Goal: Task Accomplishment & Management: Complete application form

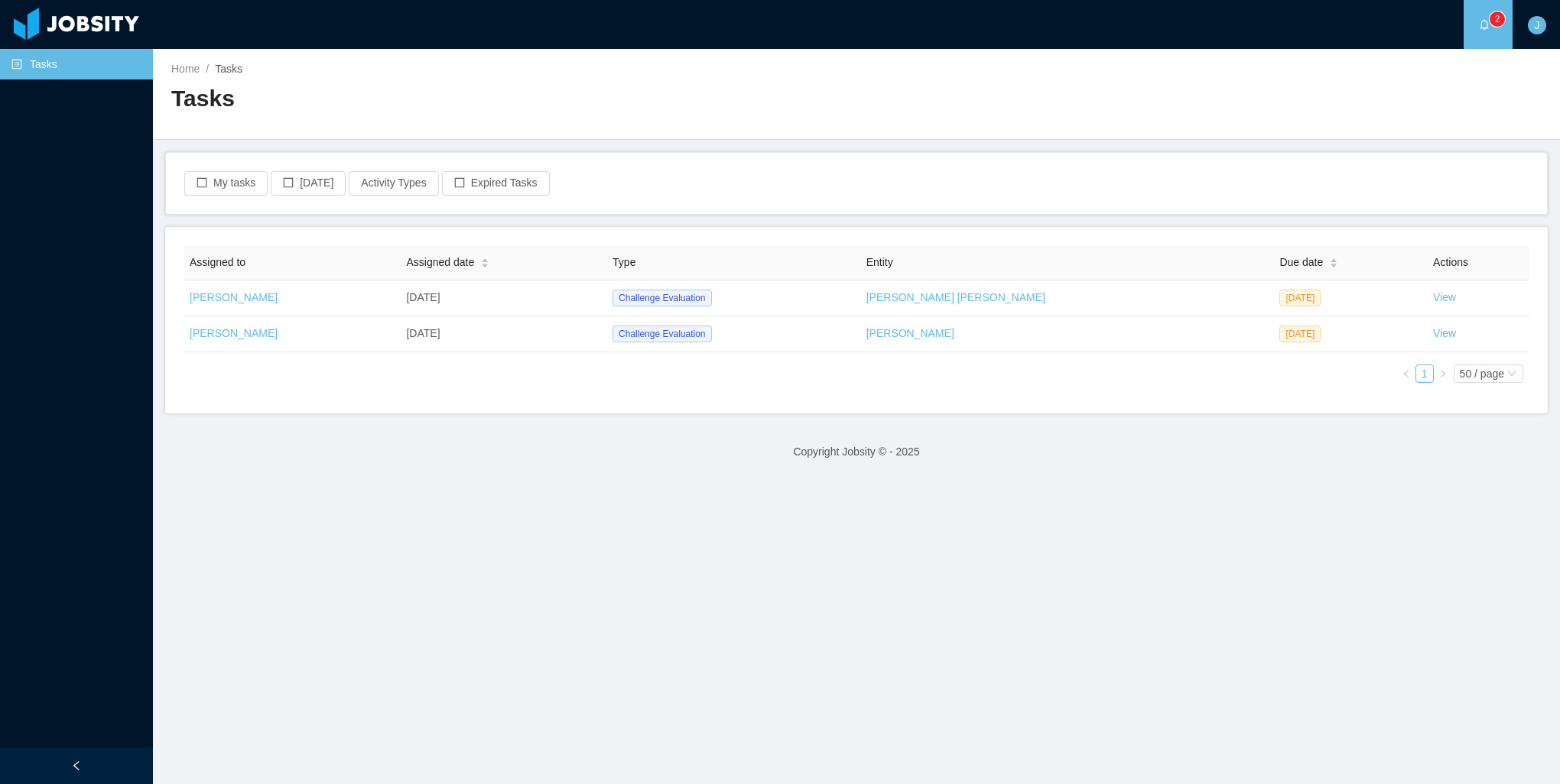
drag, startPoint x: 676, startPoint y: 714, endPoint x: 623, endPoint y: 718, distance: 53.2
click at [676, 714] on main "Home / Tasks / Tasks My tasks Today Activity Types Expired Tasks Assigned to As…" at bounding box center [856, 416] width 1407 height 735
click at [1459, 625] on main "Home / Tasks / Tasks My tasks Today Activity Types Expired Tasks Assigned to As…" at bounding box center [856, 416] width 1407 height 735
click at [1327, 550] on main "Home / Tasks / Tasks My tasks Today Activity Types Expired Tasks Assigned to As…" at bounding box center [856, 416] width 1407 height 735
click at [731, 705] on main "Home / Tasks / Tasks My tasks Today Activity Types Expired Tasks Assigned to As…" at bounding box center [856, 416] width 1407 height 735
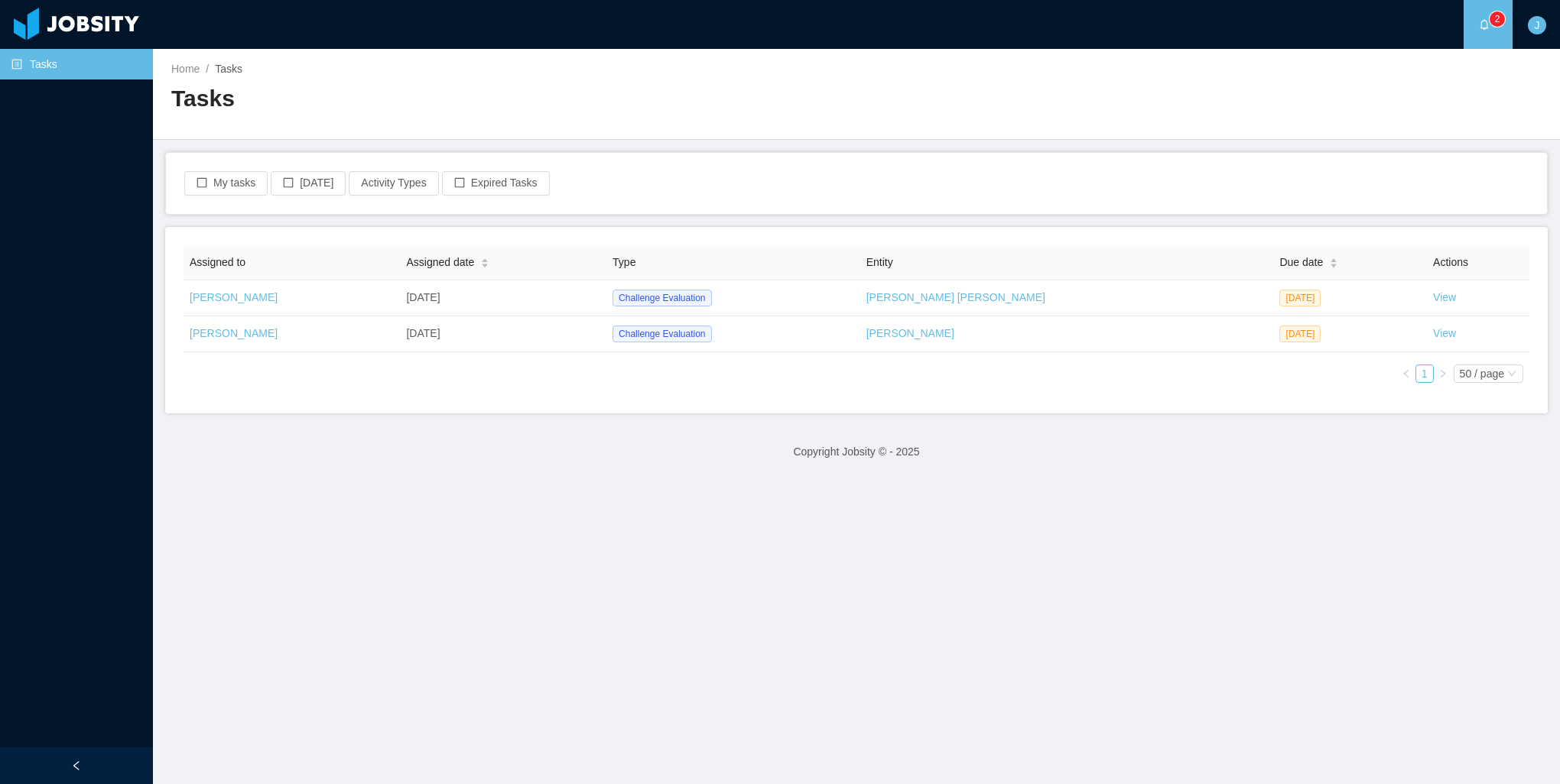
click at [1340, 486] on main "Home / Tasks / Tasks My tasks Today Activity Types Expired Tasks Assigned to As…" at bounding box center [856, 416] width 1407 height 735
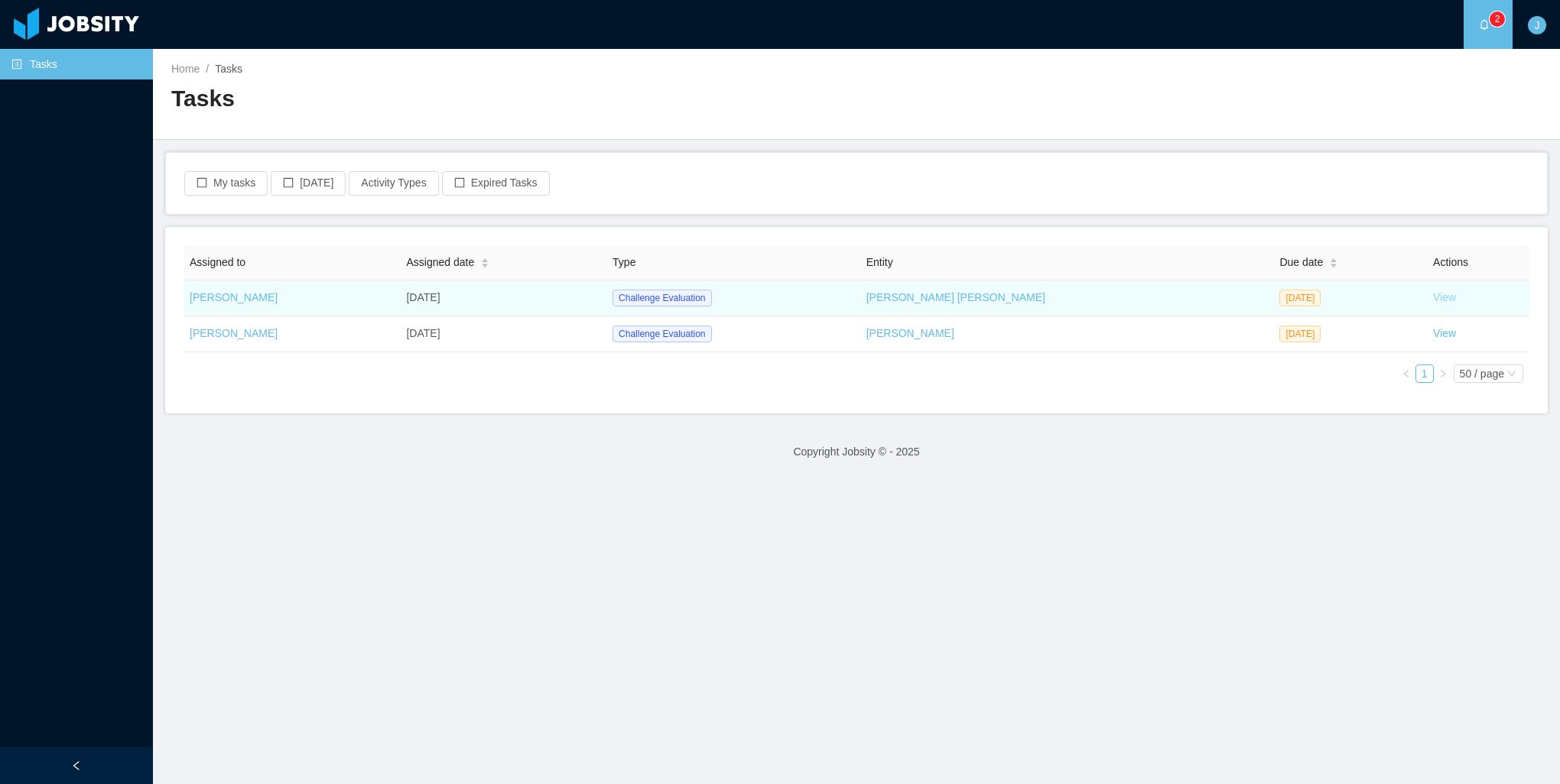
click at [1433, 298] on link "View" at bounding box center [1445, 298] width 23 height 13
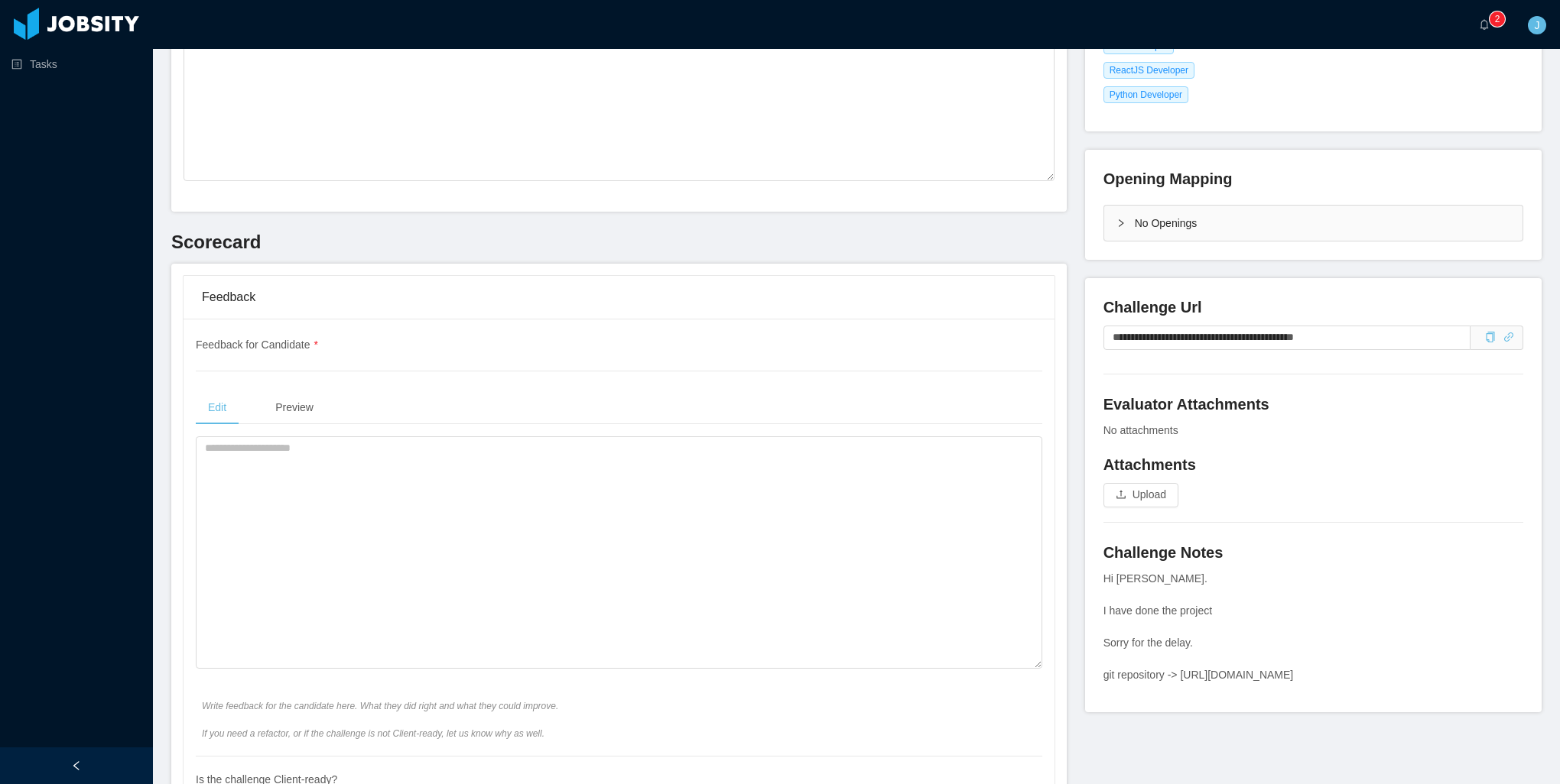
scroll to position [382, 0]
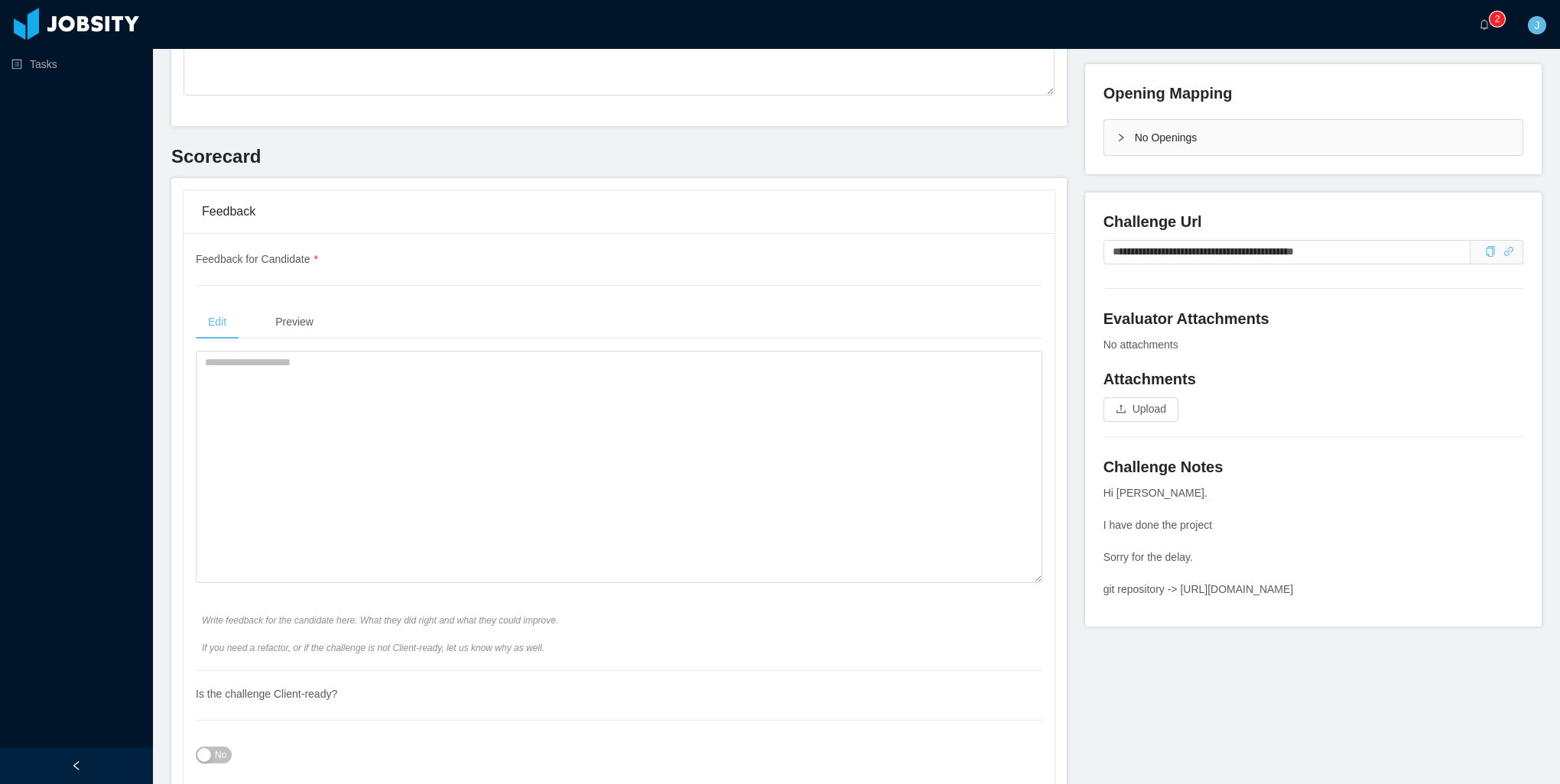
click at [1327, 380] on h4 "Attachments" at bounding box center [1313, 379] width 420 height 22
click at [1485, 253] on icon "icon: copy" at bounding box center [1491, 252] width 11 height 11
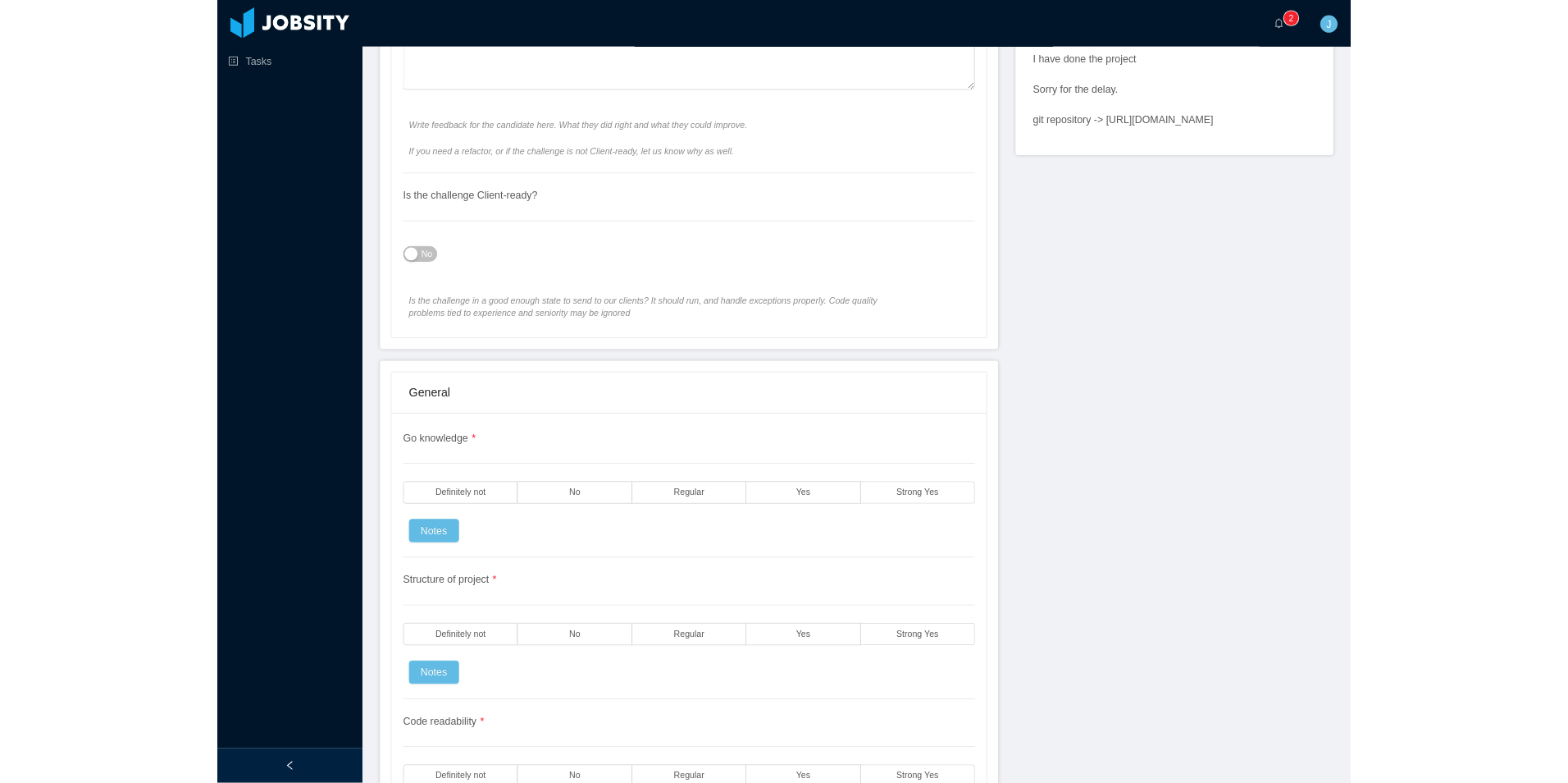
scroll to position [985, 0]
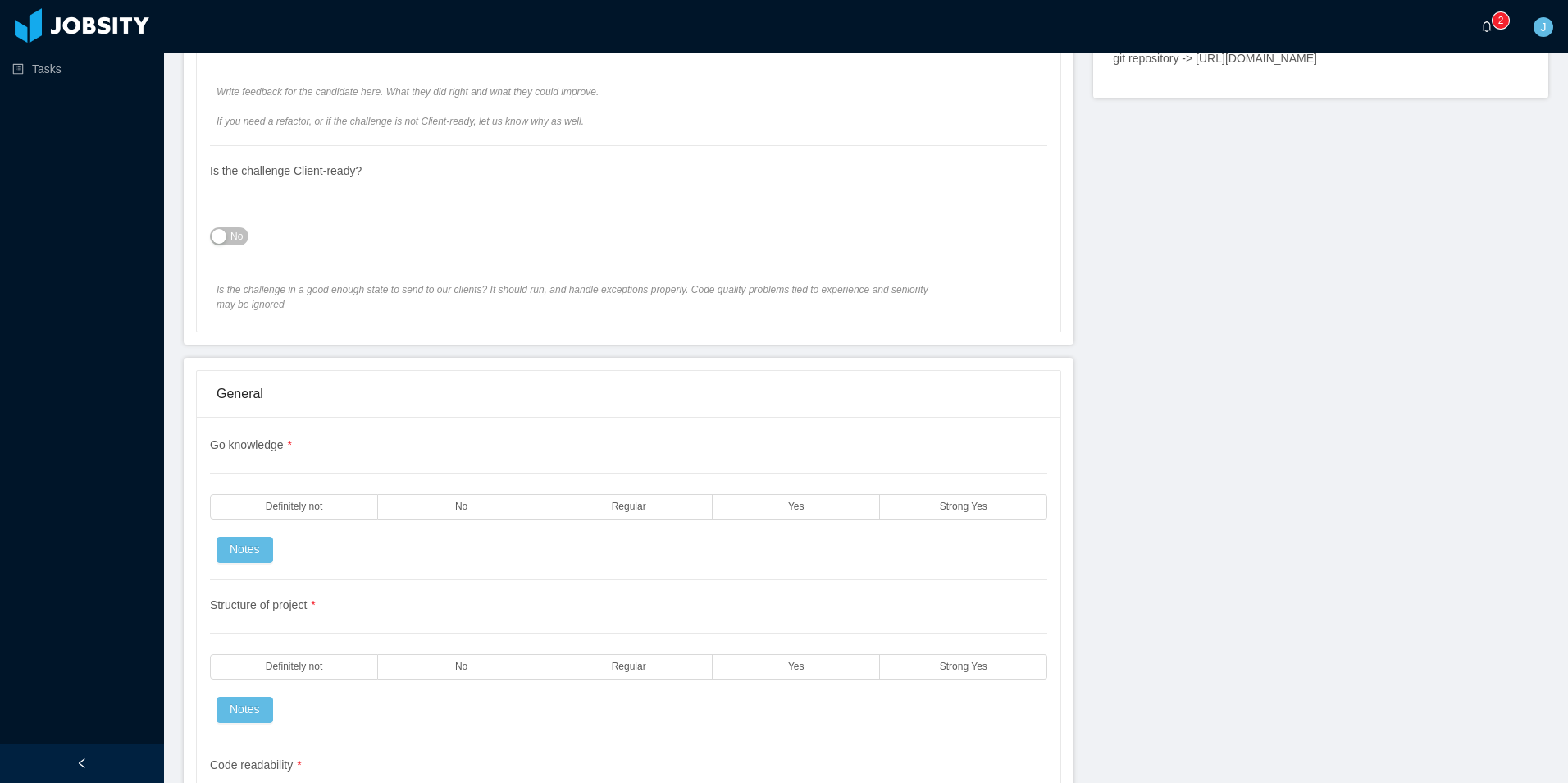
click at [1481, 17] on a=918431fb-aa21-4167-96f4-1a14129a976f/Jonathan%20Moura"] "0 1 2 3 4 5 6 7 8 9 0 1 2 3 4 5 6 7 8 9 0 1 2 3 4 5 6 7 8 9" at bounding box center [1491, 26] width 19 height 52
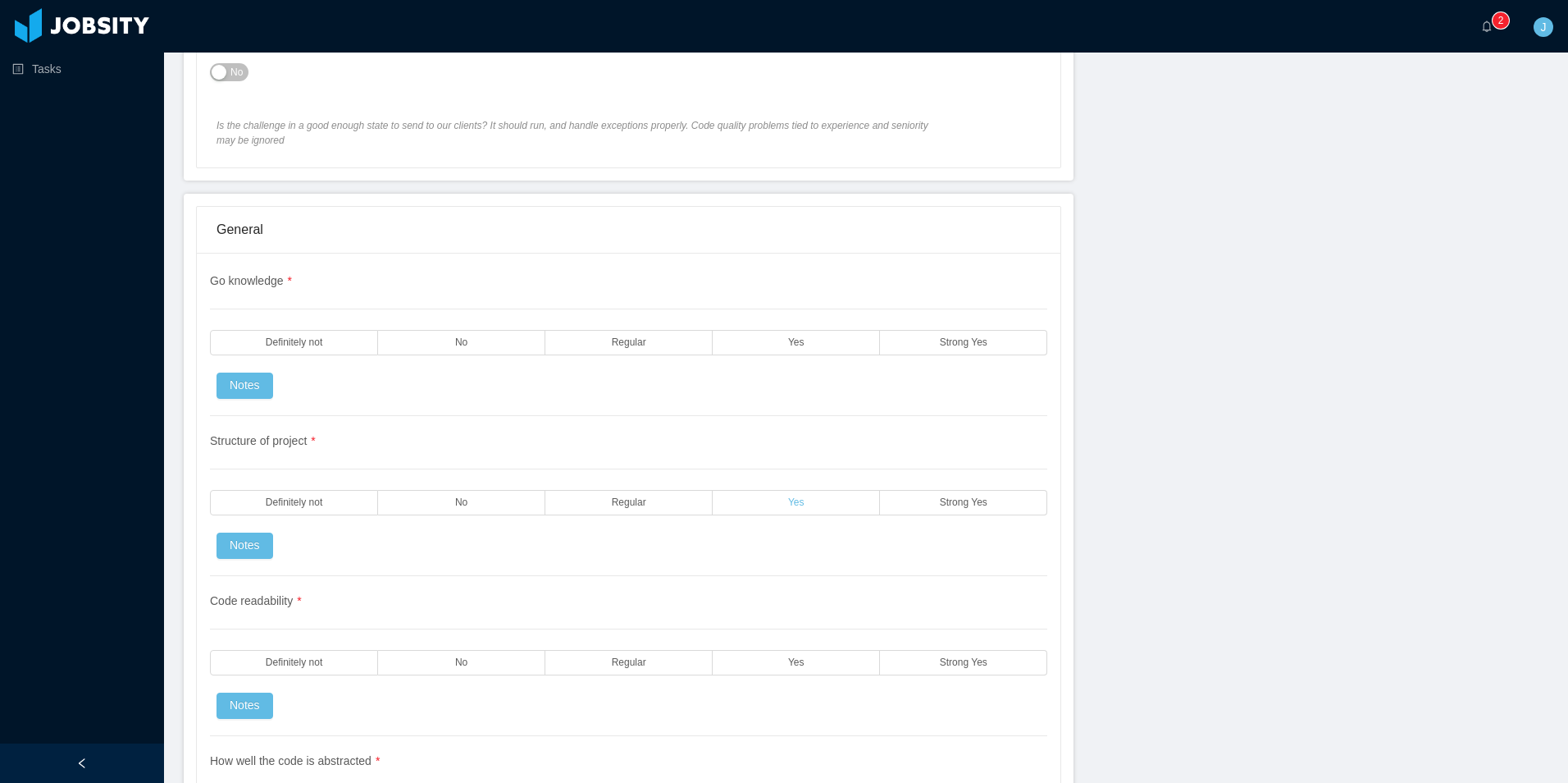
click at [794, 505] on span "Yes" at bounding box center [796, 502] width 16 height 11
click at [805, 344] on label "Yes" at bounding box center [796, 343] width 167 height 25
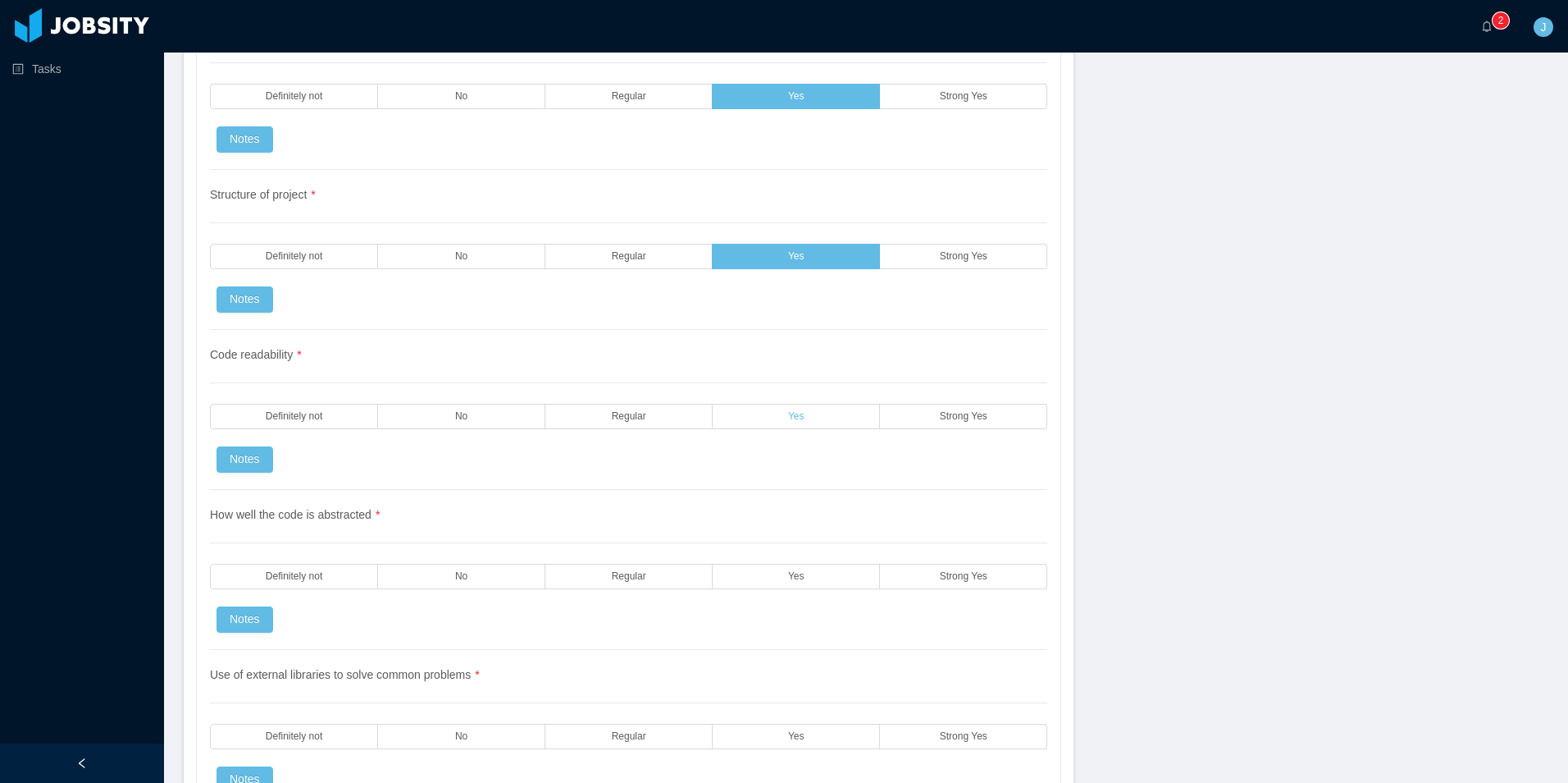
click at [760, 417] on label "Yes" at bounding box center [796, 416] width 167 height 25
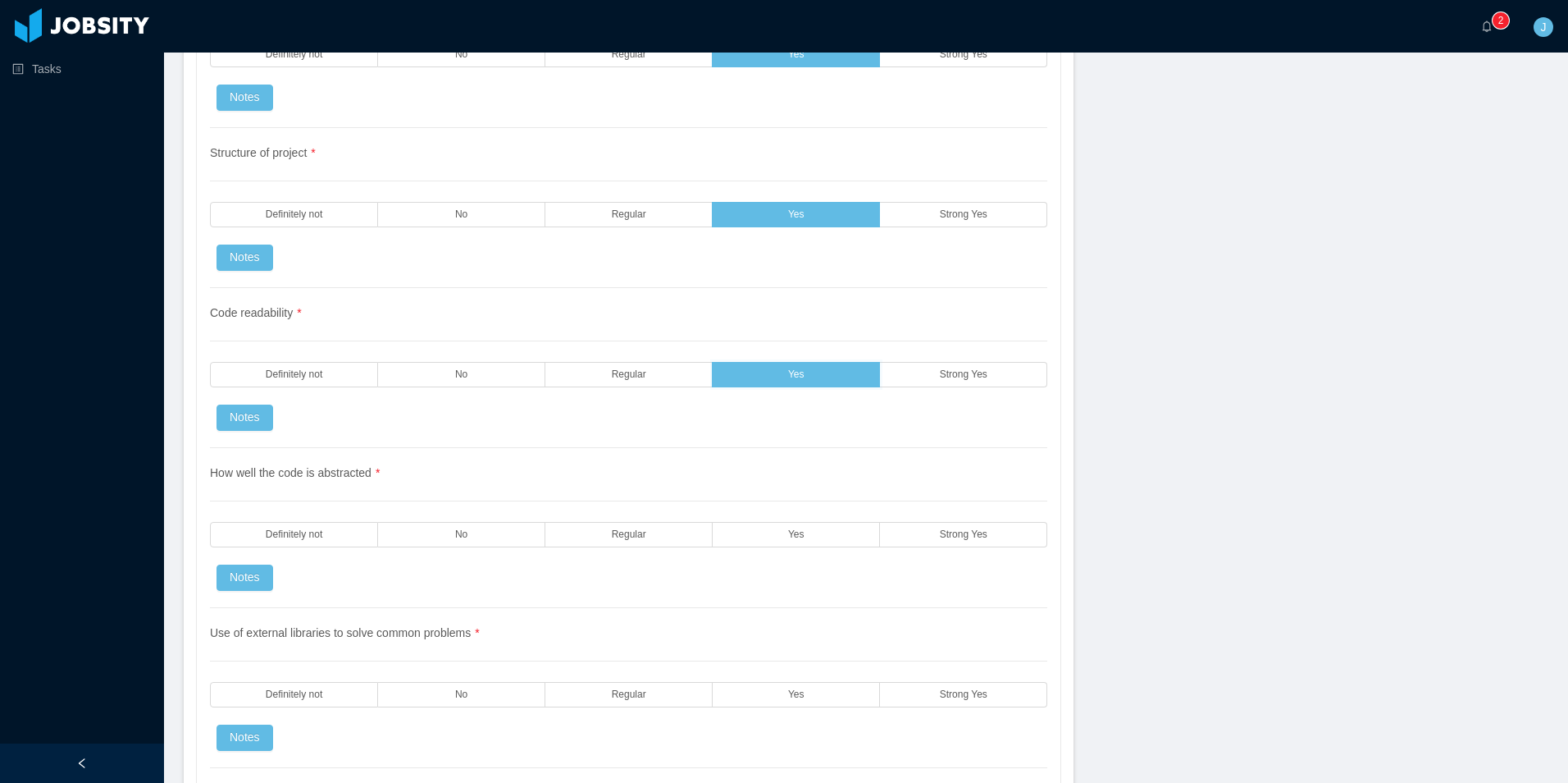
scroll to position [1559, 0]
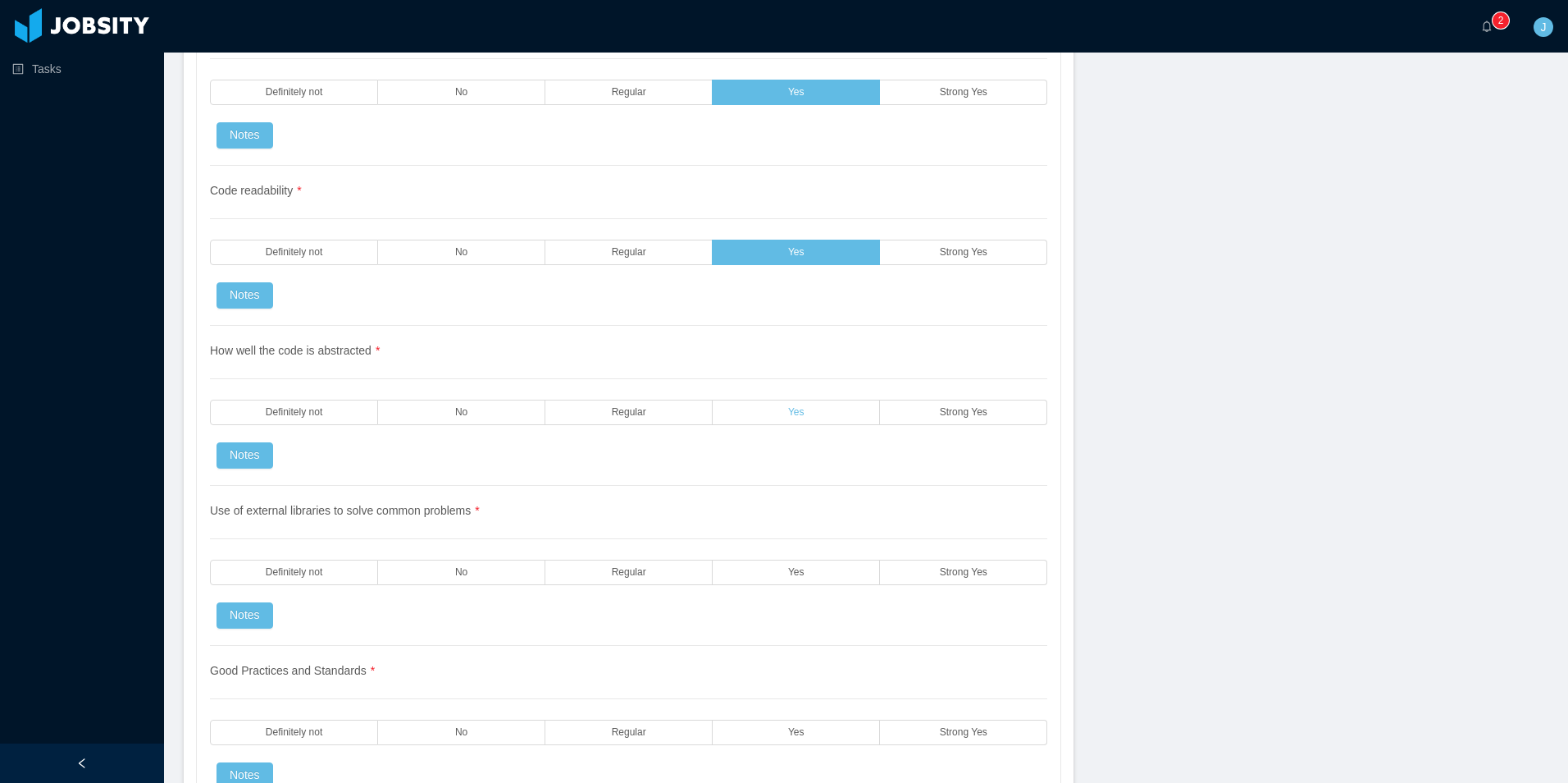
click at [768, 422] on label "Yes" at bounding box center [796, 412] width 167 height 25
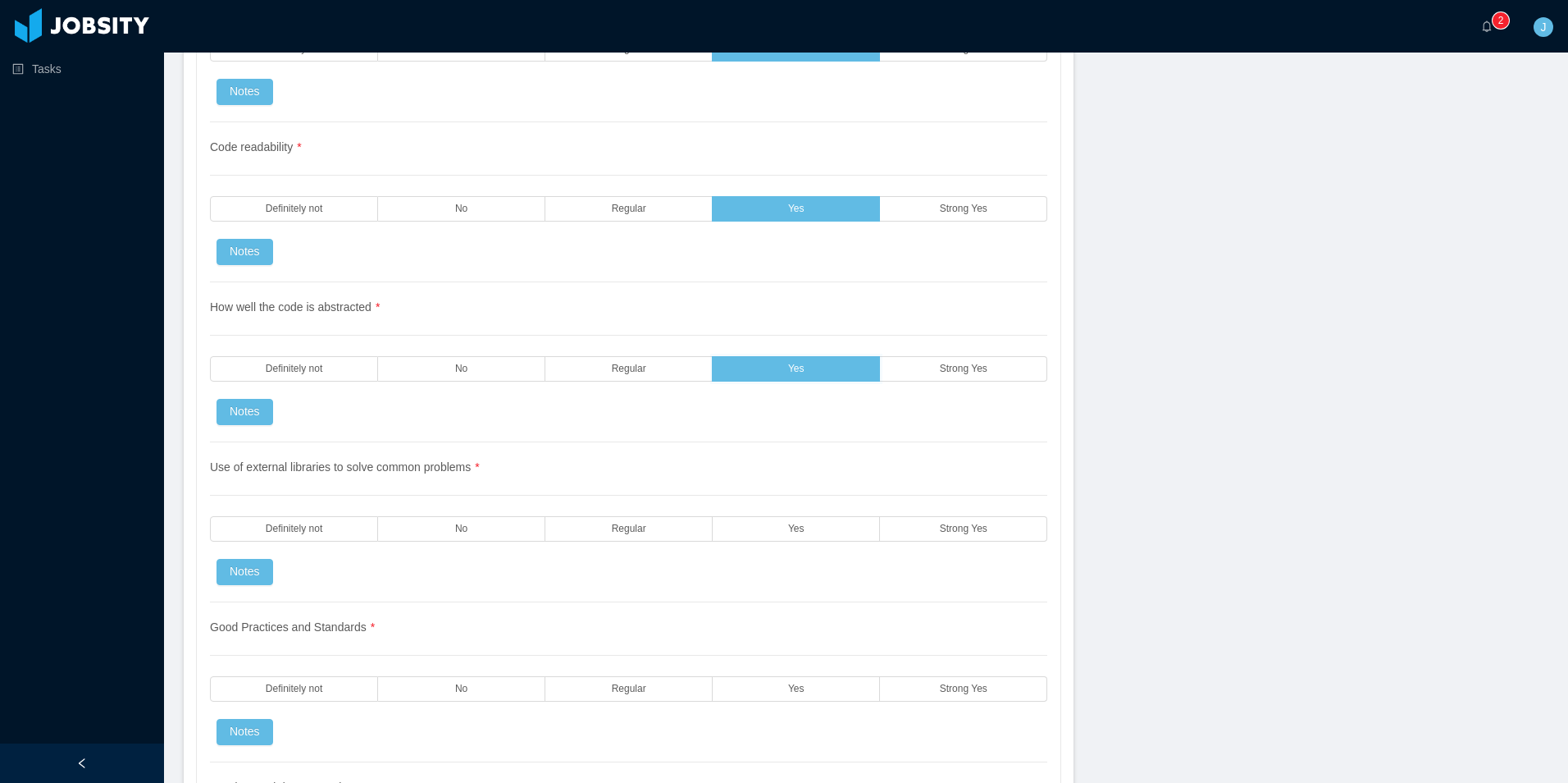
scroll to position [1723, 0]
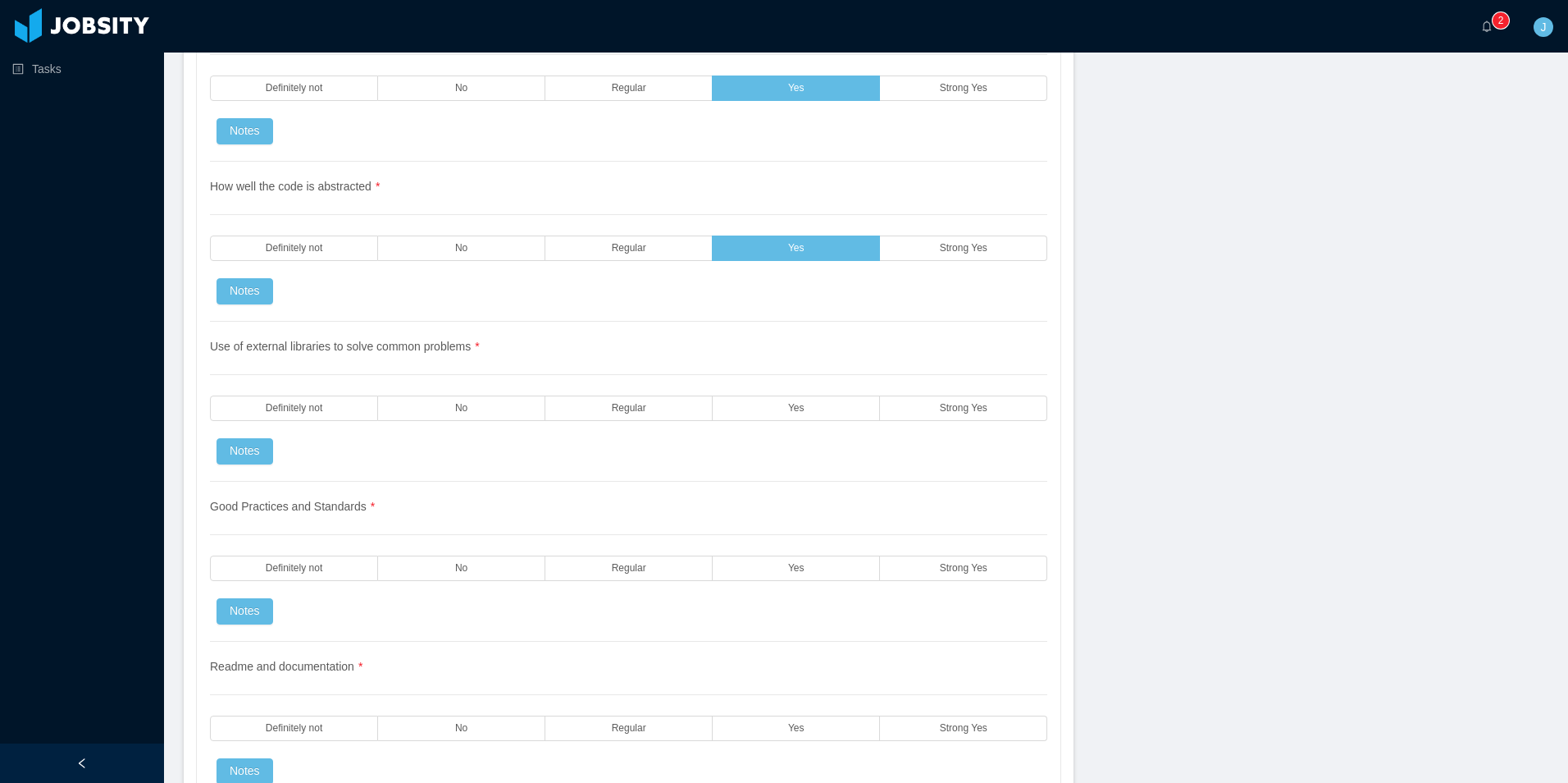
click at [624, 428] on div "Use of external libraries to solve common problems * Definitely not No Regular …" at bounding box center [629, 402] width 838 height 160
click at [630, 416] on label "Regular" at bounding box center [628, 408] width 167 height 25
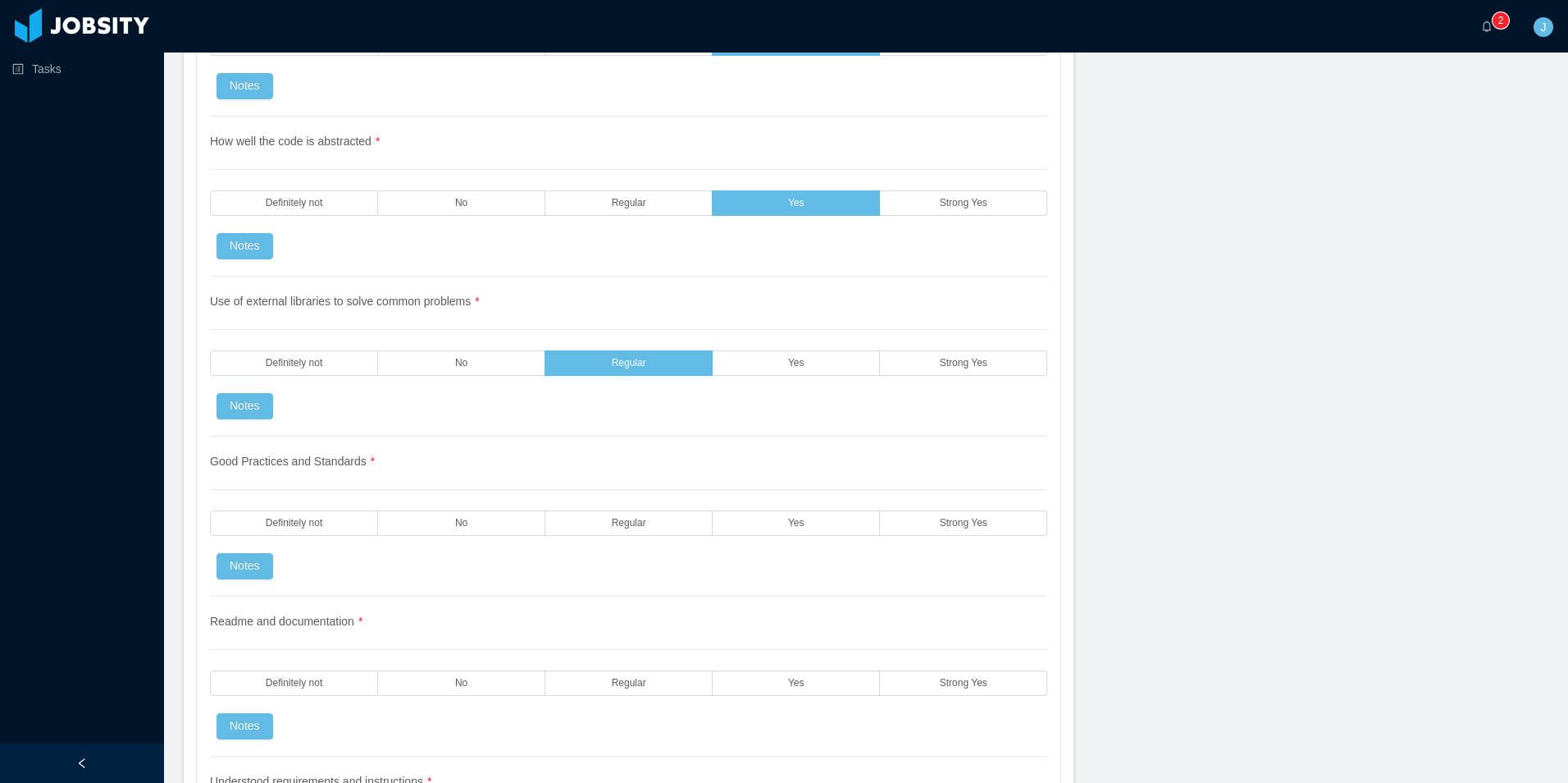
scroll to position [1970, 0]
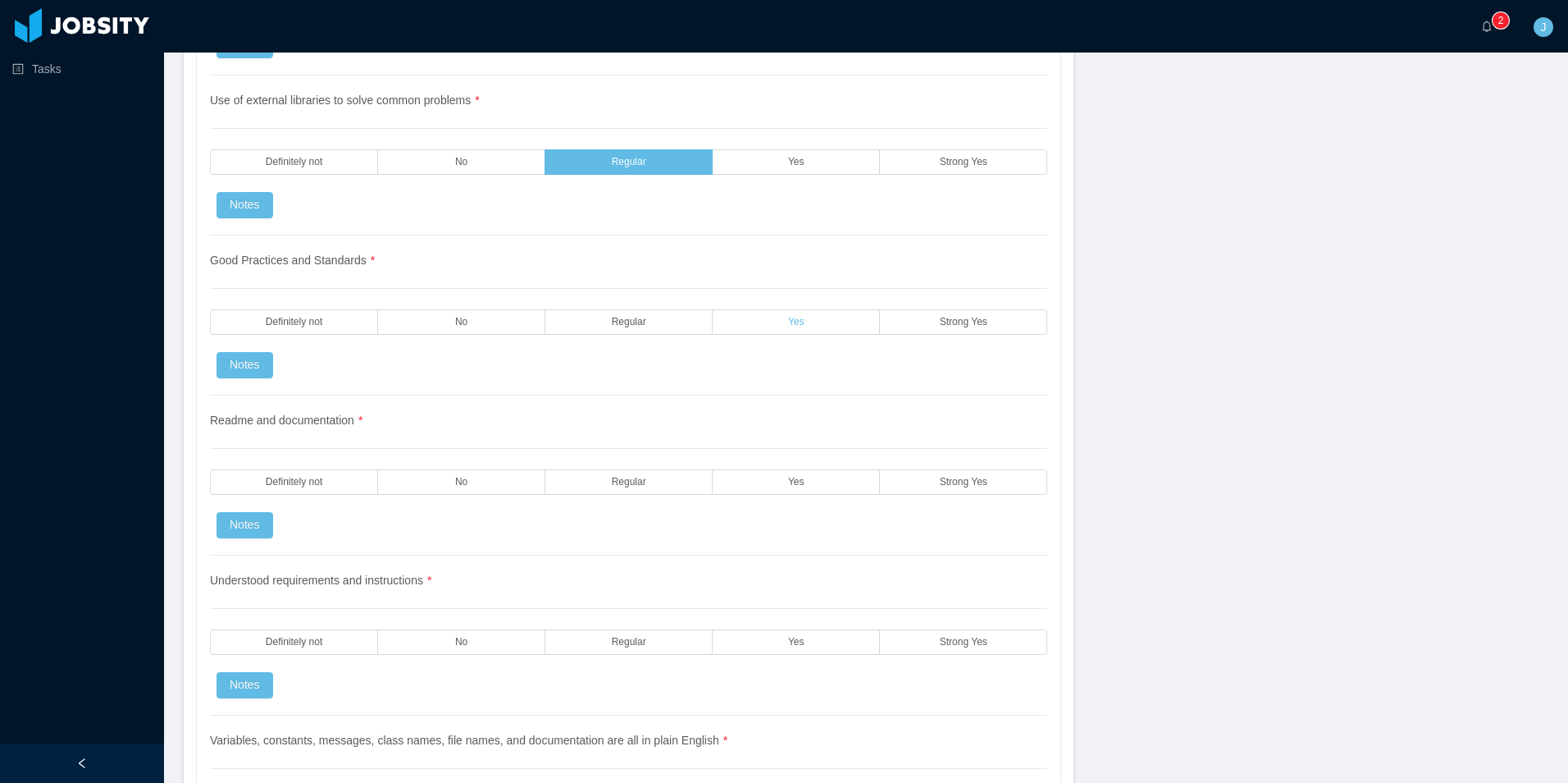
click at [784, 331] on label "Yes" at bounding box center [796, 322] width 167 height 25
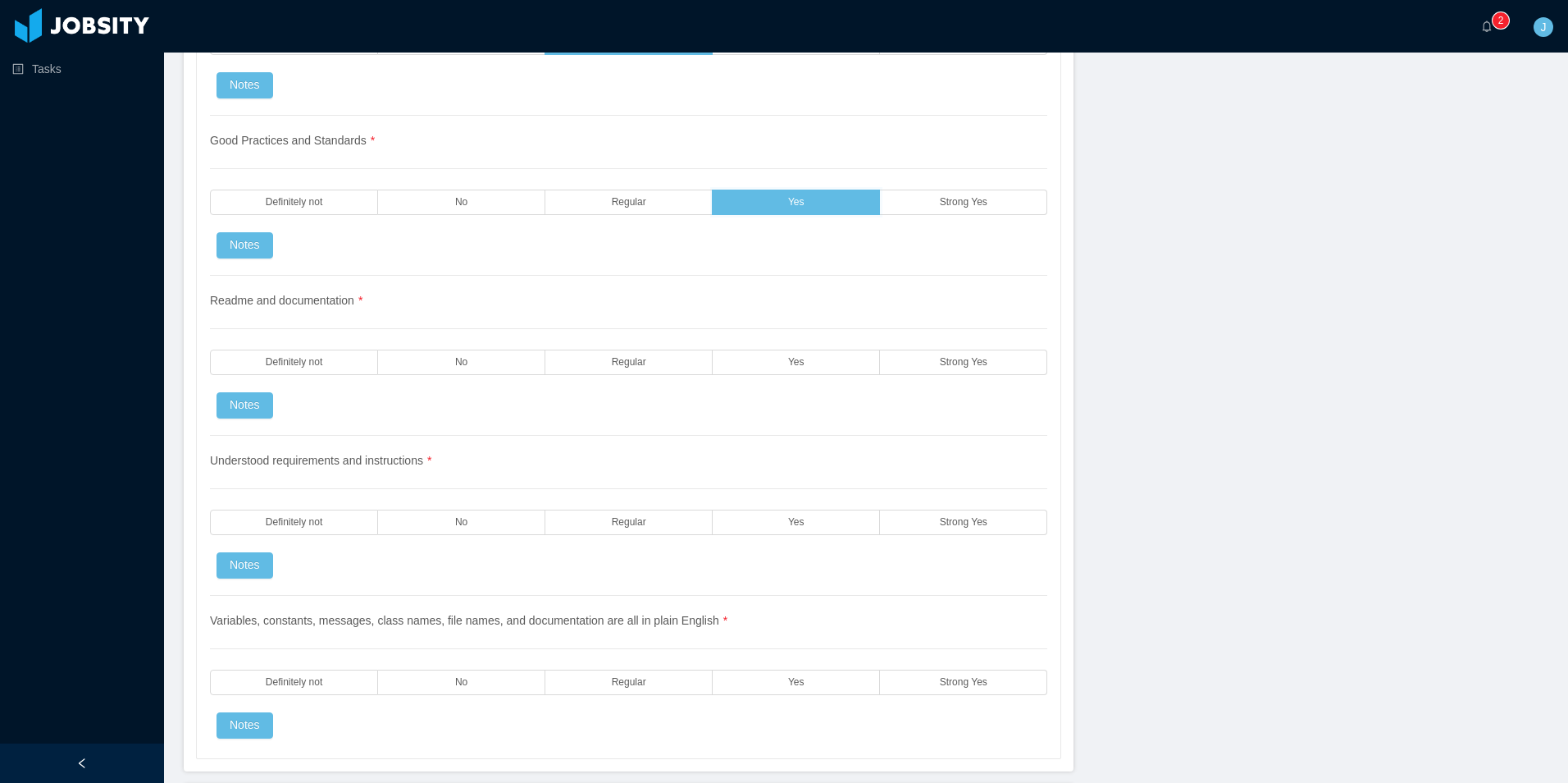
scroll to position [2134, 0]
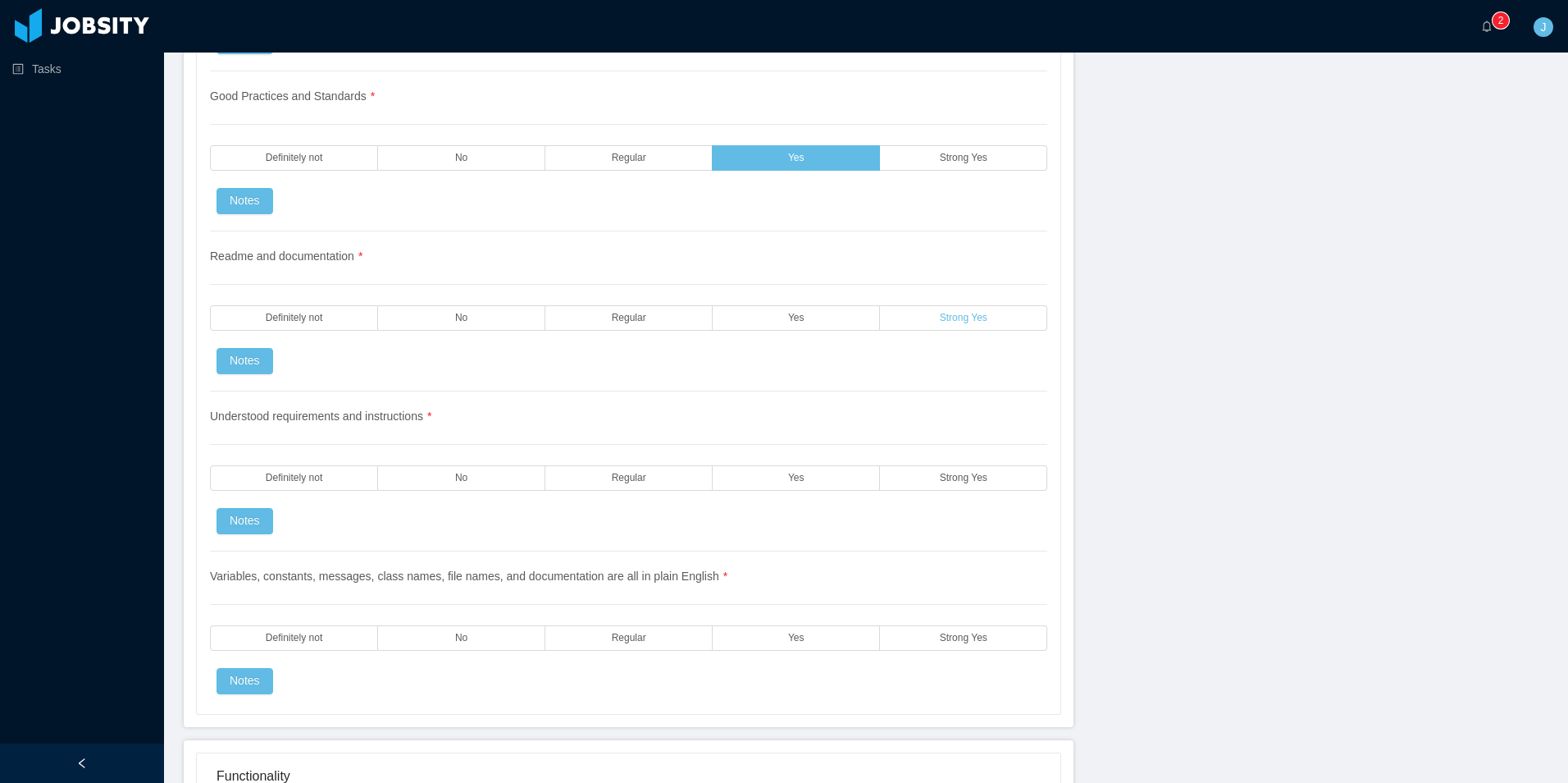
click at [900, 316] on label "Strong Yes" at bounding box center [963, 318] width 167 height 25
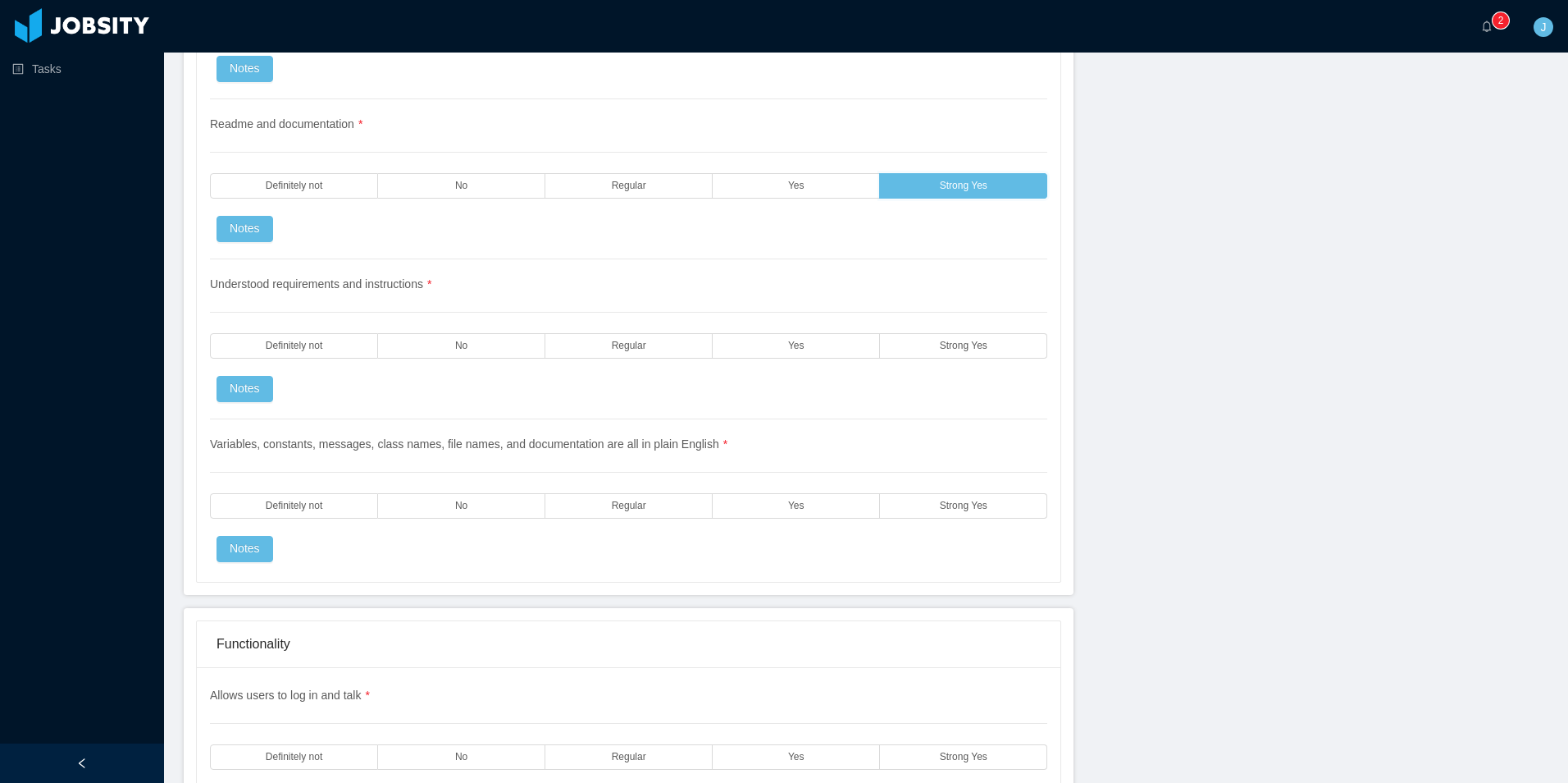
scroll to position [2298, 0]
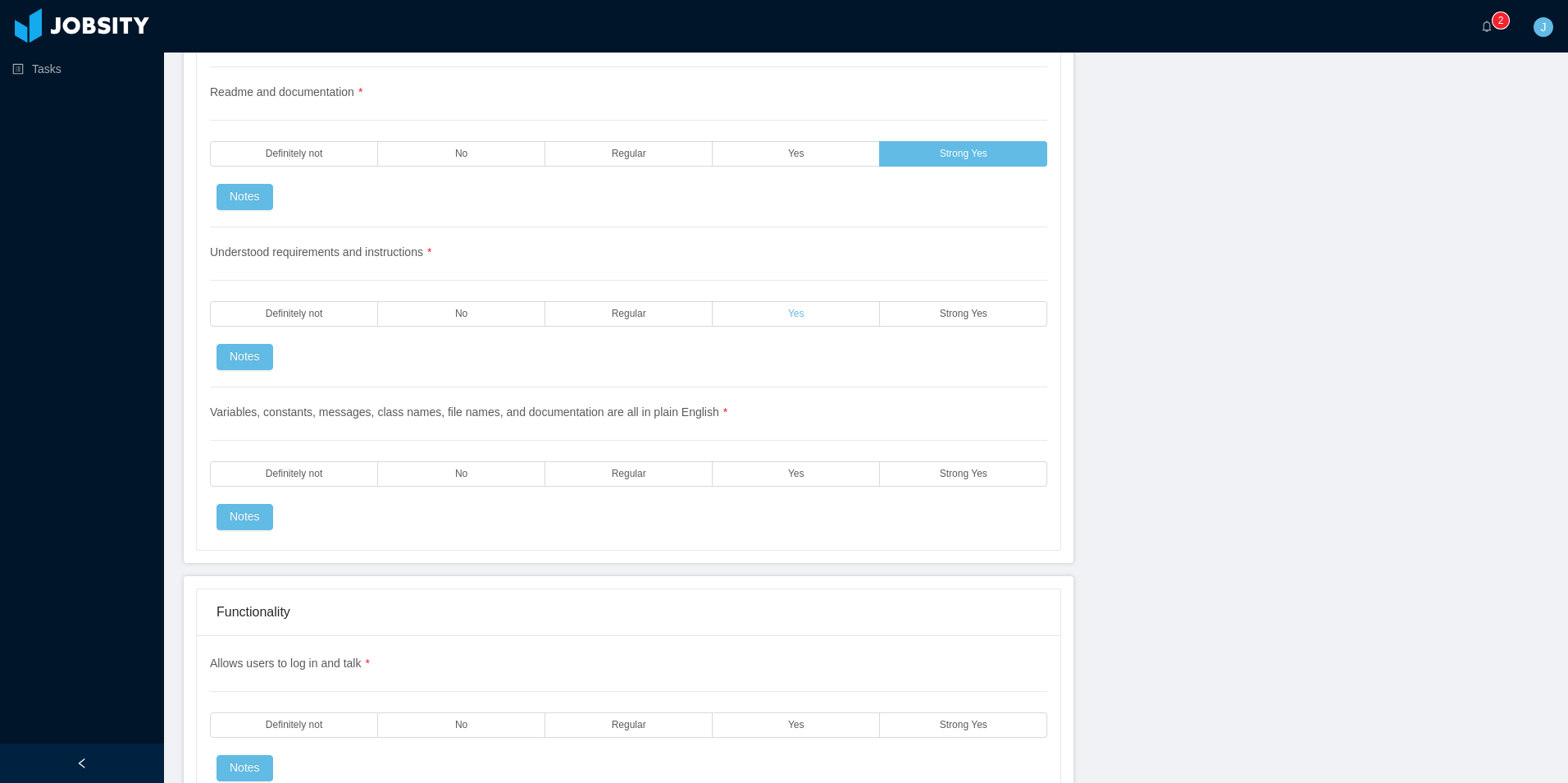
click at [774, 314] on label "Yes" at bounding box center [796, 314] width 167 height 25
click at [629, 333] on div "Understood requirements and instructions * Definitely not No Regular Yes Strong…" at bounding box center [629, 307] width 838 height 160
click at [628, 322] on label "Regular" at bounding box center [628, 314] width 167 height 25
click at [494, 468] on label "No" at bounding box center [461, 474] width 167 height 25
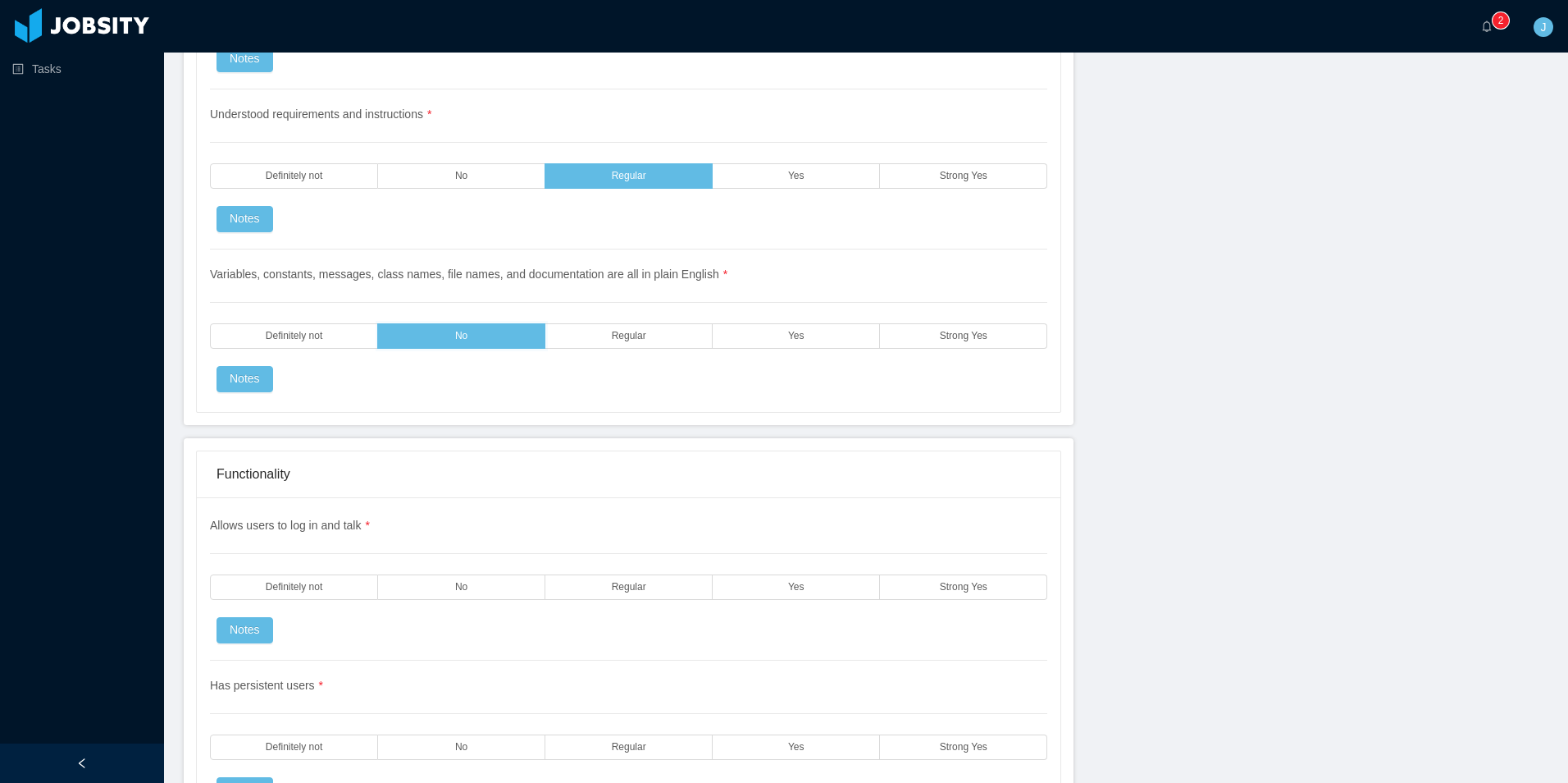
scroll to position [2544, 0]
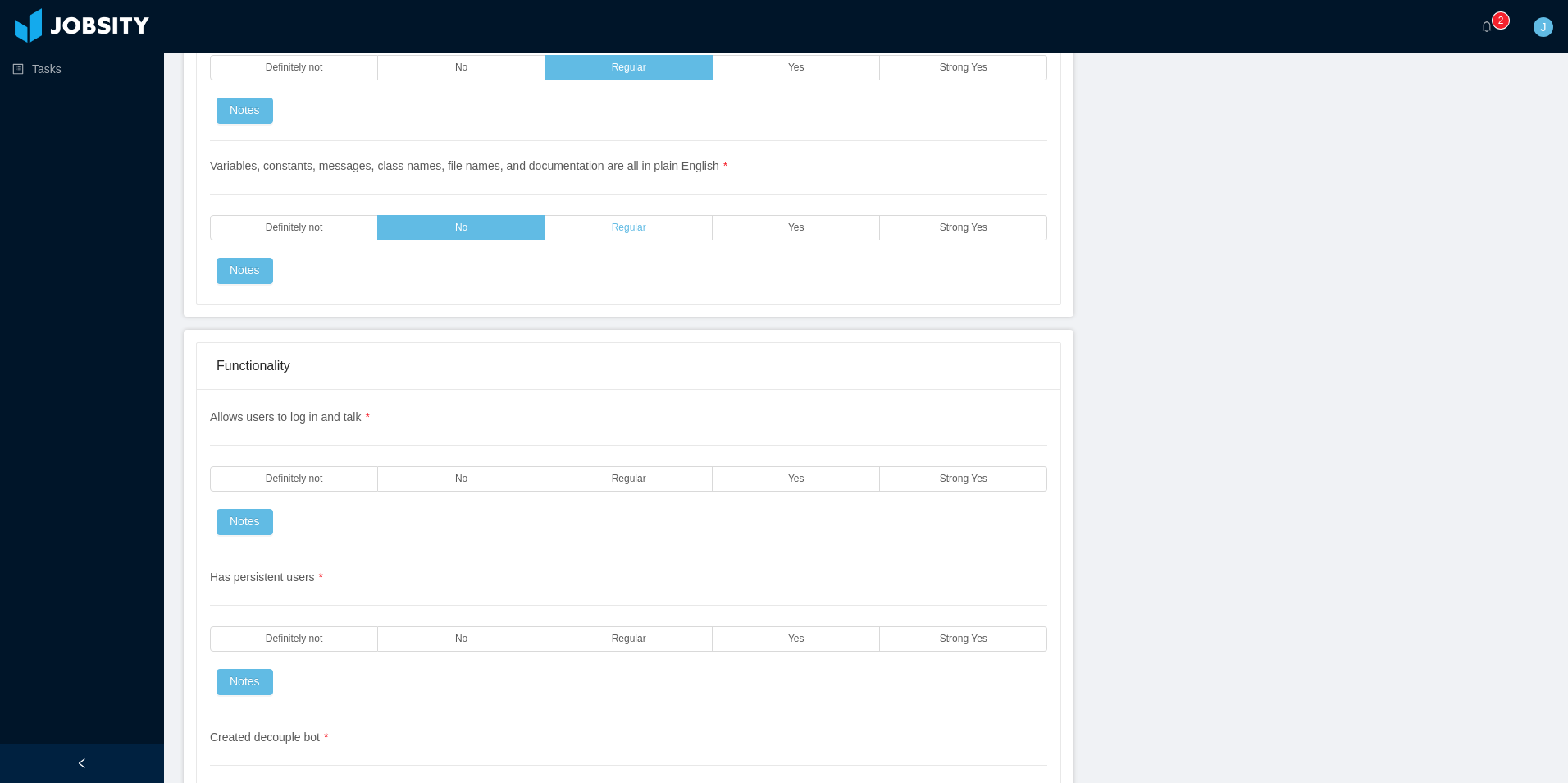
click at [665, 235] on label "Regular" at bounding box center [628, 228] width 167 height 25
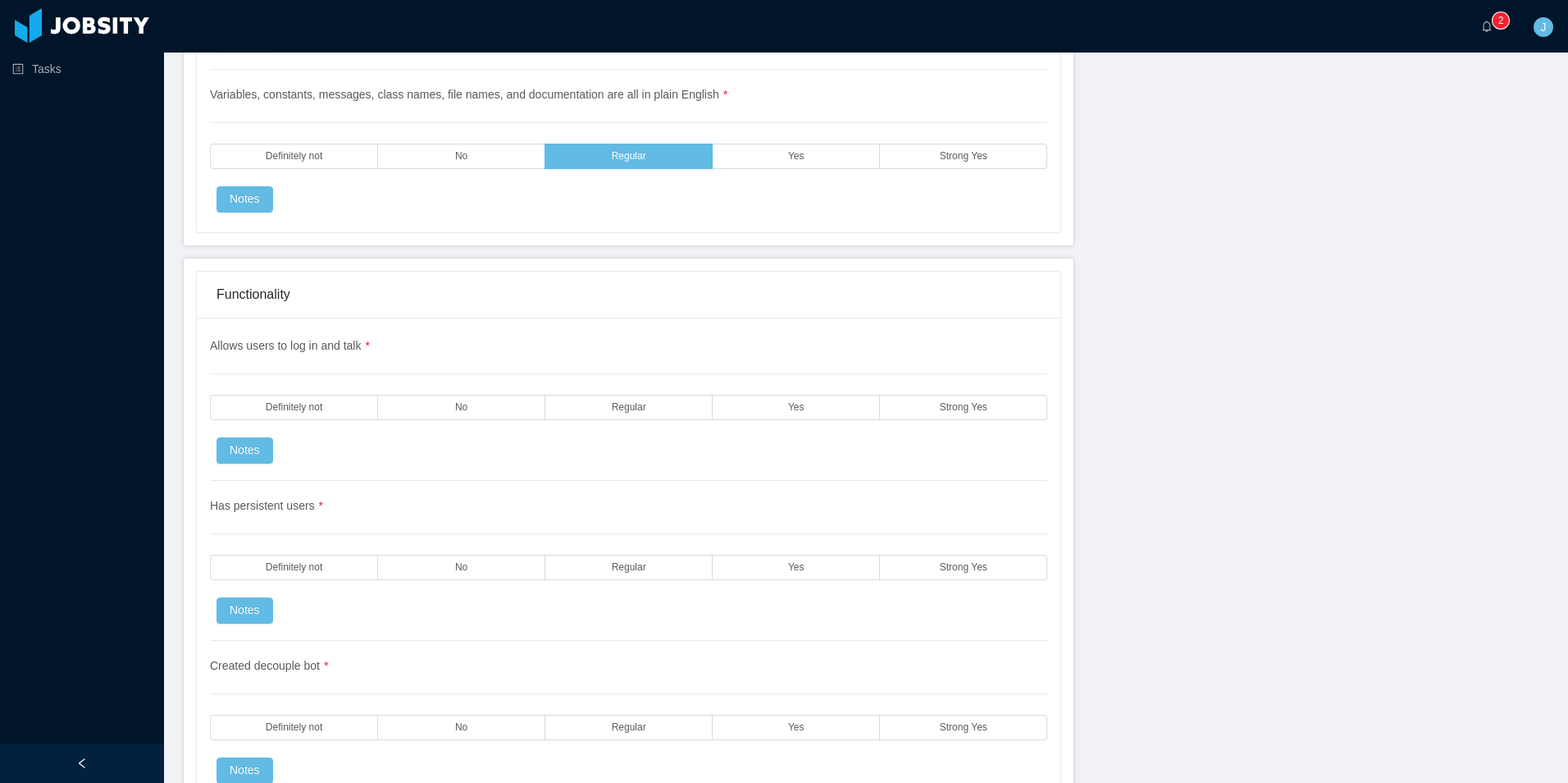
scroll to position [2626, 0]
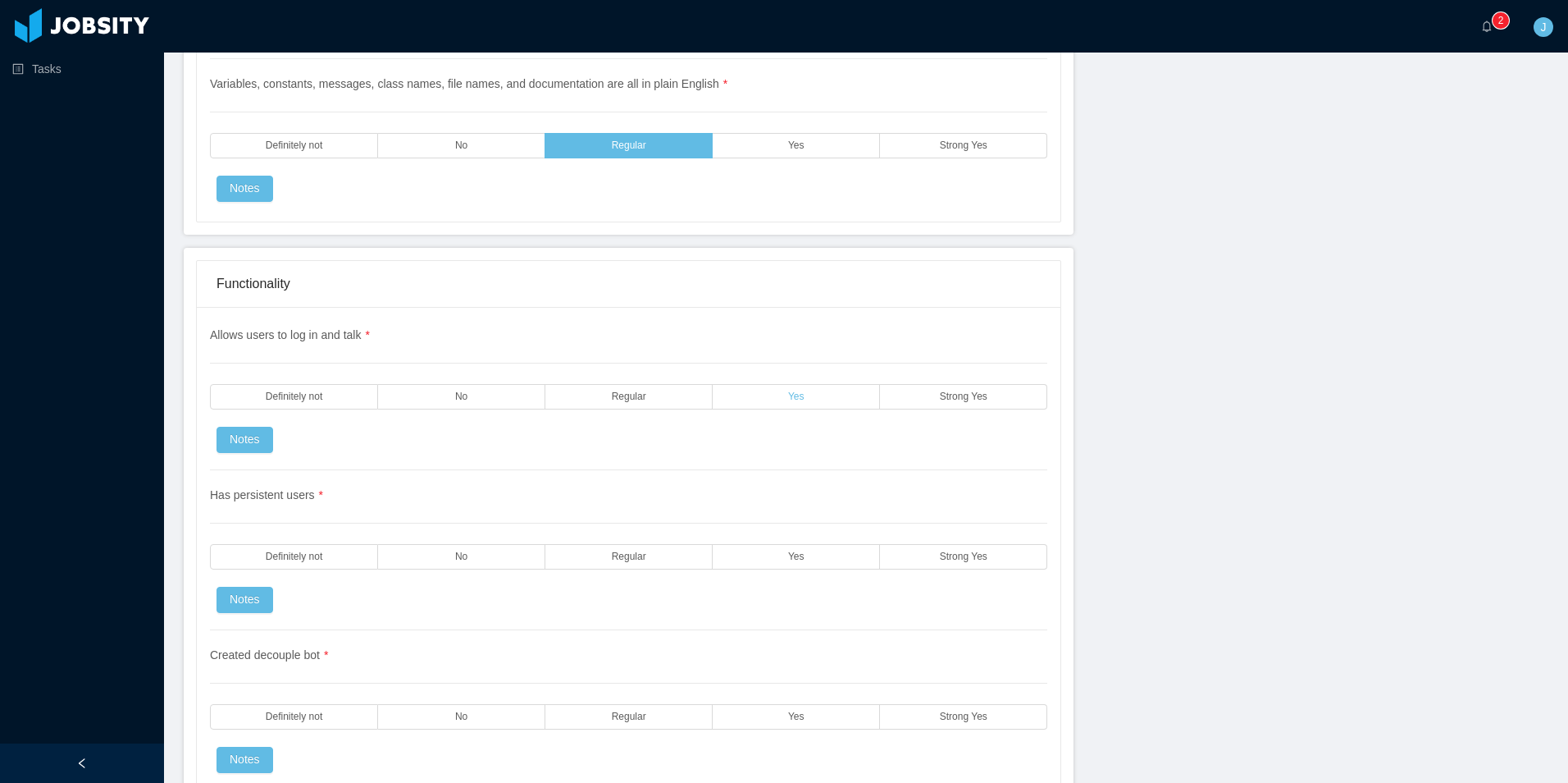
click at [791, 396] on span "Yes" at bounding box center [796, 396] width 16 height 11
click at [790, 564] on label "Yes" at bounding box center [796, 557] width 167 height 25
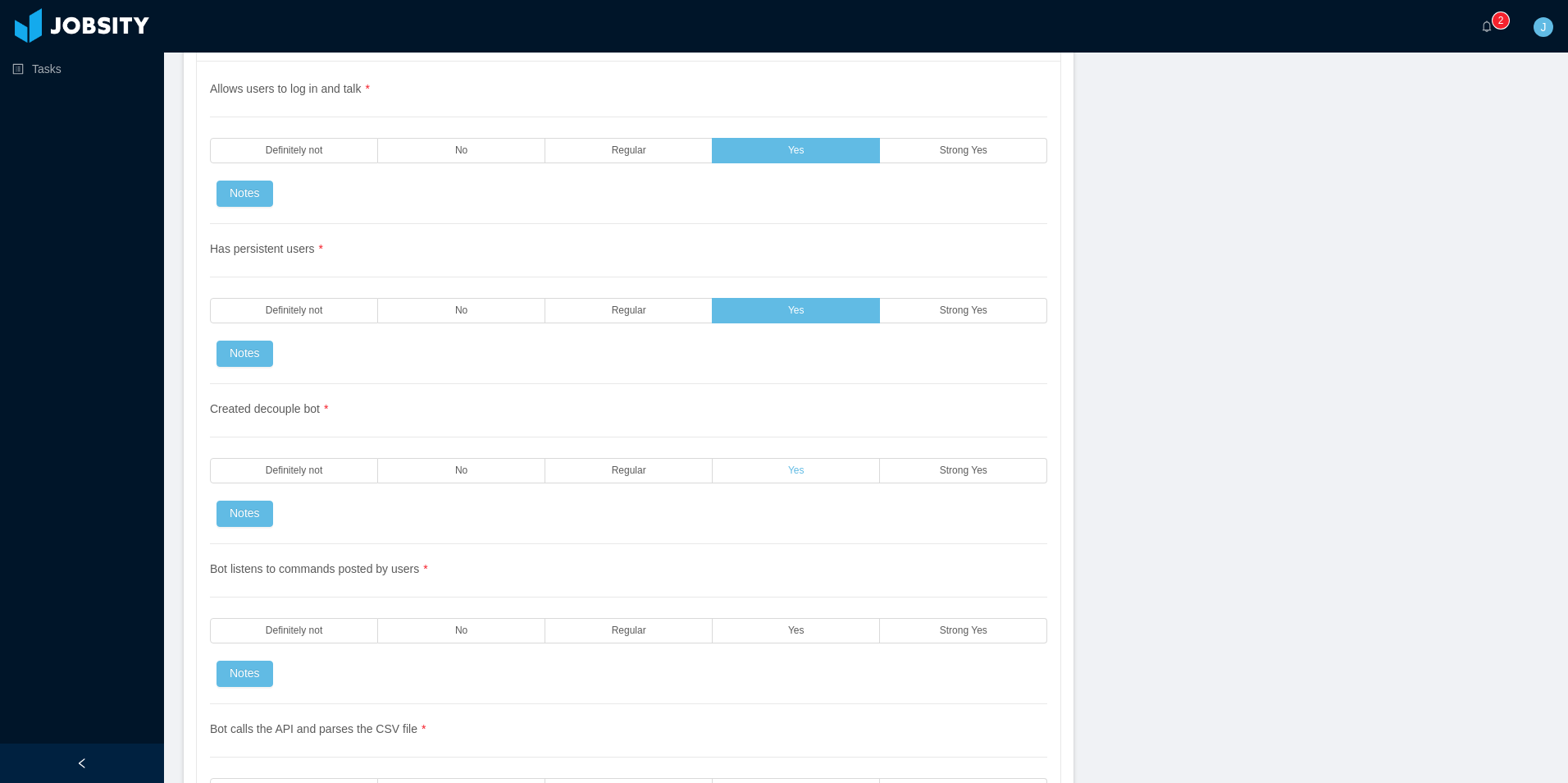
click at [791, 468] on span "Yes" at bounding box center [796, 470] width 16 height 11
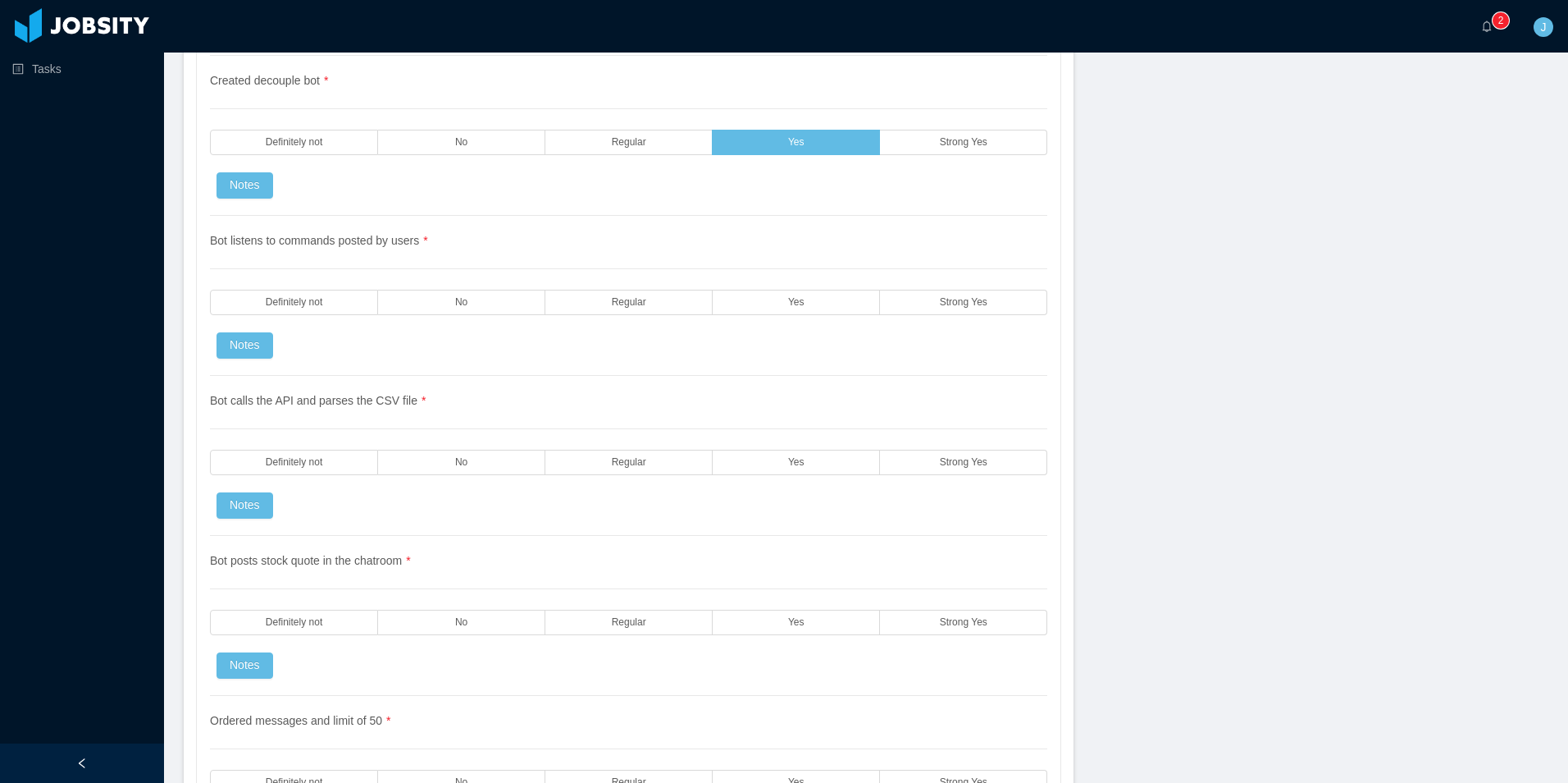
click at [780, 287] on div "Bot listens to commands posted by users * Definitely not No Regular Yes Strong …" at bounding box center [629, 296] width 838 height 160
click at [788, 303] on span "Yes" at bounding box center [796, 302] width 16 height 11
click at [763, 456] on label "Yes" at bounding box center [796, 462] width 167 height 25
click at [741, 616] on label "Yes" at bounding box center [796, 623] width 167 height 25
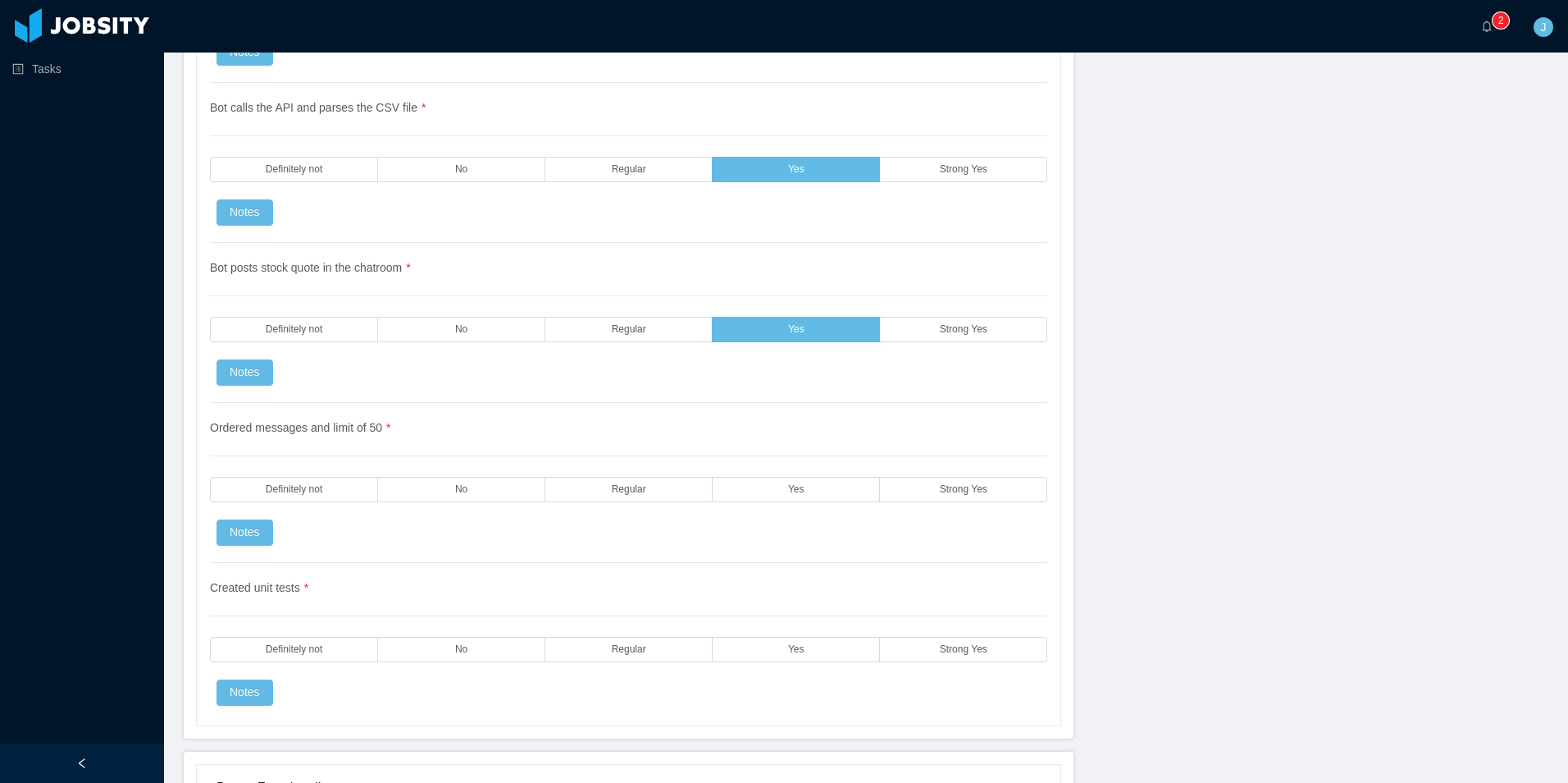
scroll to position [3775, 0]
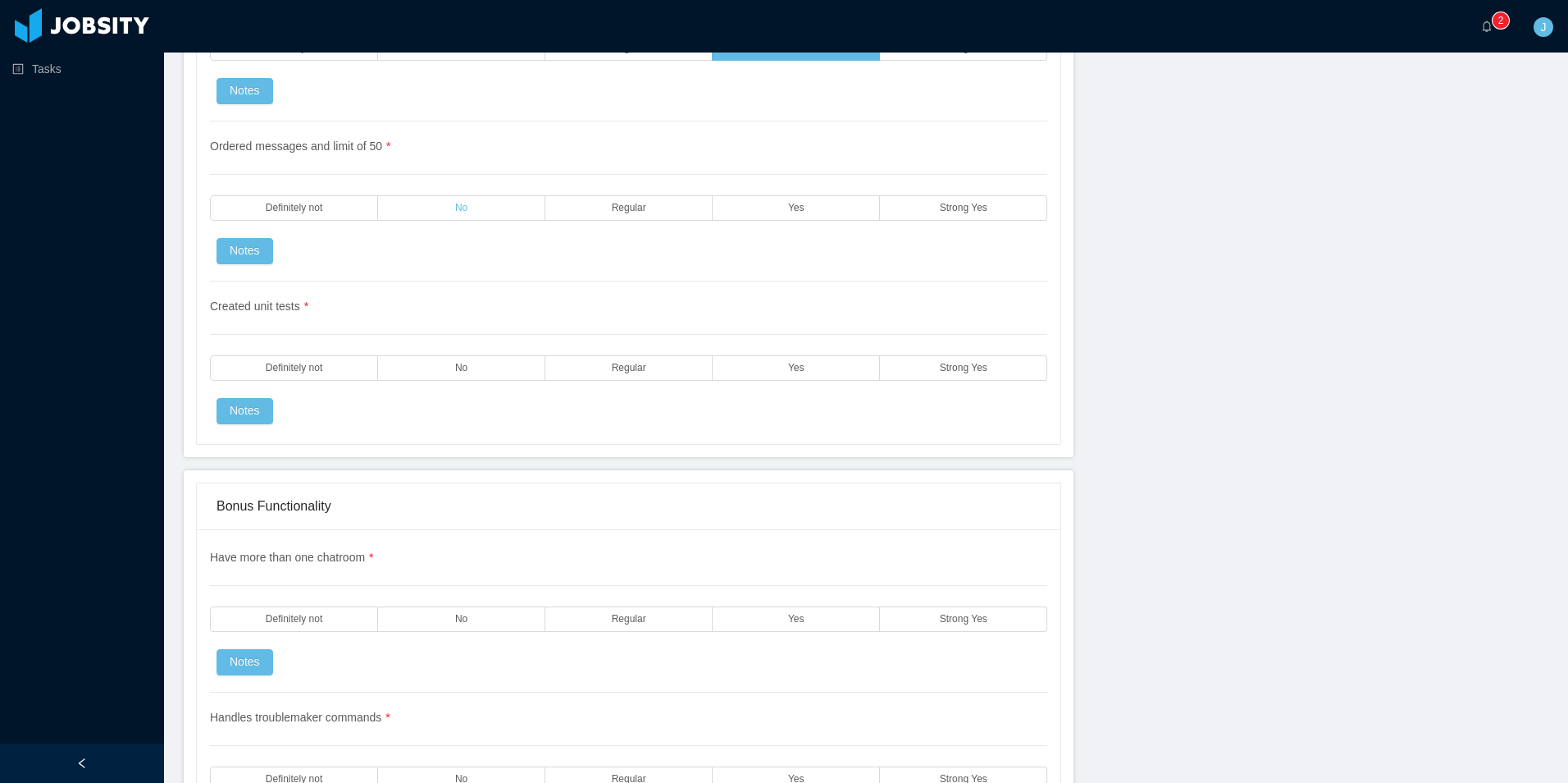
click at [409, 206] on label "No" at bounding box center [461, 208] width 167 height 25
click at [331, 362] on label "Definitely not" at bounding box center [294, 368] width 168 height 25
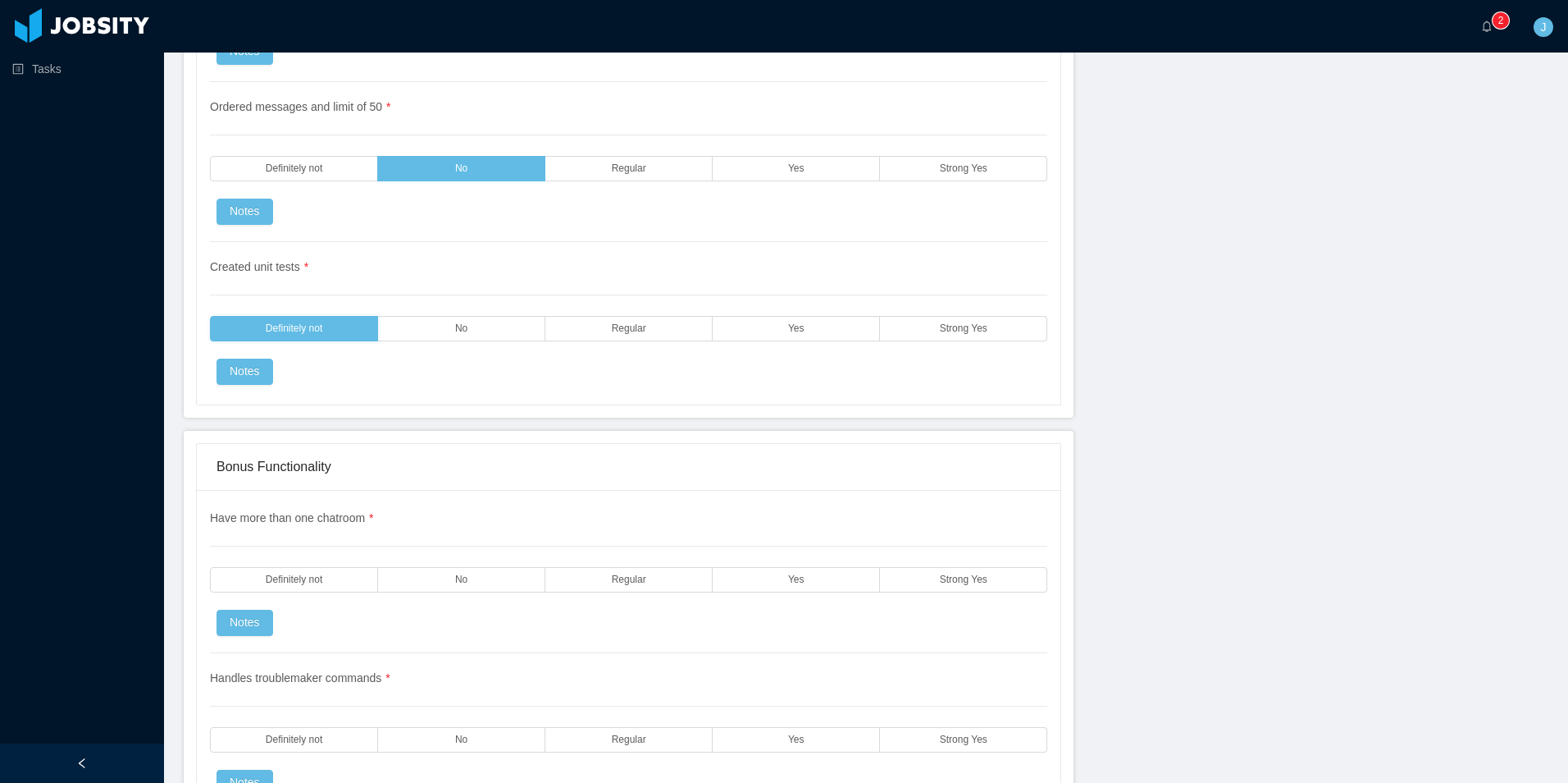
scroll to position [4021, 0]
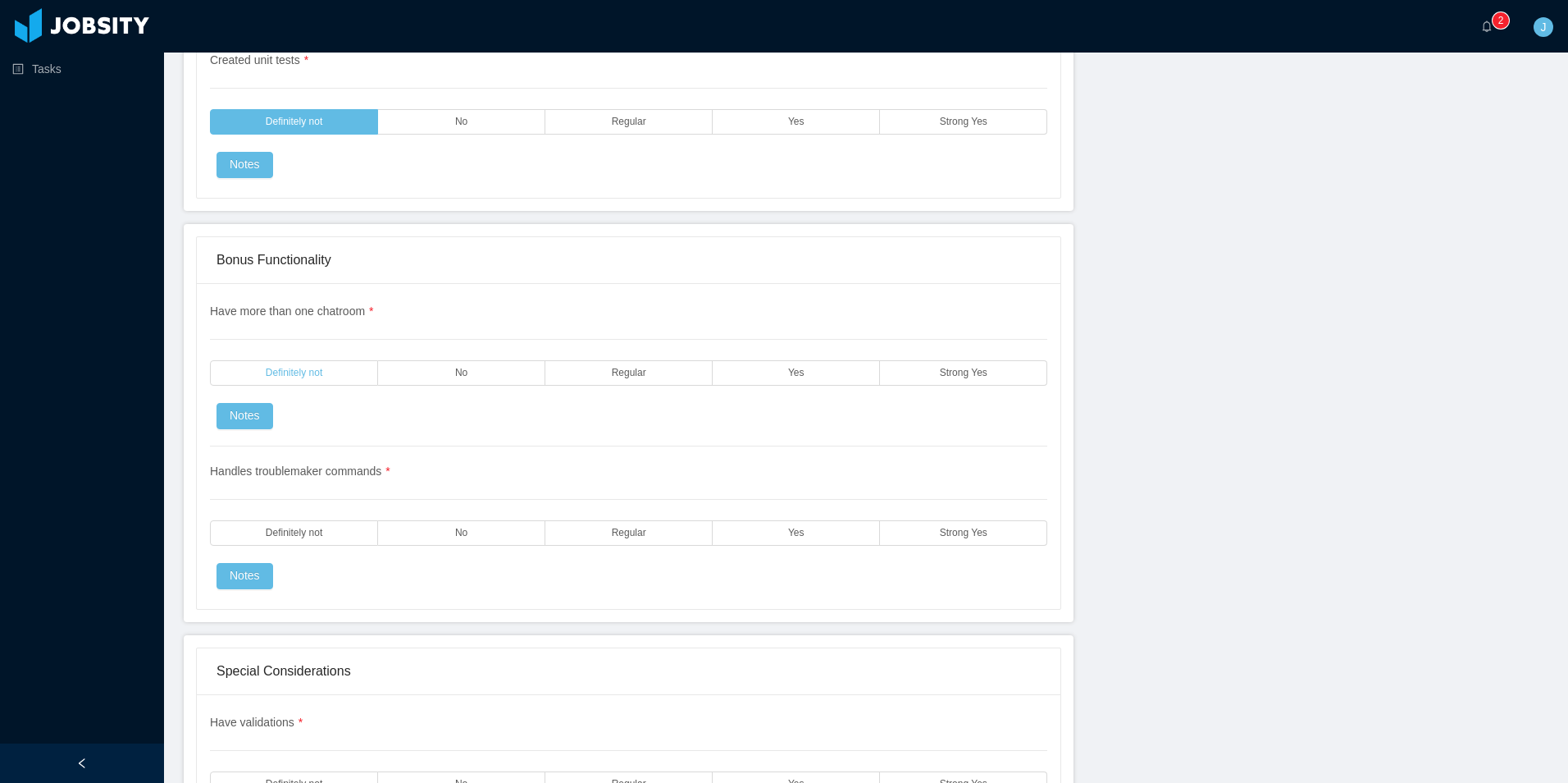
click at [353, 377] on label "Definitely not" at bounding box center [294, 373] width 168 height 25
click at [332, 529] on label "Definitely not" at bounding box center [294, 533] width 168 height 25
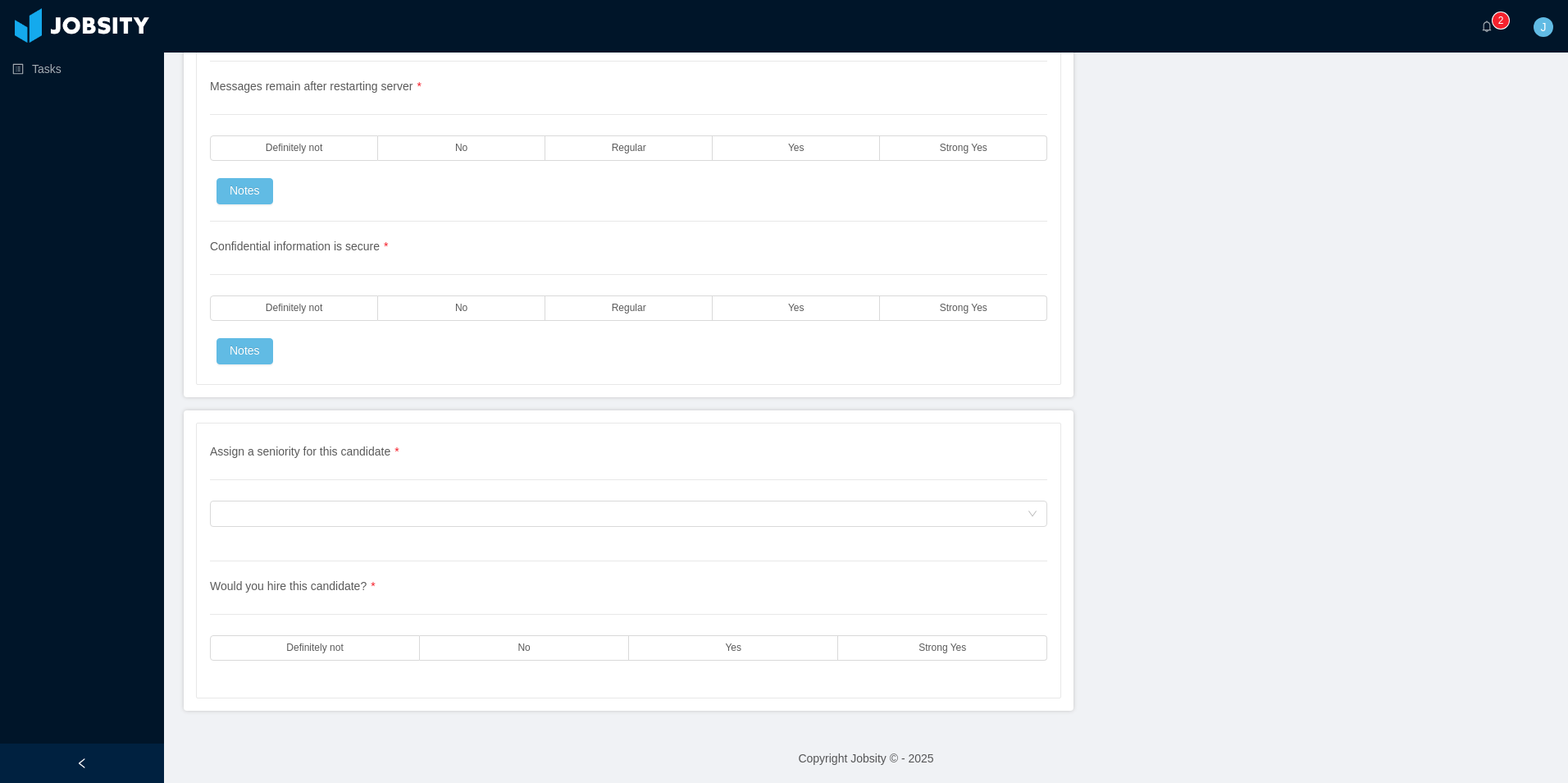
scroll to position [4822, 0]
click at [426, 517] on div "Assign a seniority for this candidate" at bounding box center [623, 510] width 807 height 25
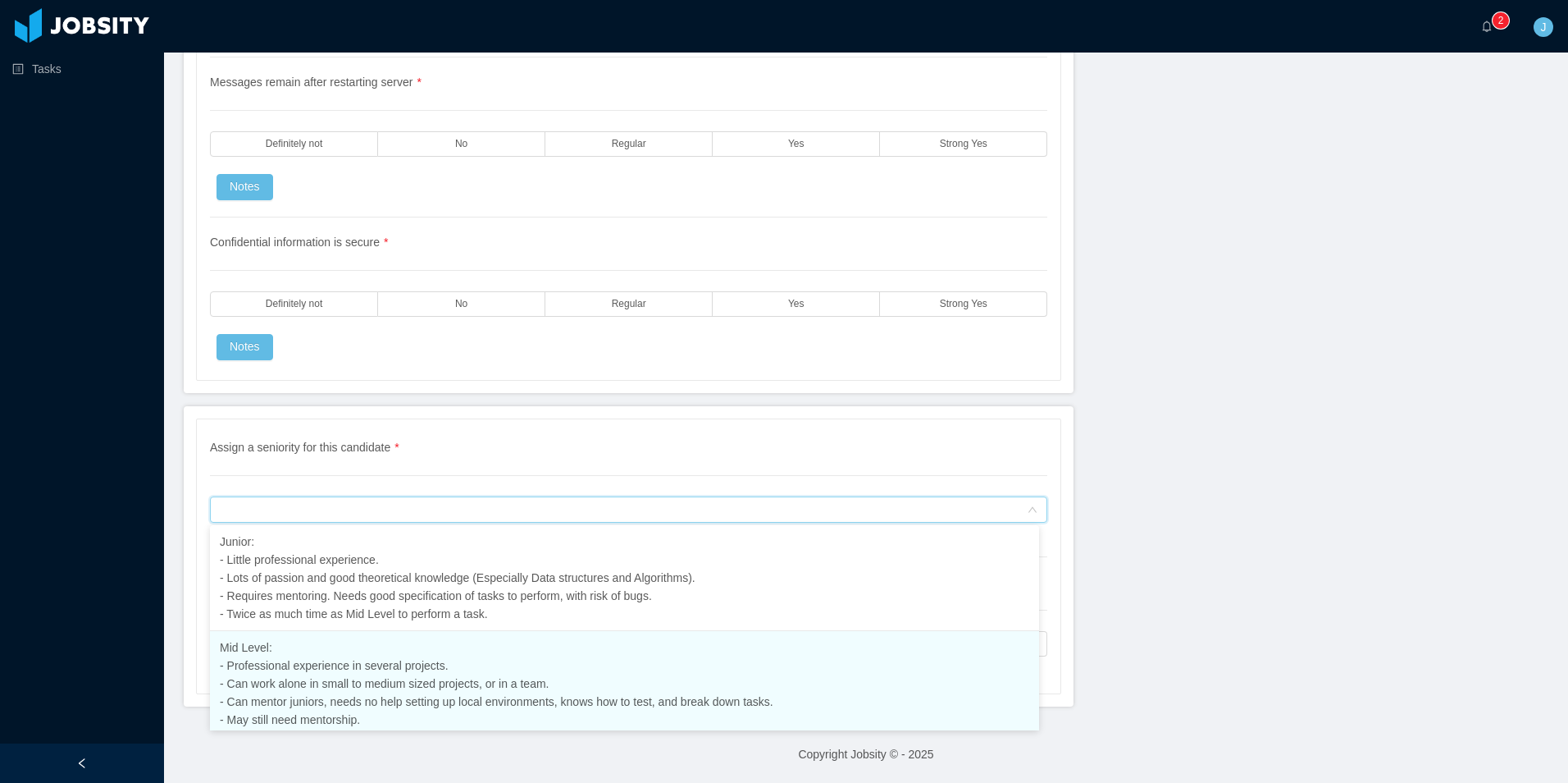
scroll to position [185, 0]
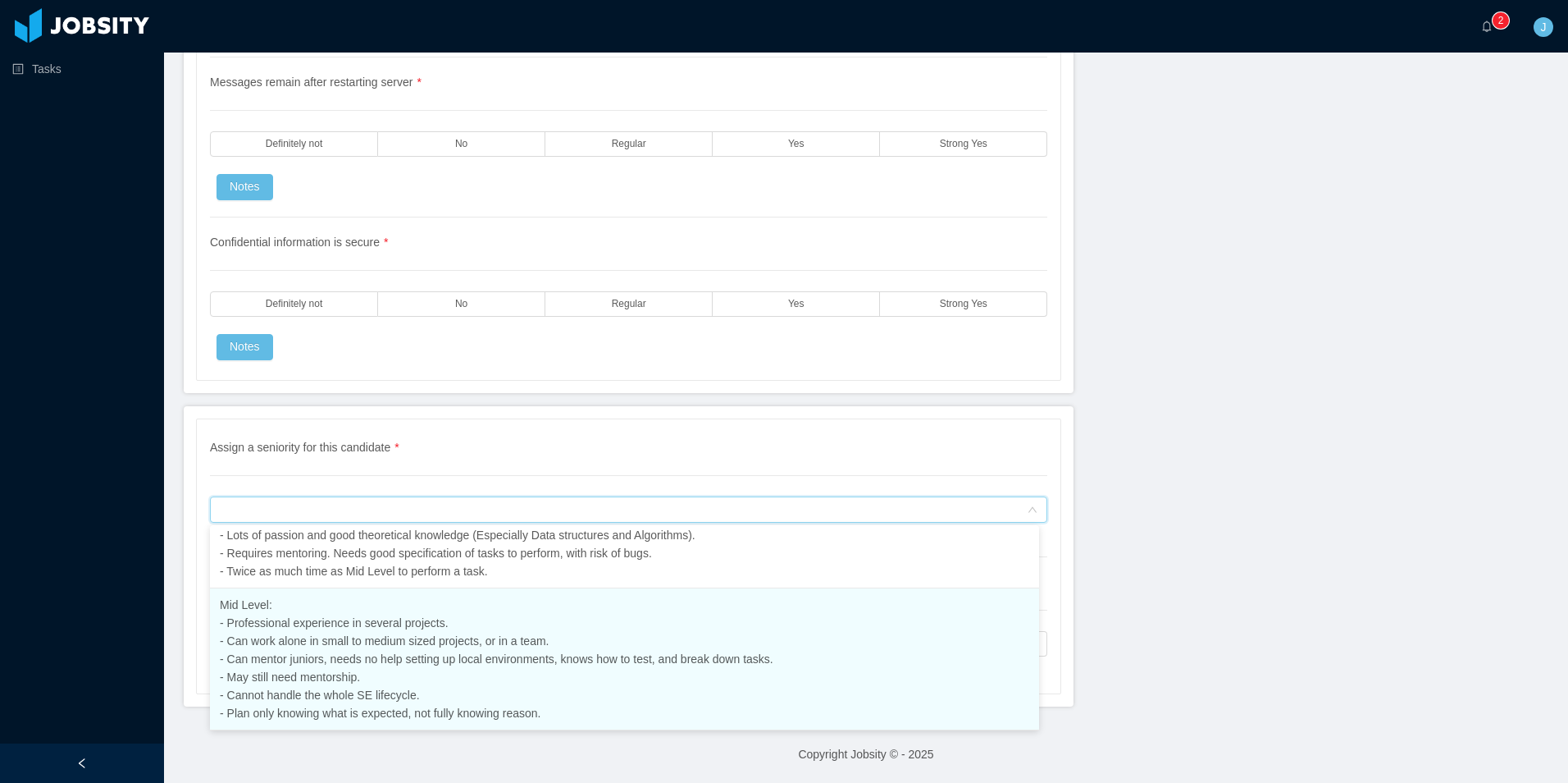
click at [365, 654] on span "Mid Level: - Professional experience in several projects. - Can work alone in s…" at bounding box center [497, 659] width 554 height 122
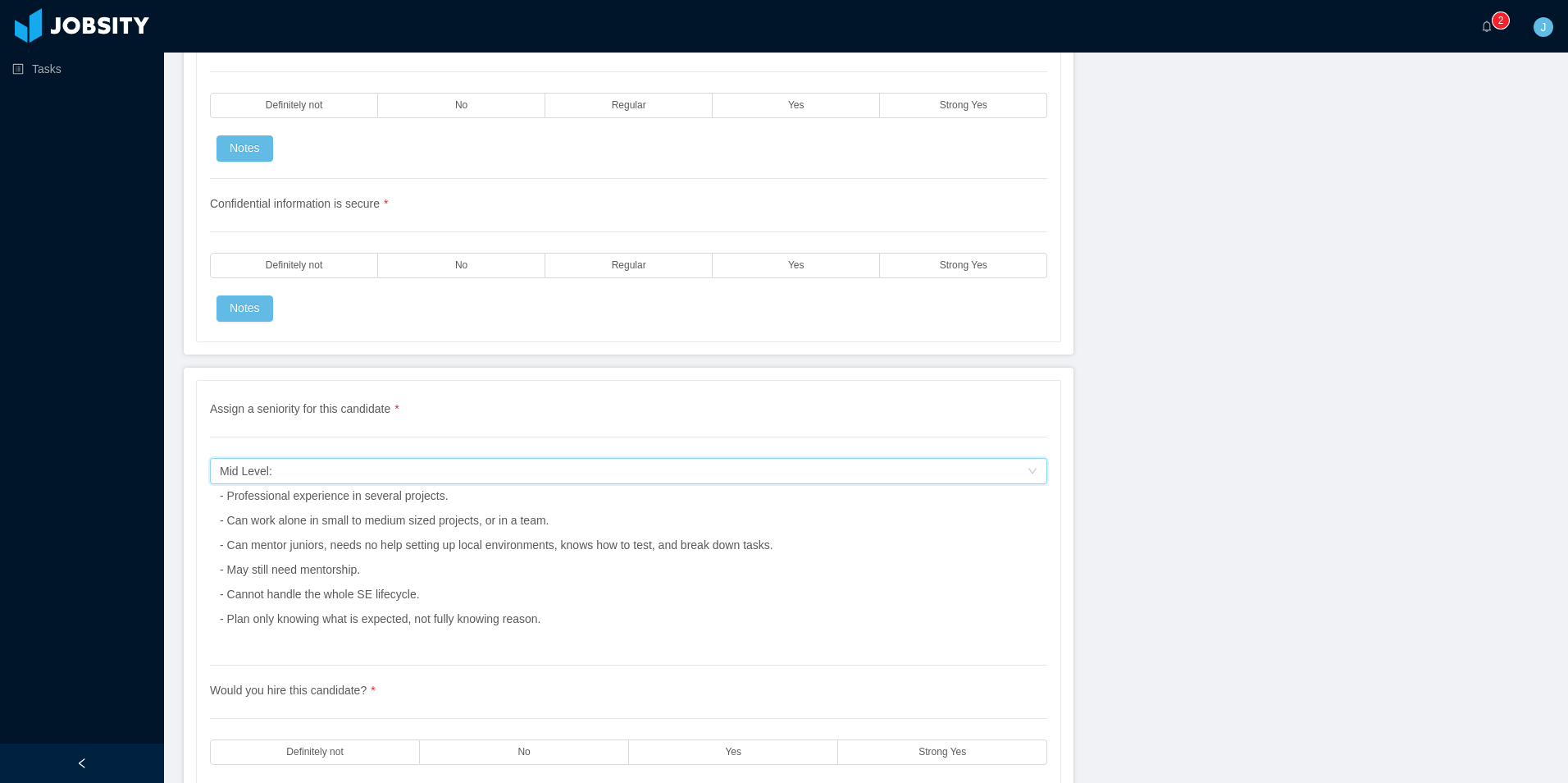
scroll to position [4968, 0]
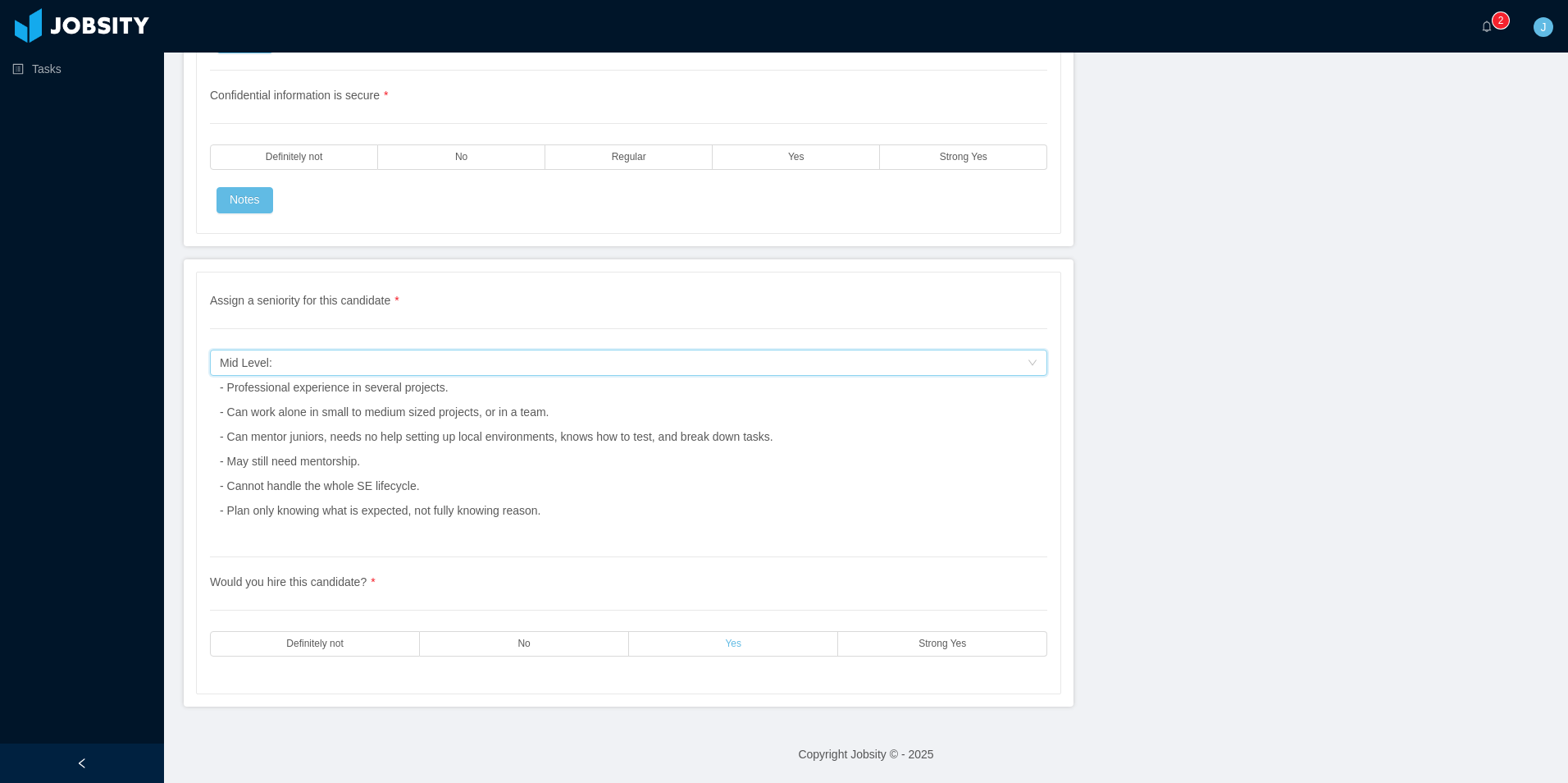
click at [757, 638] on label "Yes" at bounding box center [733, 644] width 209 height 25
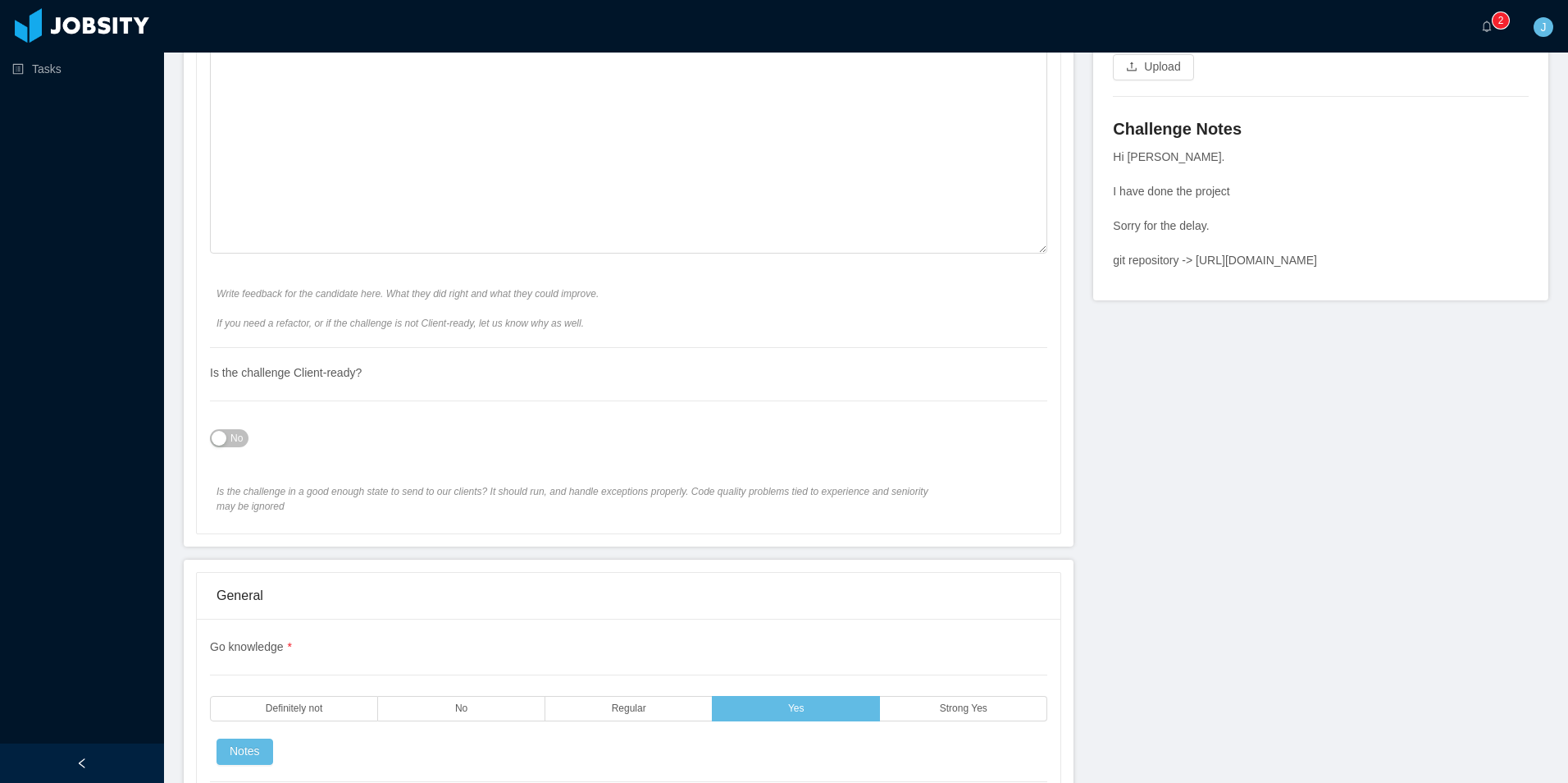
scroll to position [291, 0]
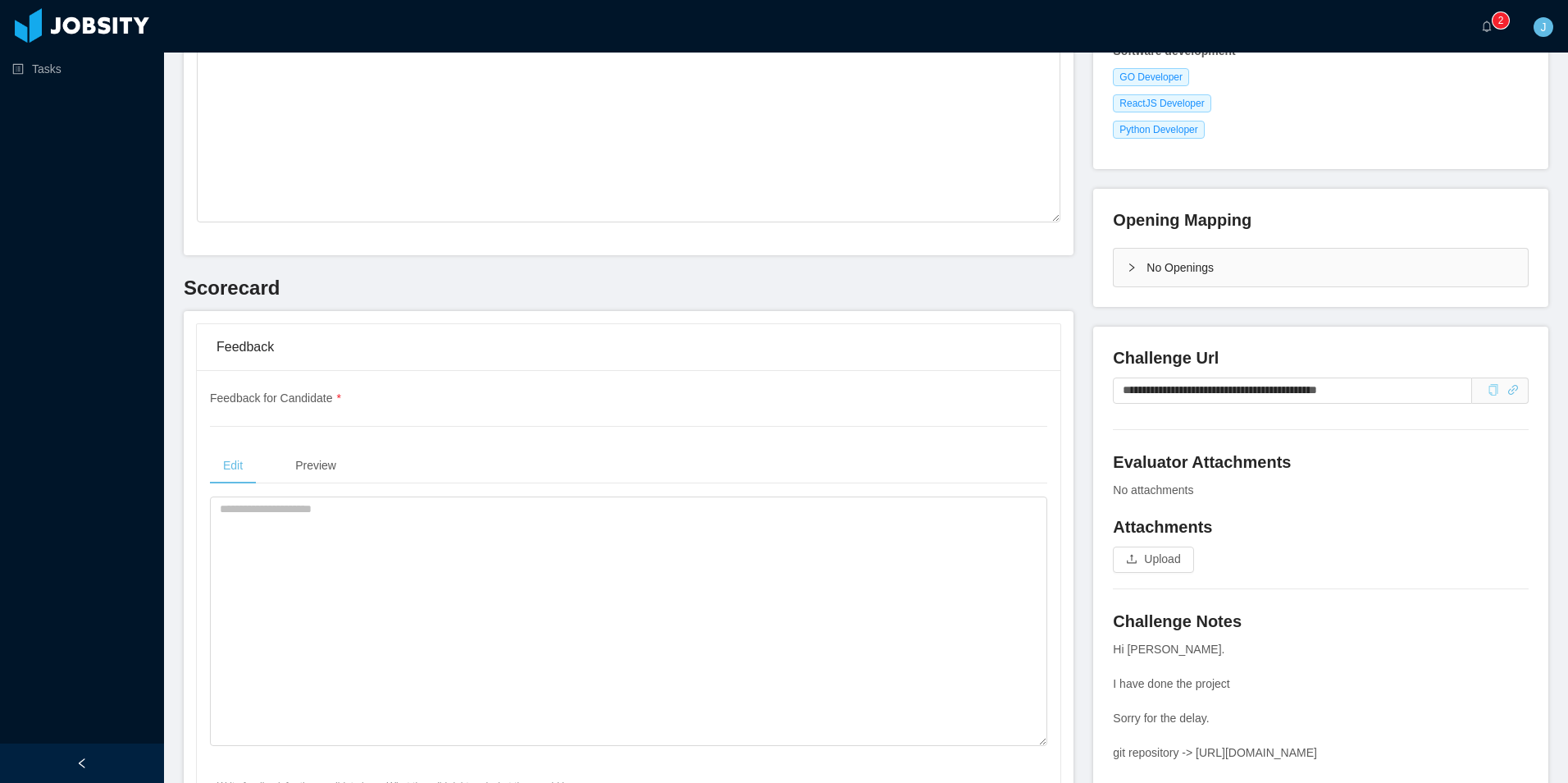
click at [491, 484] on div "Edit Preview" at bounding box center [629, 598] width 838 height 302
click at [495, 523] on textarea at bounding box center [629, 621] width 838 height 249
click at [495, 523] on textarea "**********" at bounding box center [624, 621] width 829 height 249
click at [812, 516] on textarea "**********" at bounding box center [624, 621] width 829 height 249
click at [731, 517] on textarea "**********" at bounding box center [624, 621] width 829 height 249
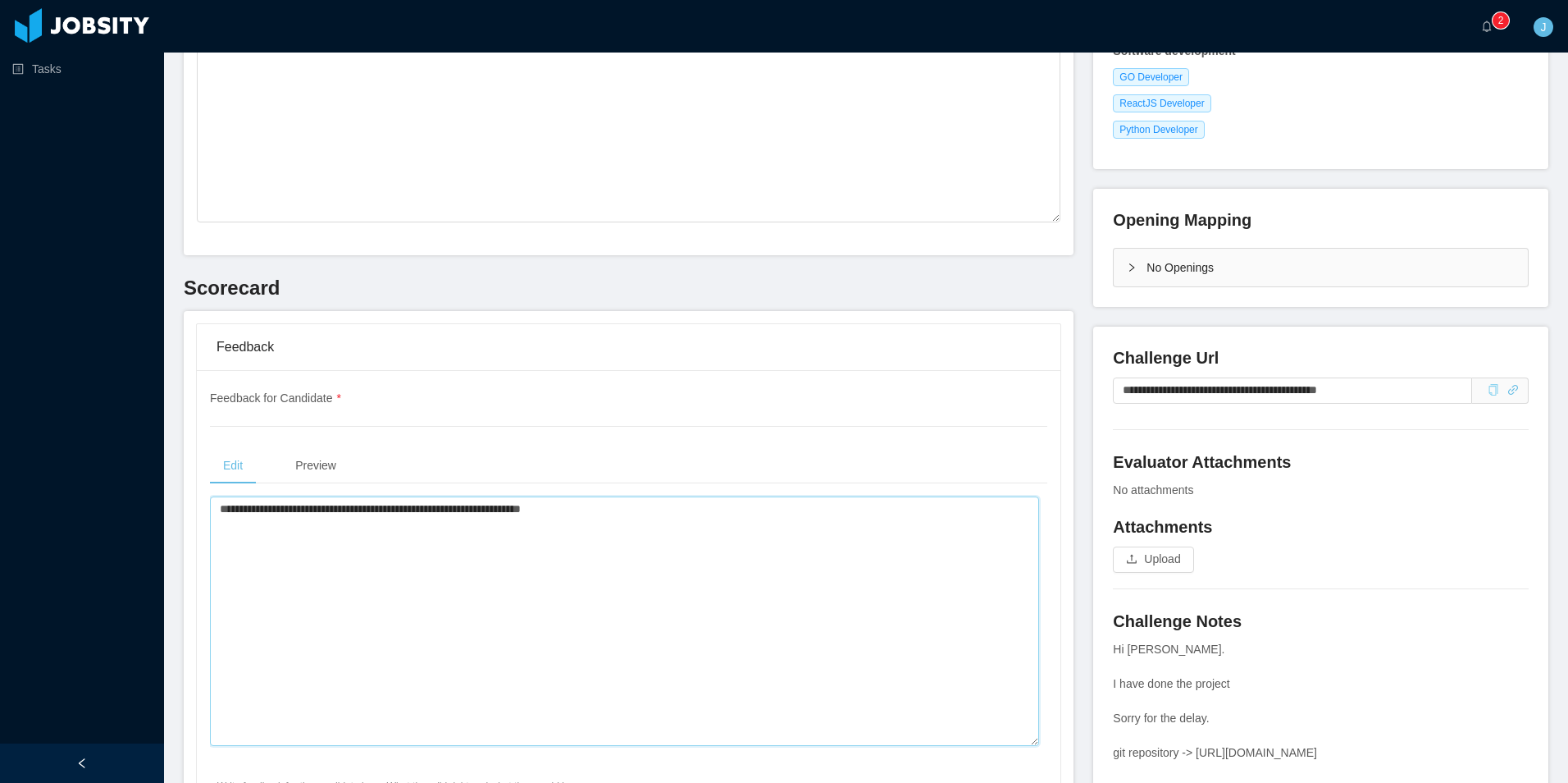
click at [849, 616] on textarea "**********" at bounding box center [624, 621] width 829 height 249
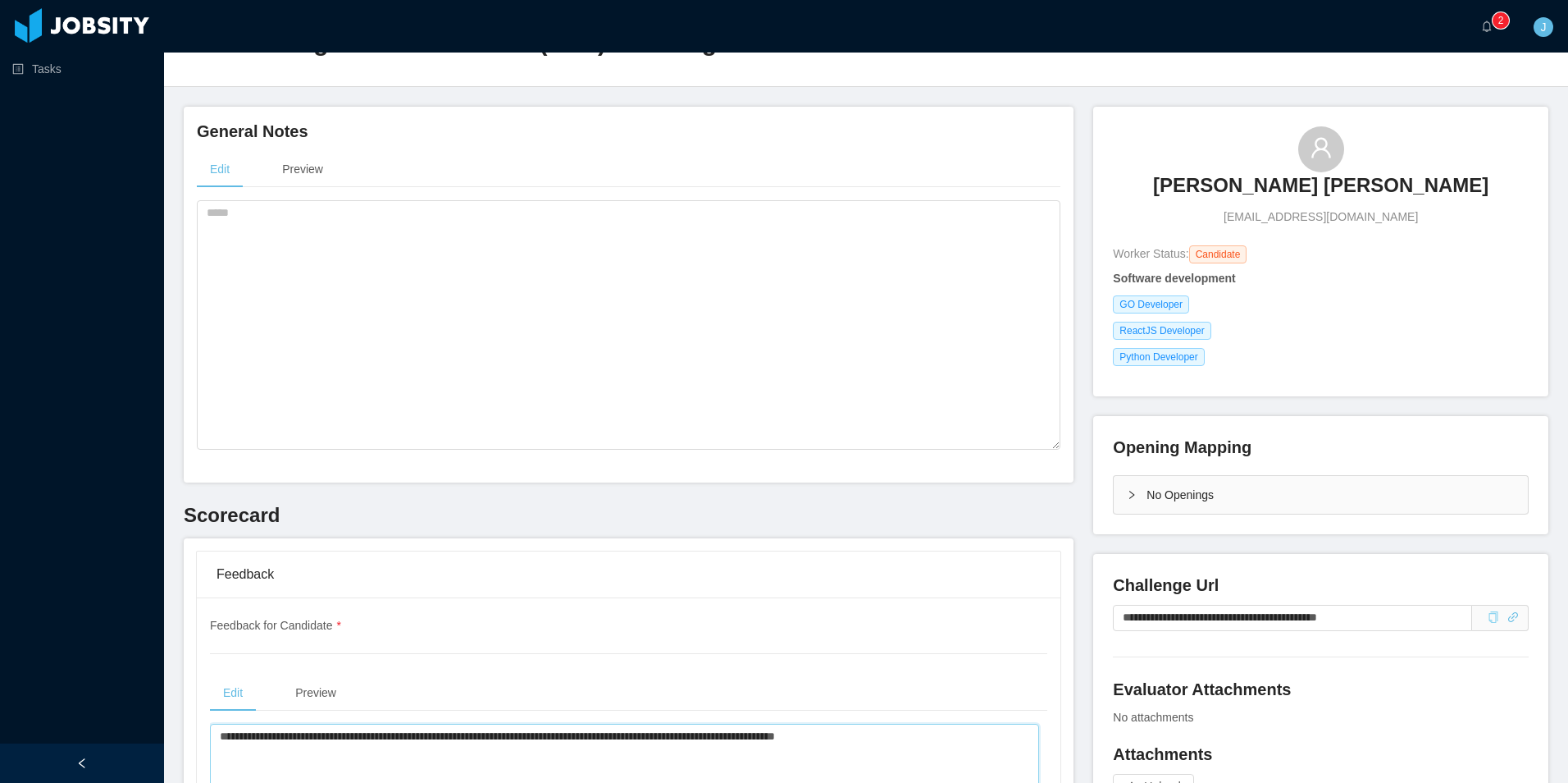
scroll to position [0, 0]
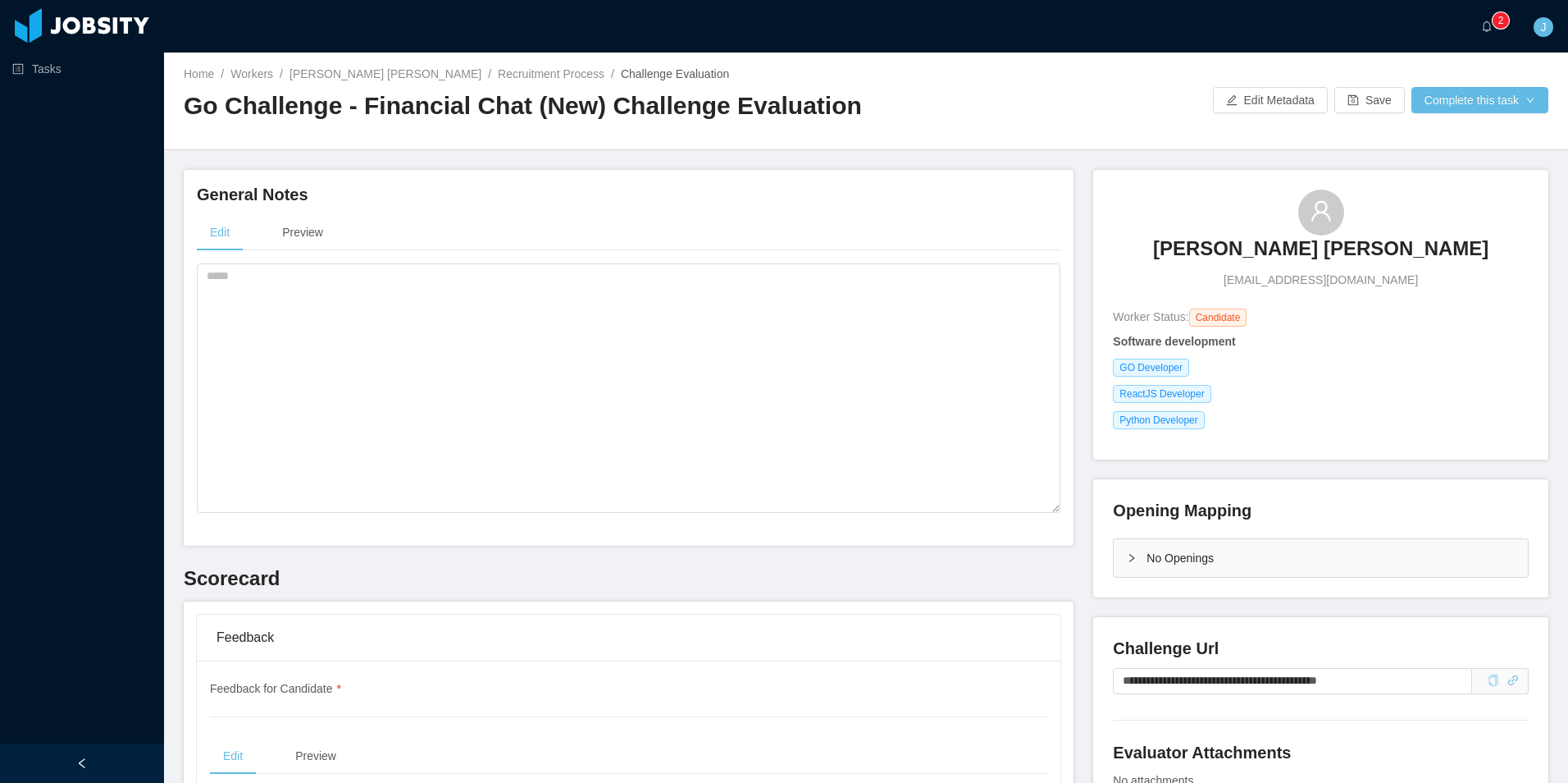
type textarea "**********"
click at [1473, 81] on div "Home / Workers / Renato Saraiva Angeline / Recruitment Process / Challenge Eval…" at bounding box center [866, 100] width 1404 height 98
click at [1471, 98] on button "Complete this task" at bounding box center [1480, 99] width 137 height 26
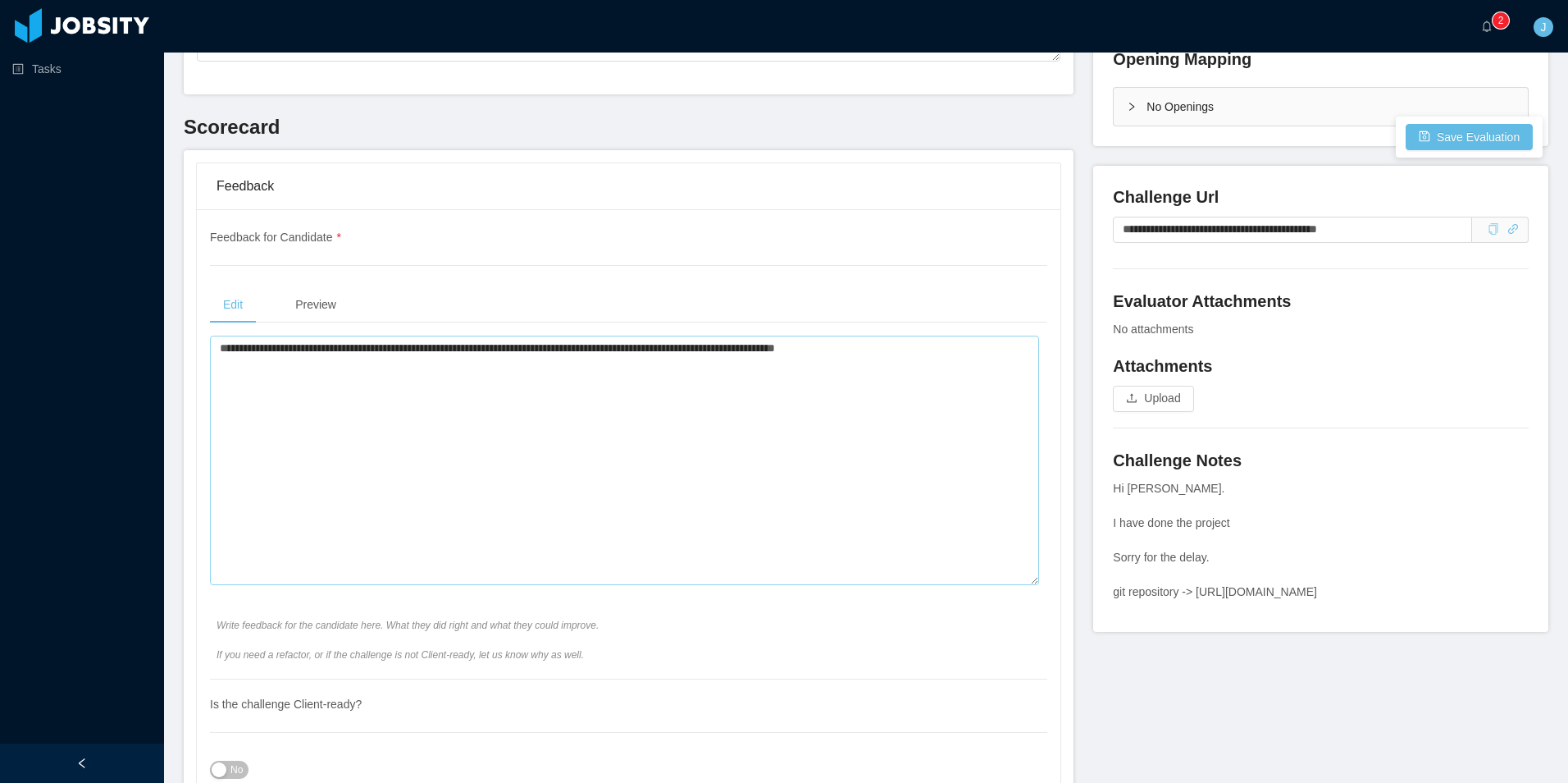
scroll to position [492, 0]
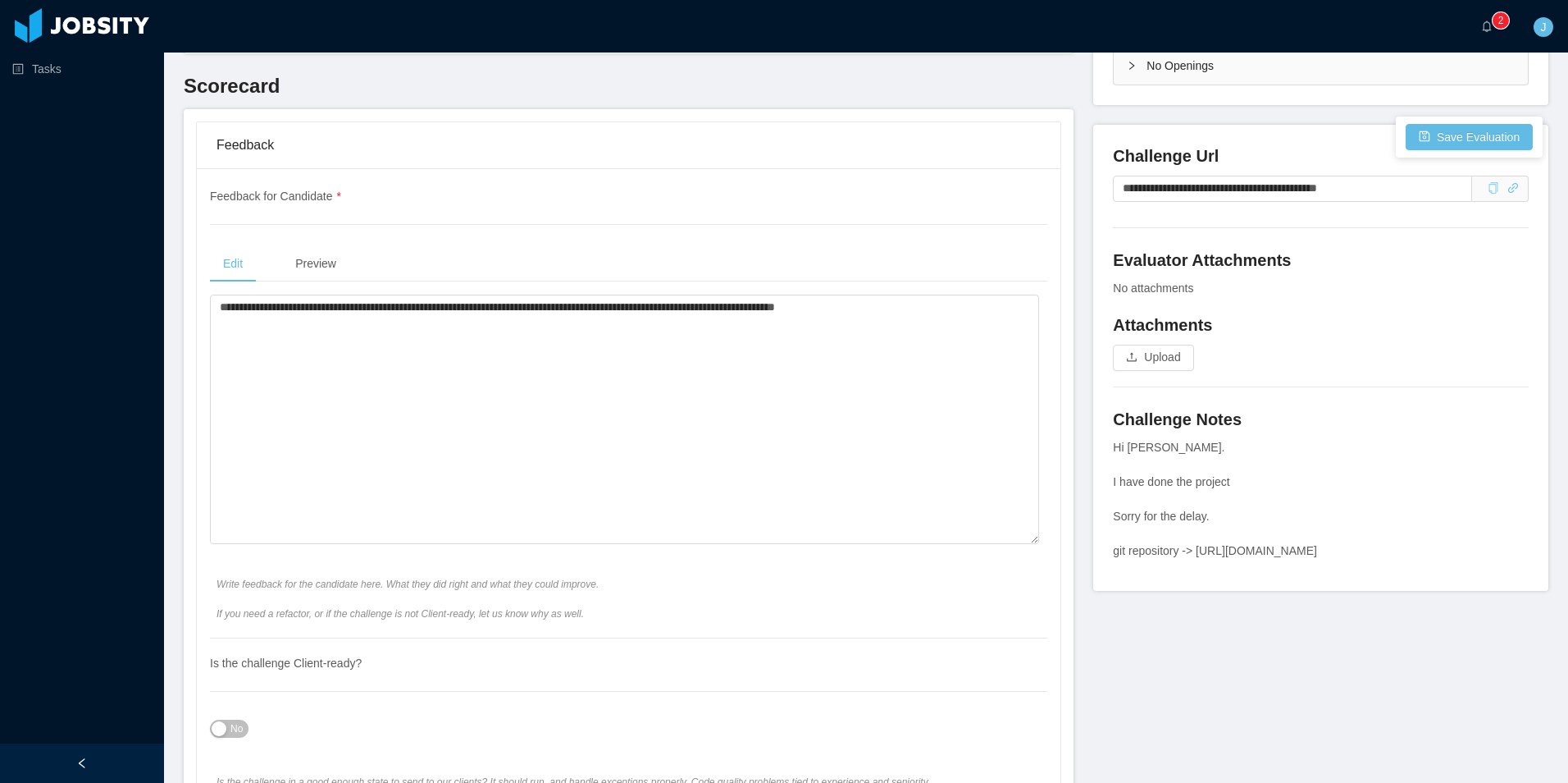
click at [233, 725] on span "No" at bounding box center [236, 728] width 13 height 16
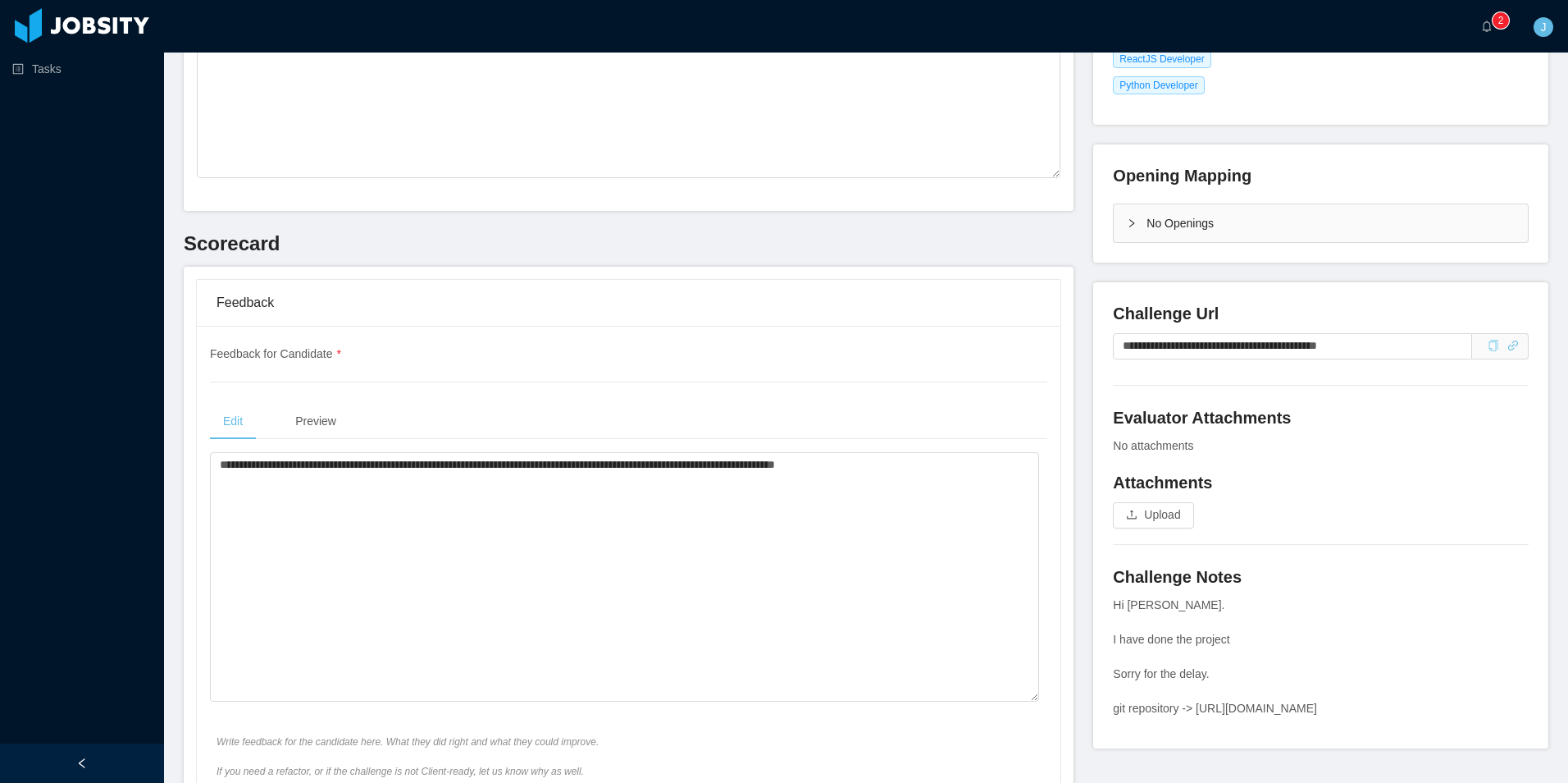
scroll to position [0, 0]
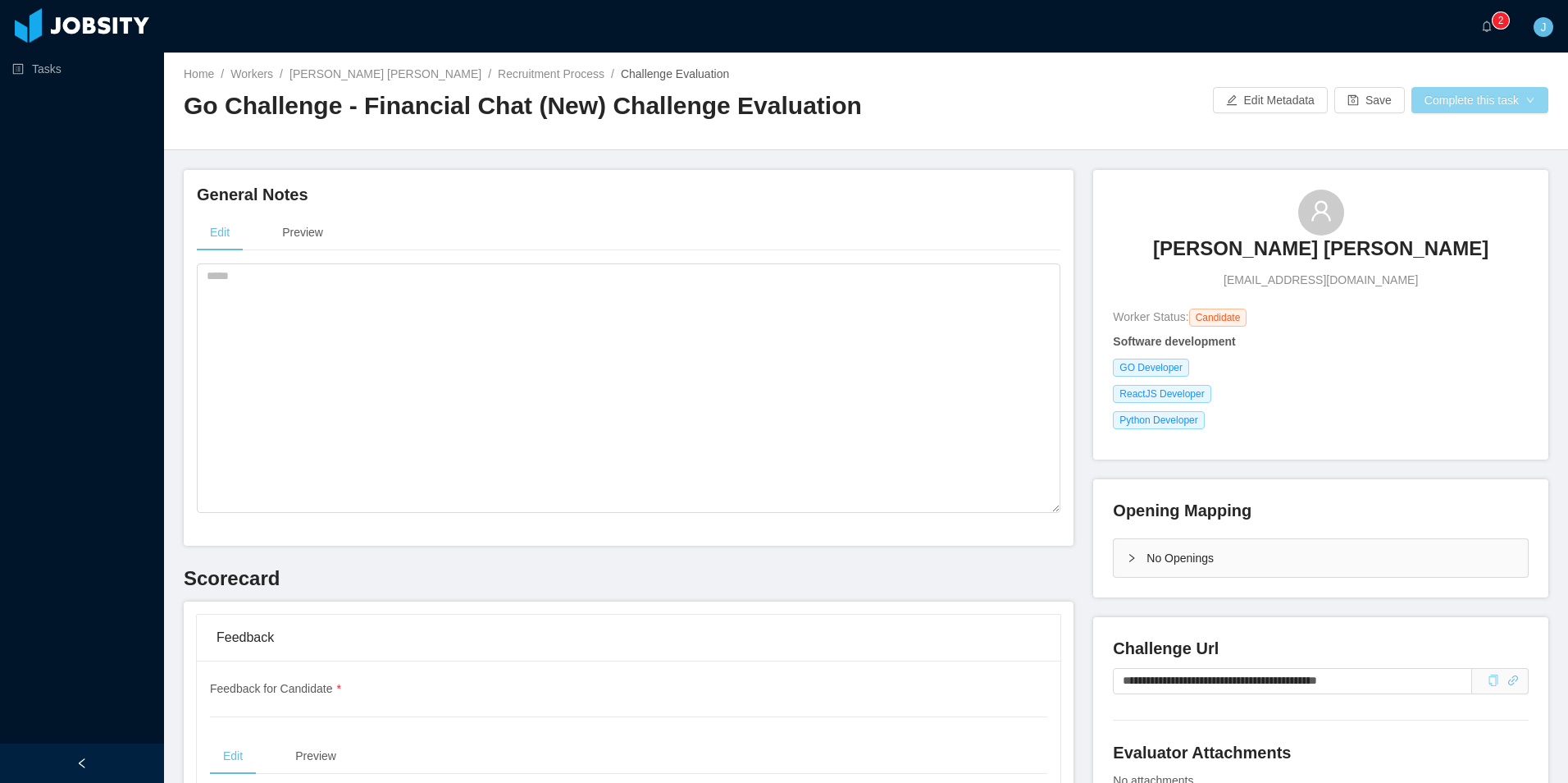
click at [1494, 88] on button "Complete this task" at bounding box center [1480, 99] width 137 height 26
click at [1451, 140] on button "Save Evaluation" at bounding box center [1470, 136] width 127 height 26
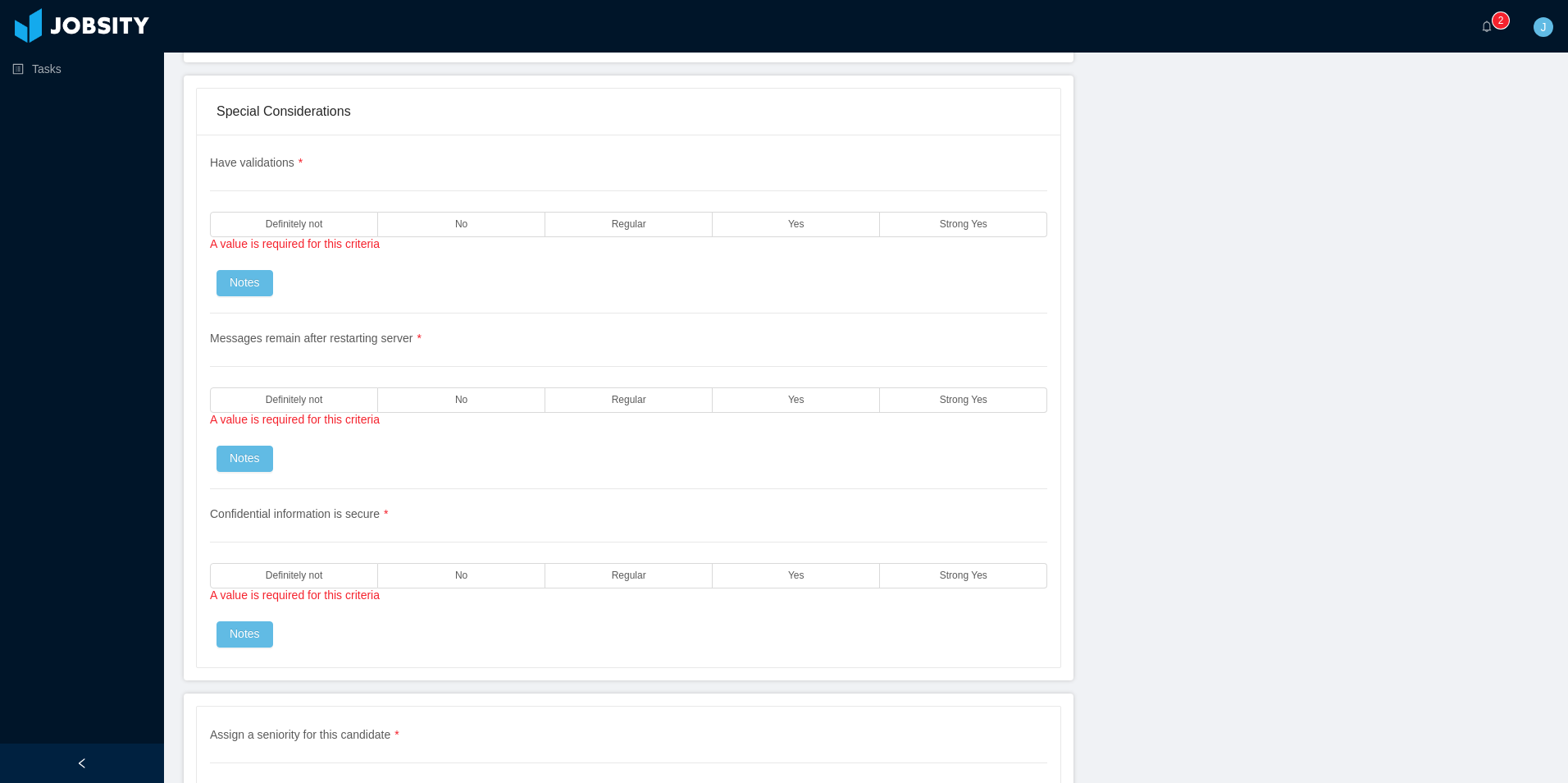
scroll to position [4596, 0]
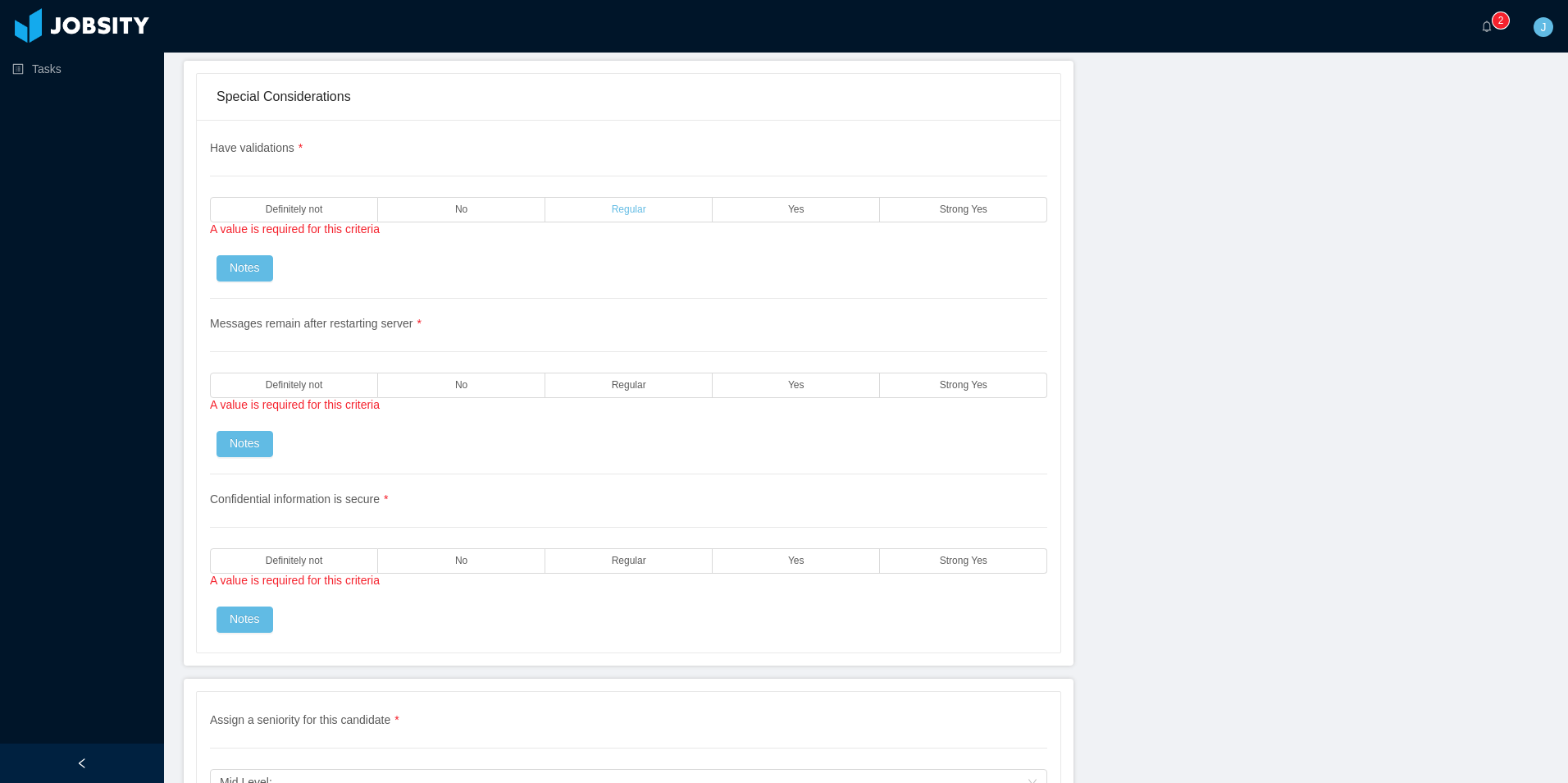
click at [654, 210] on label "Regular" at bounding box center [628, 210] width 167 height 25
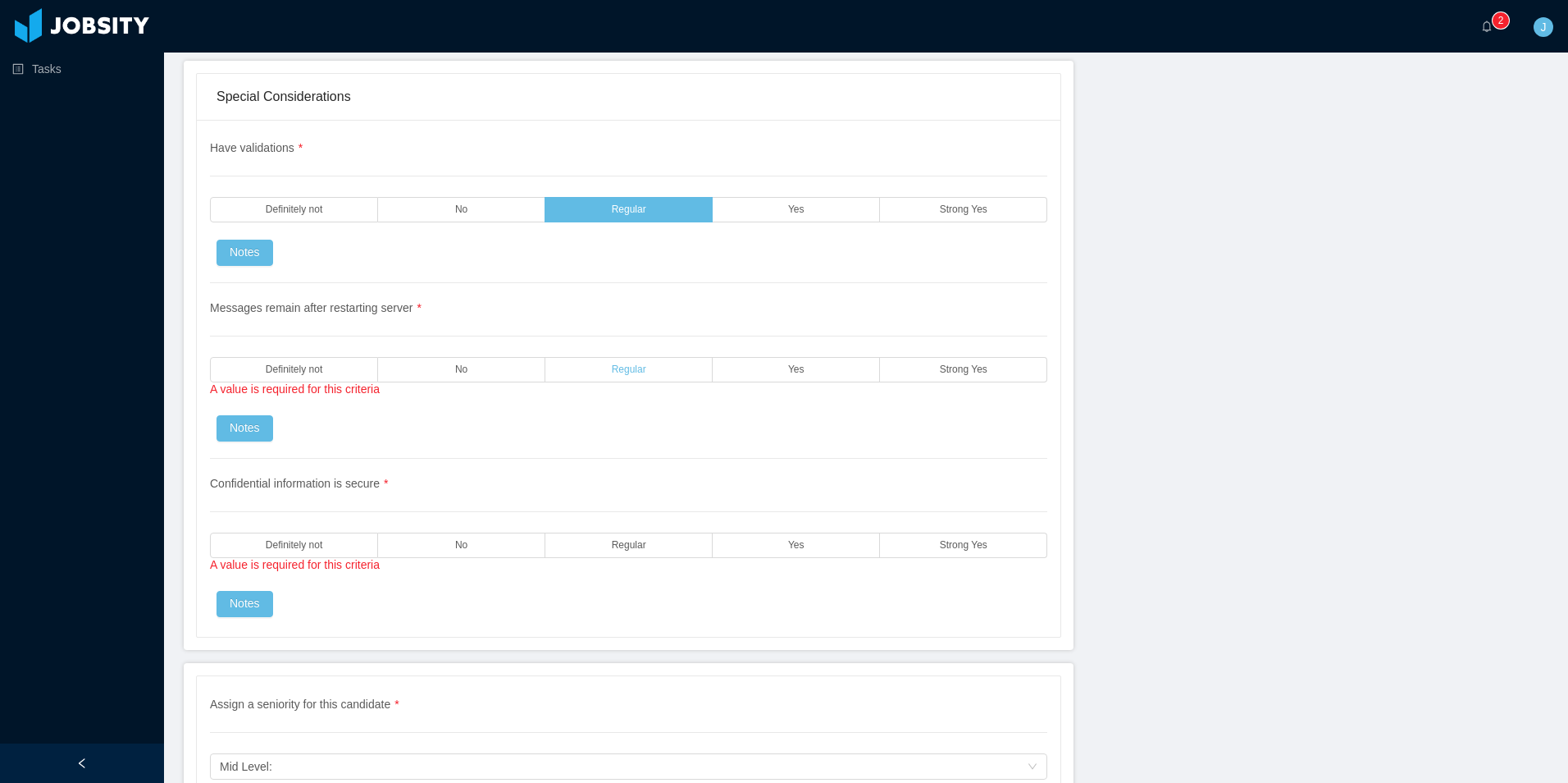
click at [643, 374] on label "Regular" at bounding box center [628, 370] width 167 height 25
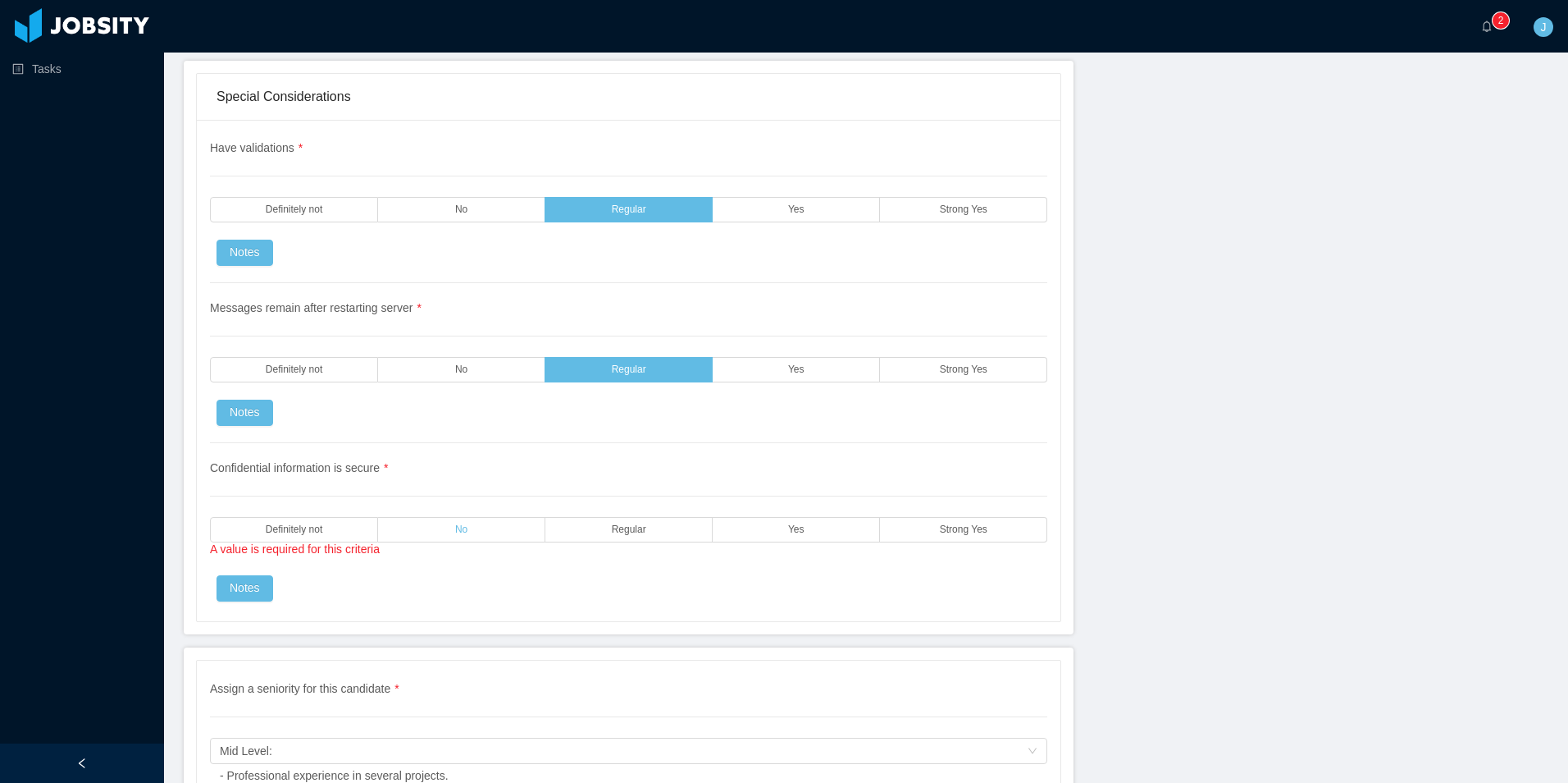
drag, startPoint x: 351, startPoint y: 529, endPoint x: 397, endPoint y: 528, distance: 46.0
click at [352, 528] on label "Definitely not" at bounding box center [294, 530] width 168 height 25
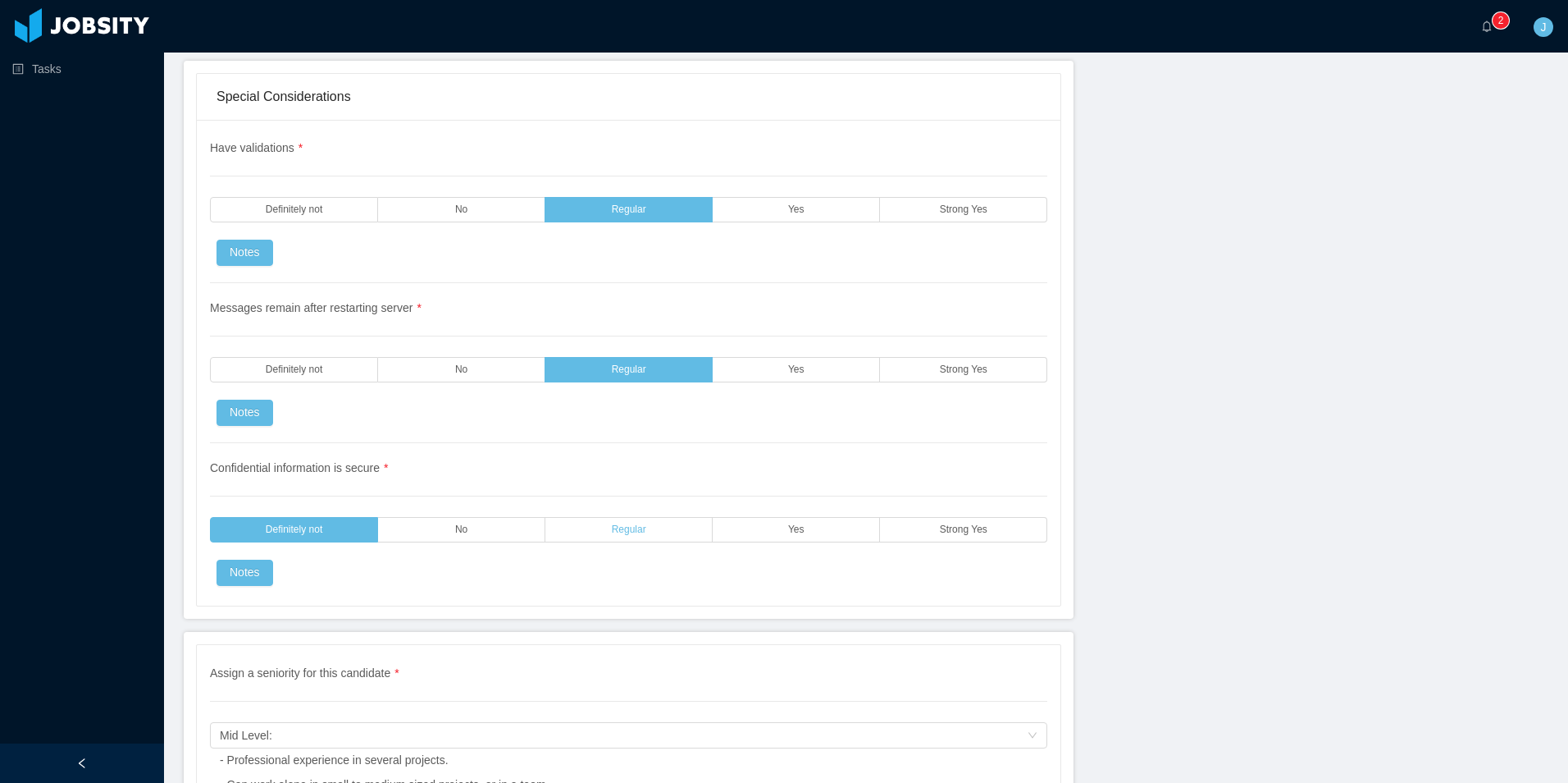
click at [607, 536] on label "Regular" at bounding box center [628, 530] width 167 height 25
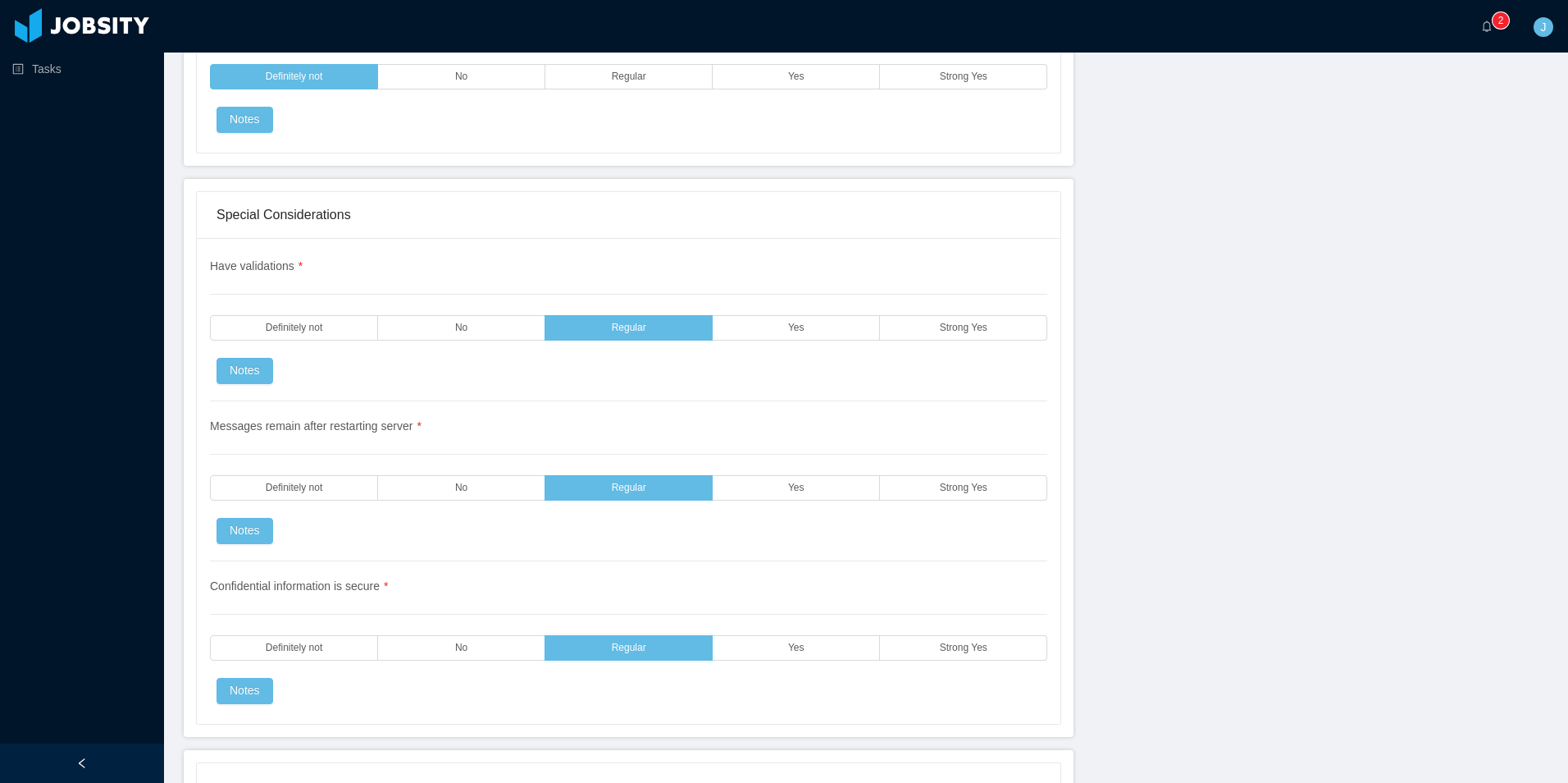
scroll to position [4476, 0]
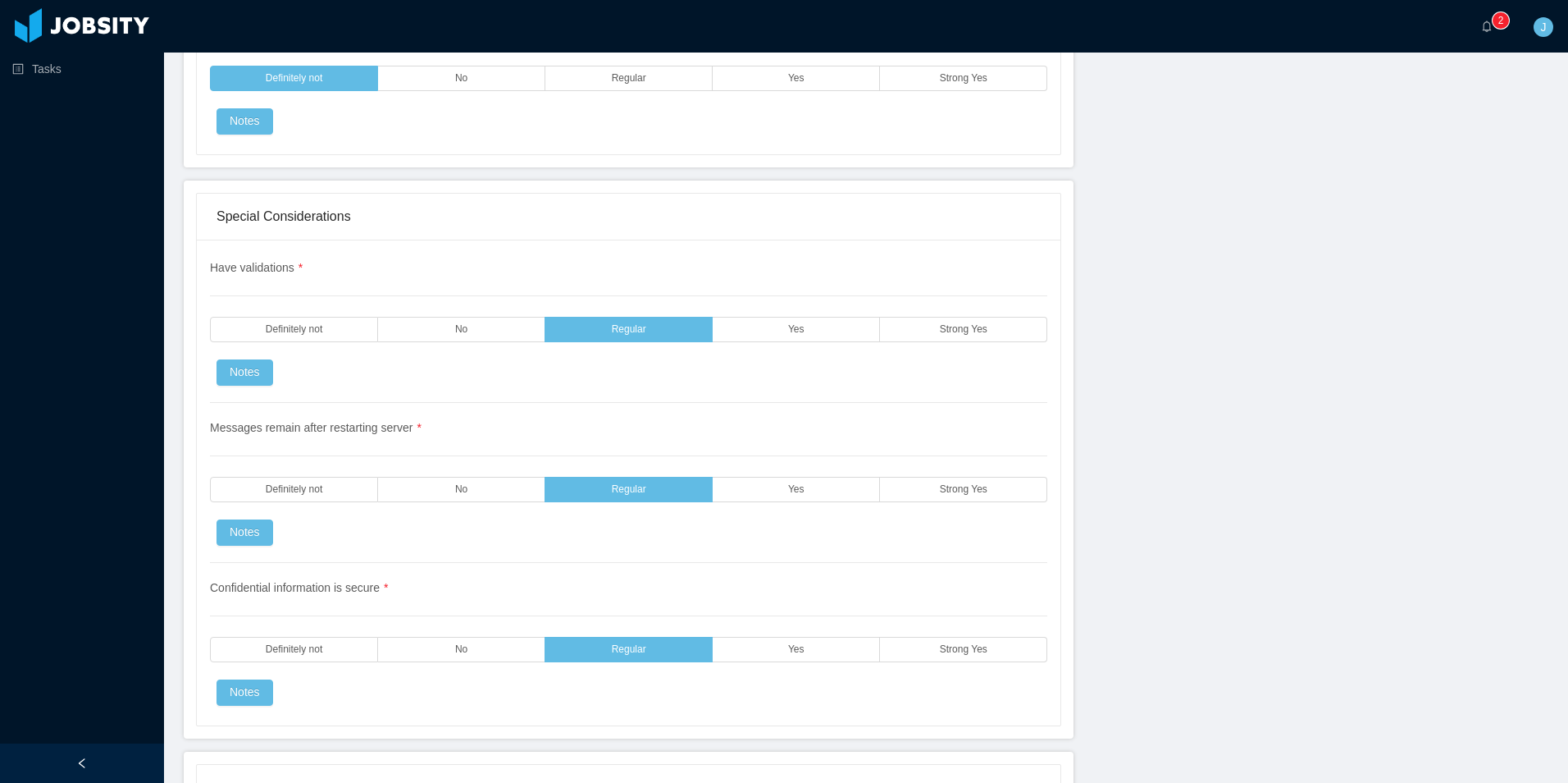
click at [791, 468] on div "Messages remain after restarting server * Definitely not No Regular Yes Strong …" at bounding box center [629, 483] width 838 height 160
click at [773, 489] on label "Yes" at bounding box center [796, 489] width 167 height 25
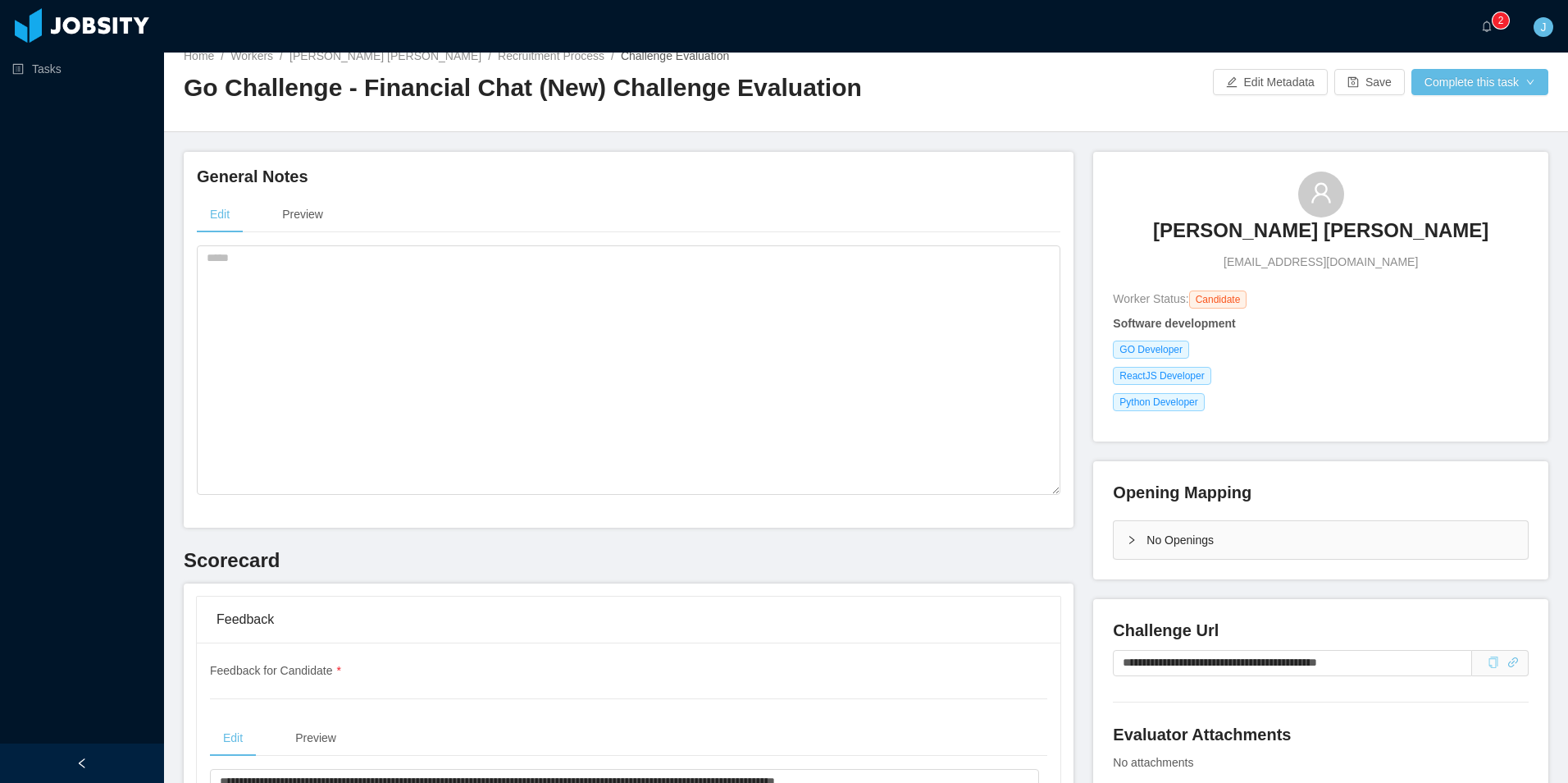
scroll to position [0, 0]
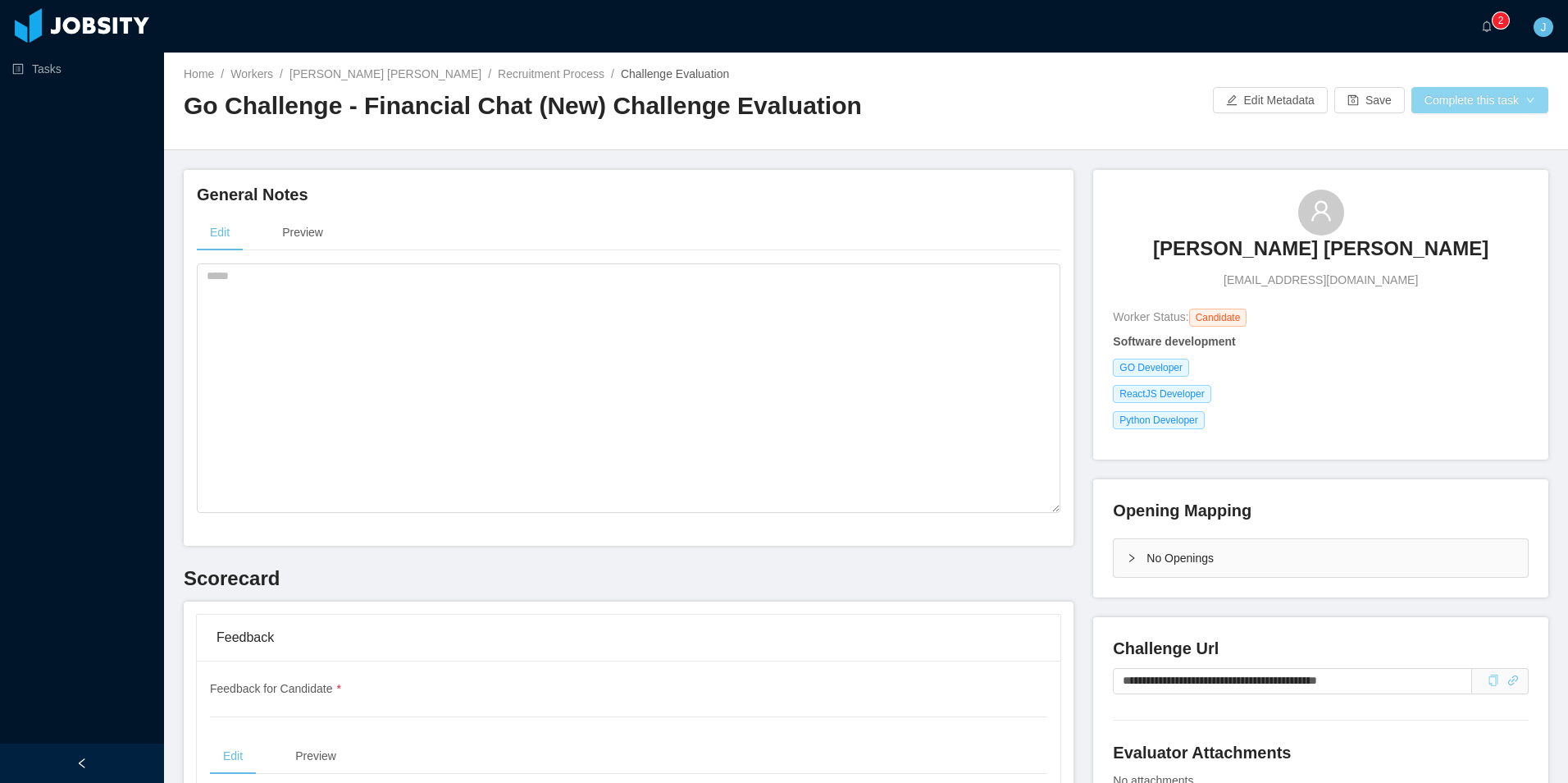
click at [1459, 108] on button "Complete this task" at bounding box center [1480, 99] width 137 height 26
click at [1433, 143] on button "Save Evaluation" at bounding box center [1470, 136] width 127 height 26
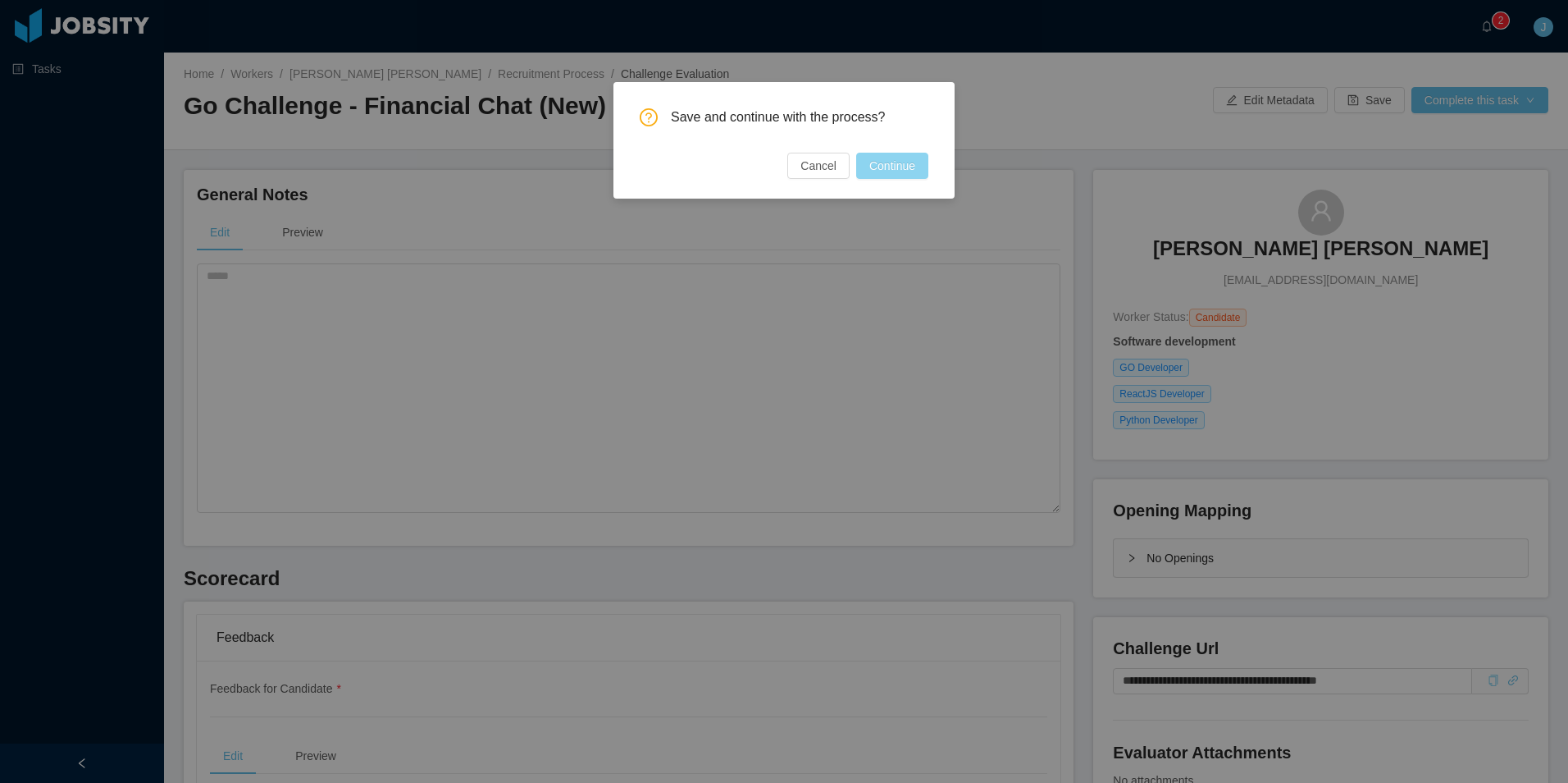
click at [911, 167] on button "Continue" at bounding box center [892, 165] width 72 height 26
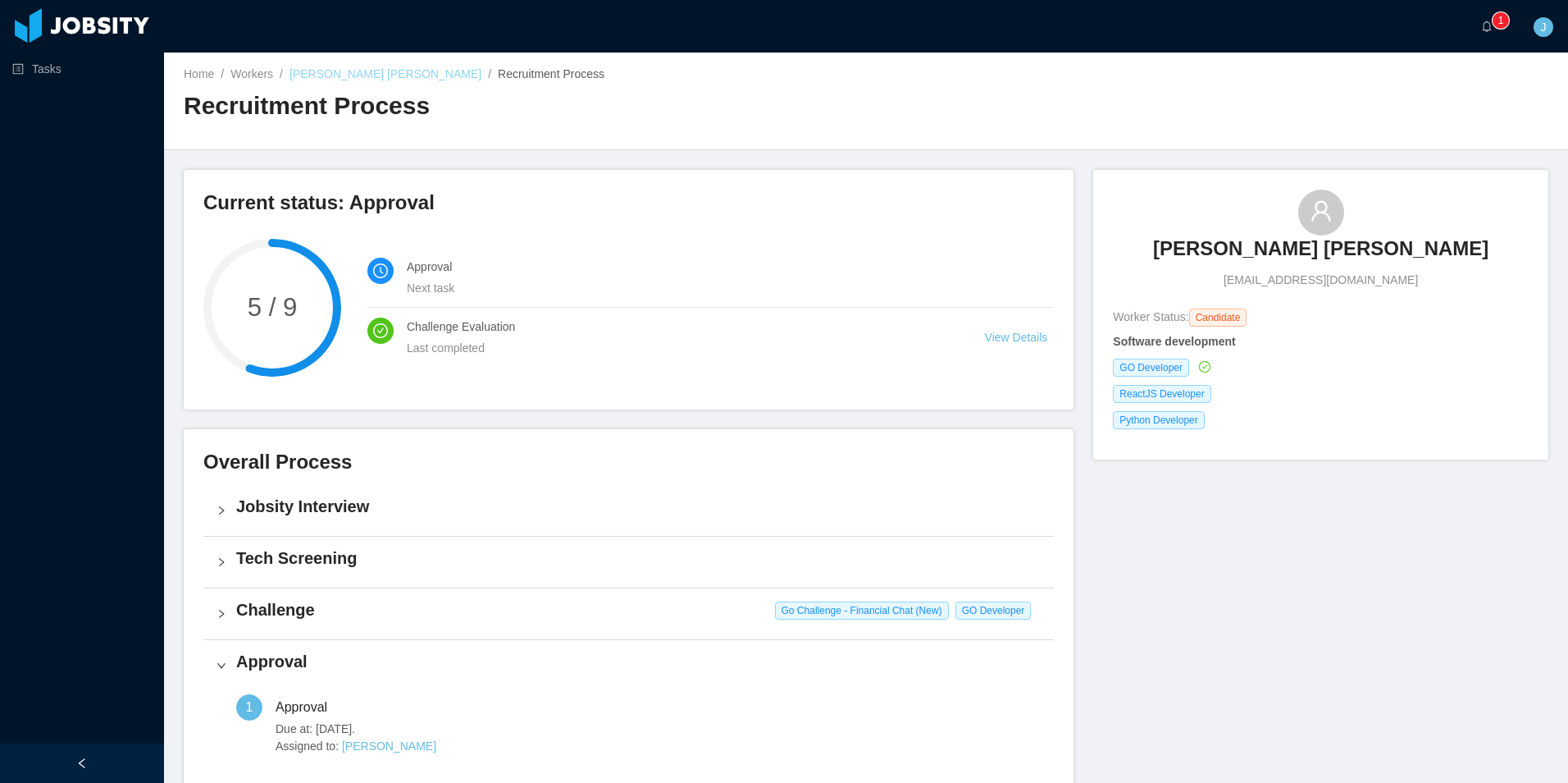
click at [402, 78] on link "Renato Saraiva Angeline" at bounding box center [385, 74] width 192 height 14
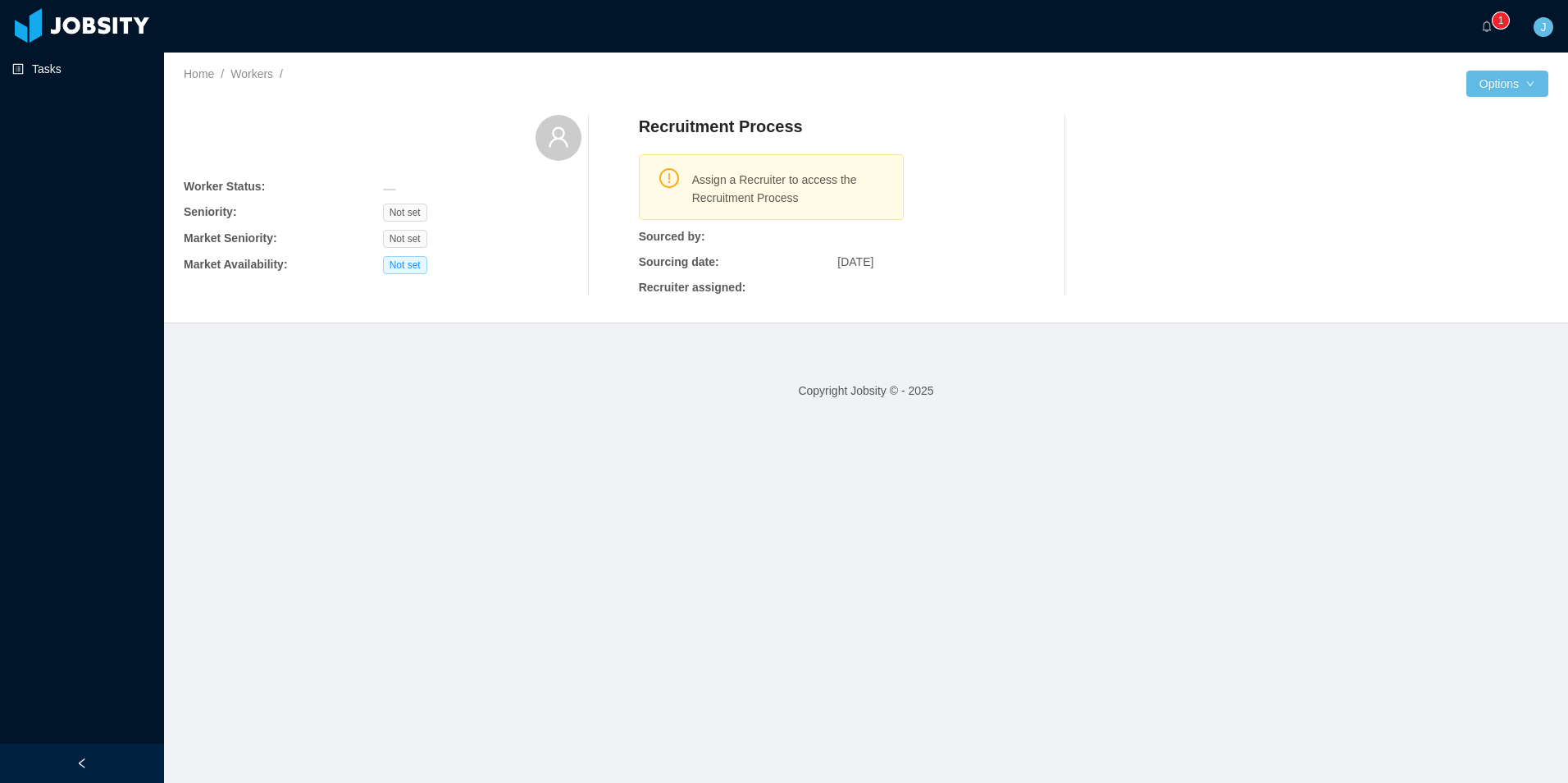
click at [89, 74] on link "Tasks" at bounding box center [82, 69] width 139 height 33
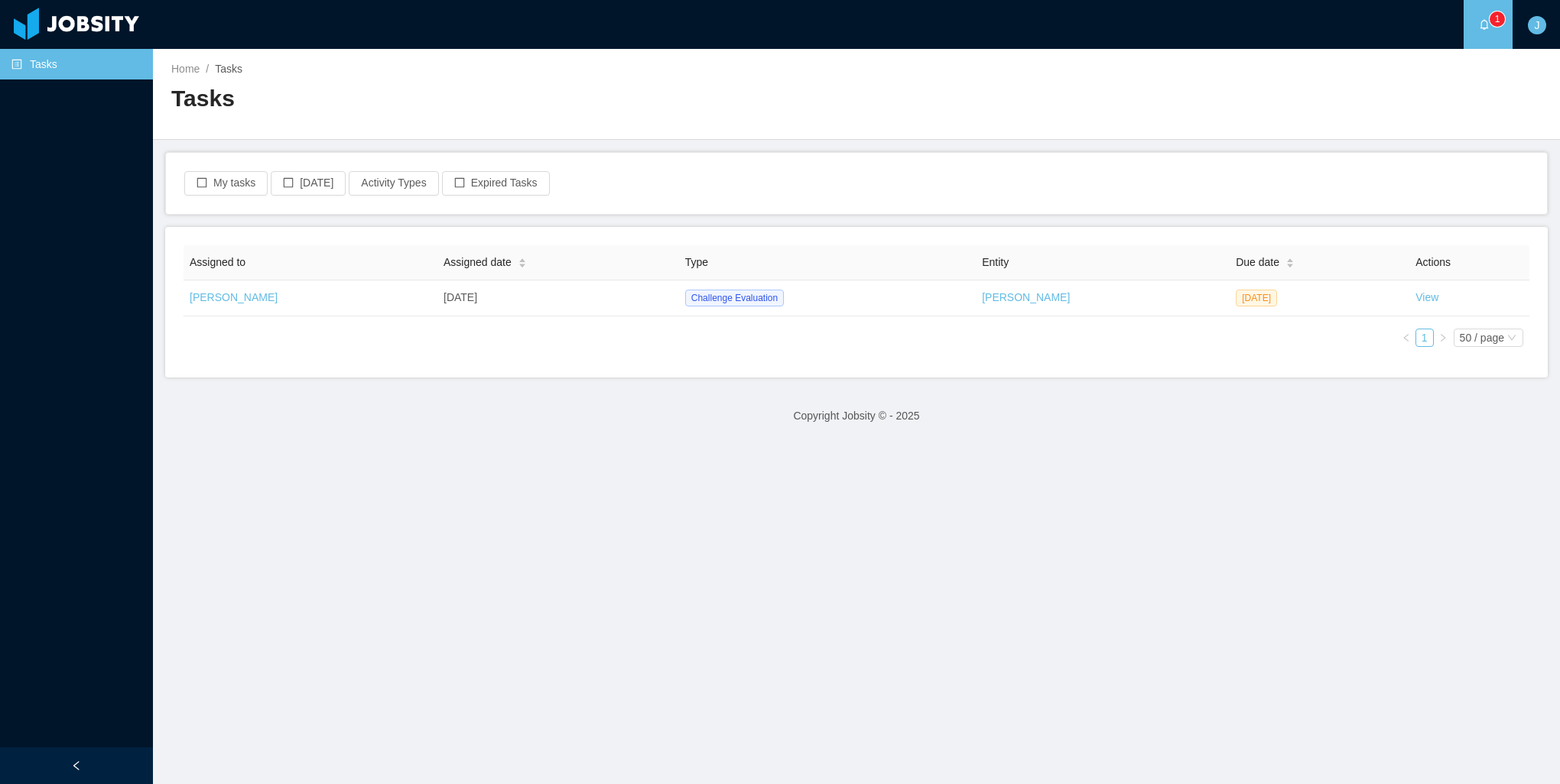
click at [310, 726] on main "Home / Tasks / Tasks My tasks [DATE] Activity Types Expired Tasks Assigned to A…" at bounding box center [856, 416] width 1407 height 735
click at [1457, 653] on main "Home / Tasks / Tasks My tasks [DATE] Activity Types Expired Tasks Assigned to A…" at bounding box center [856, 416] width 1407 height 735
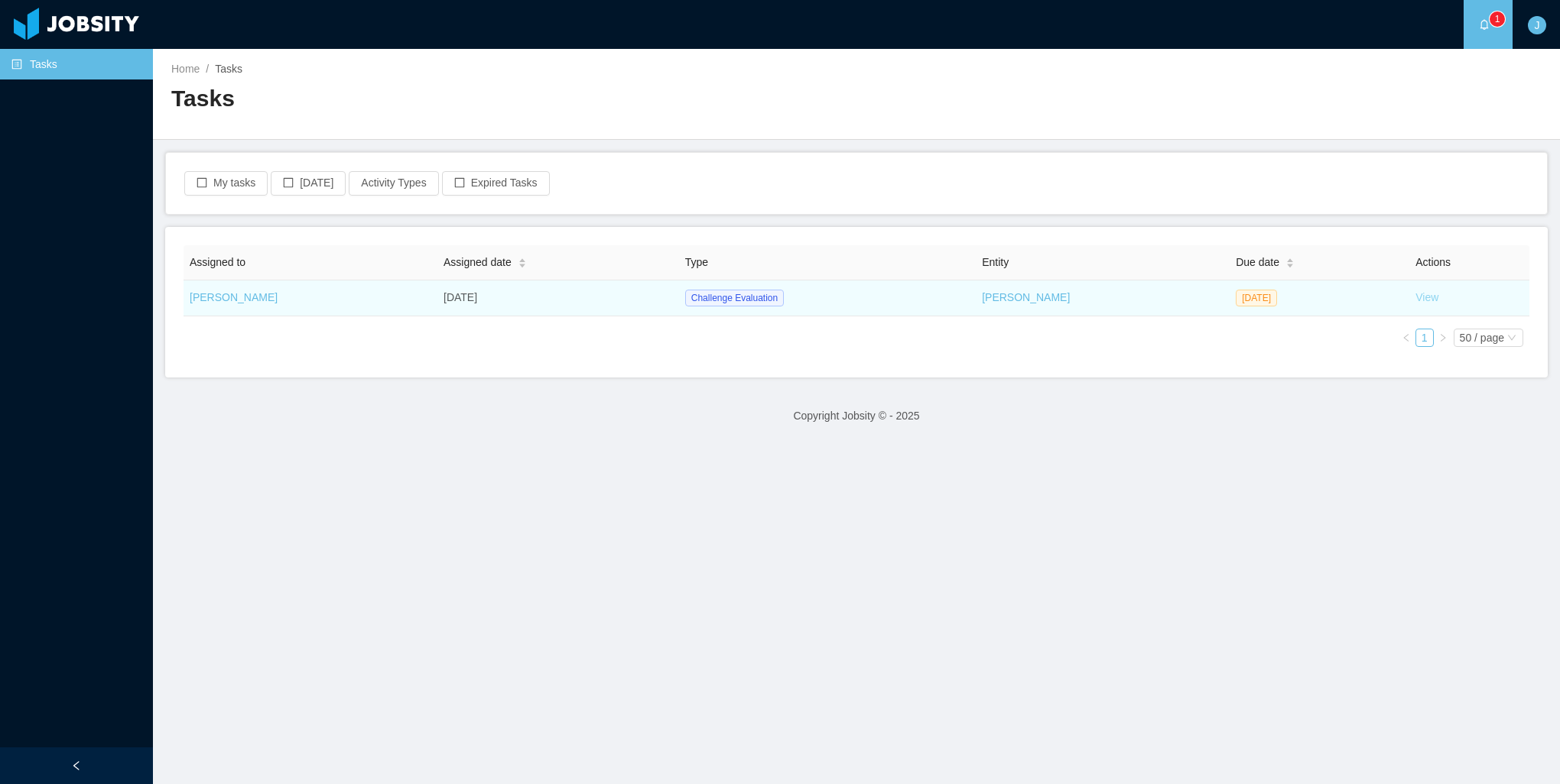
click at [1415, 303] on link "View" at bounding box center [1427, 298] width 23 height 13
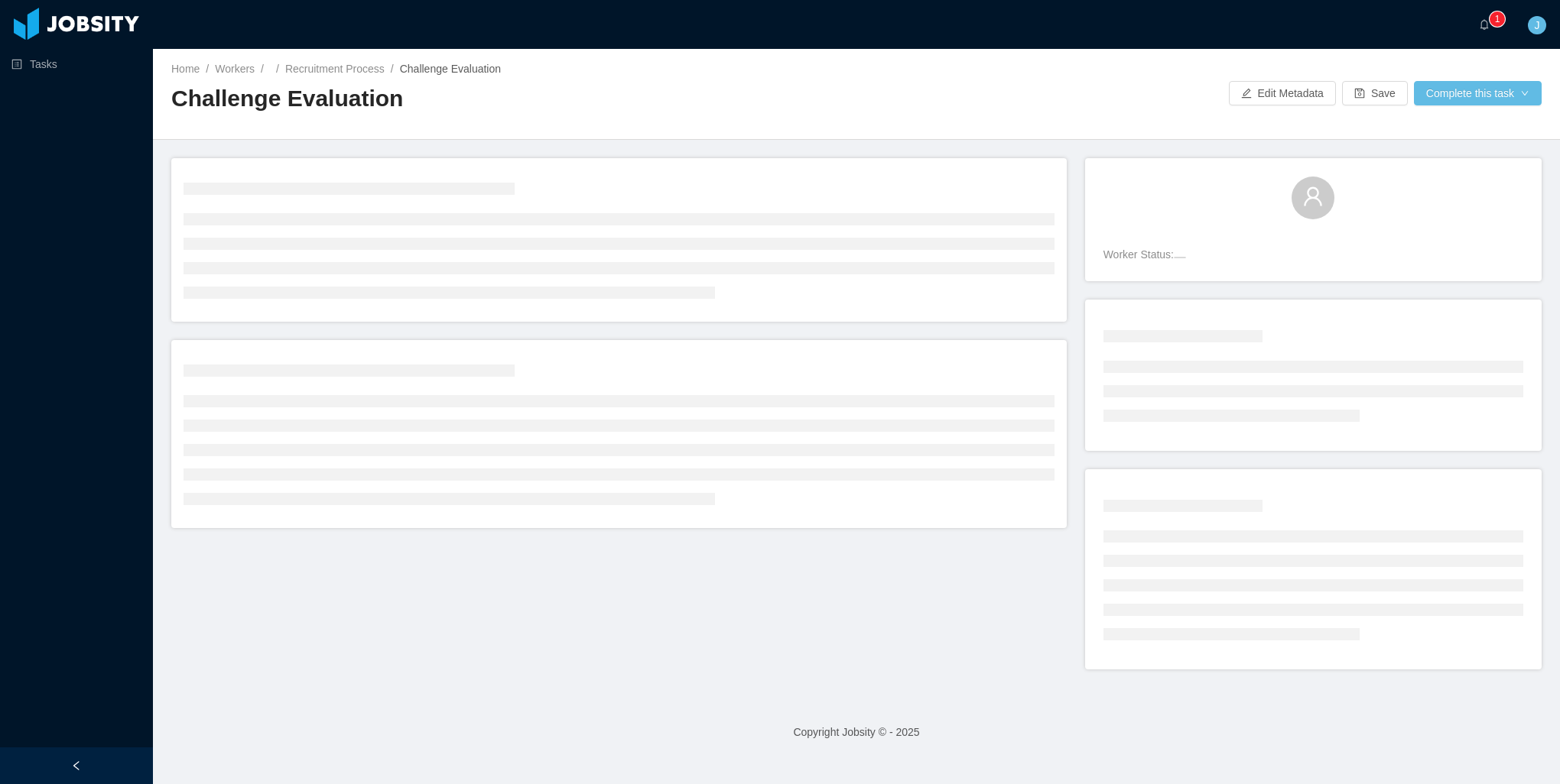
click at [560, 645] on div "Worker Status:" at bounding box center [856, 423] width 1370 height 530
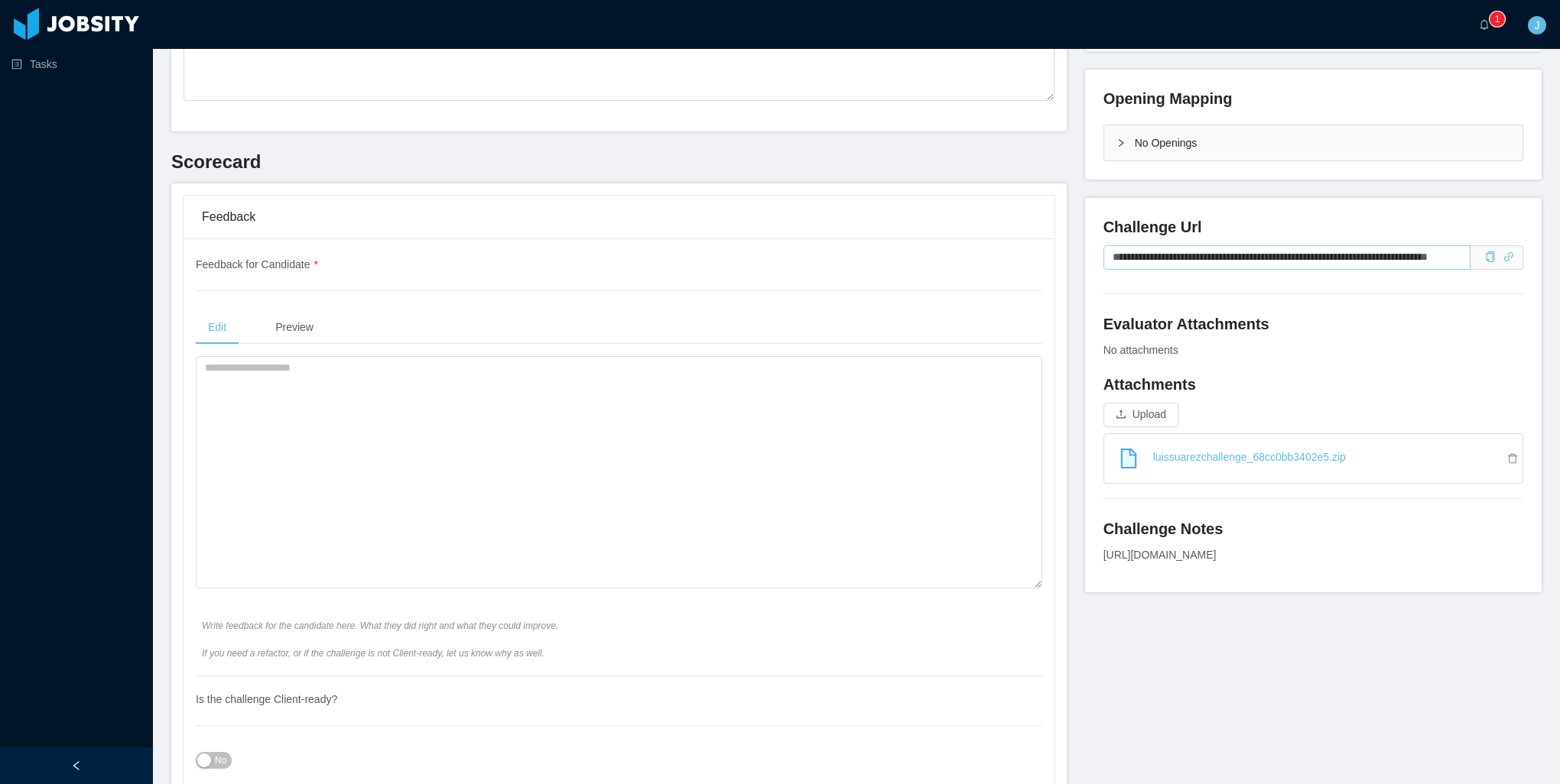
scroll to position [382, 0]
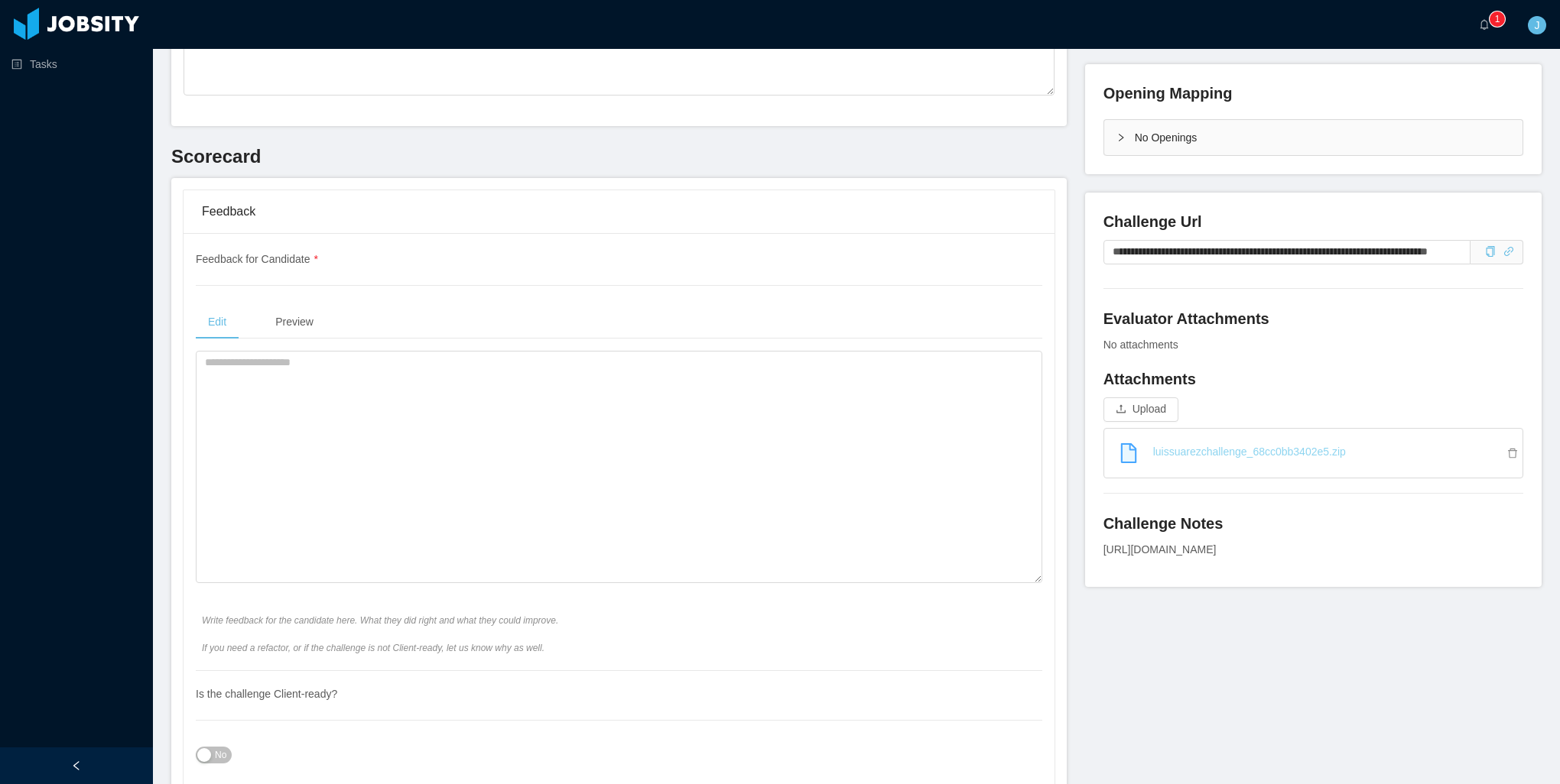
click at [1304, 455] on link "luissuarezchallenge_68cc0bb3402e5.zip" at bounding box center [1319, 451] width 406 height 33
drag, startPoint x: 291, startPoint y: 423, endPoint x: 426, endPoint y: 607, distance: 228.2
click at [291, 423] on textarea at bounding box center [619, 467] width 847 height 232
drag, startPoint x: 1426, startPoint y: 548, endPoint x: 1094, endPoint y: 544, distance: 332.0
click at [1094, 544] on div "**********" at bounding box center [1313, 389] width 456 height 395
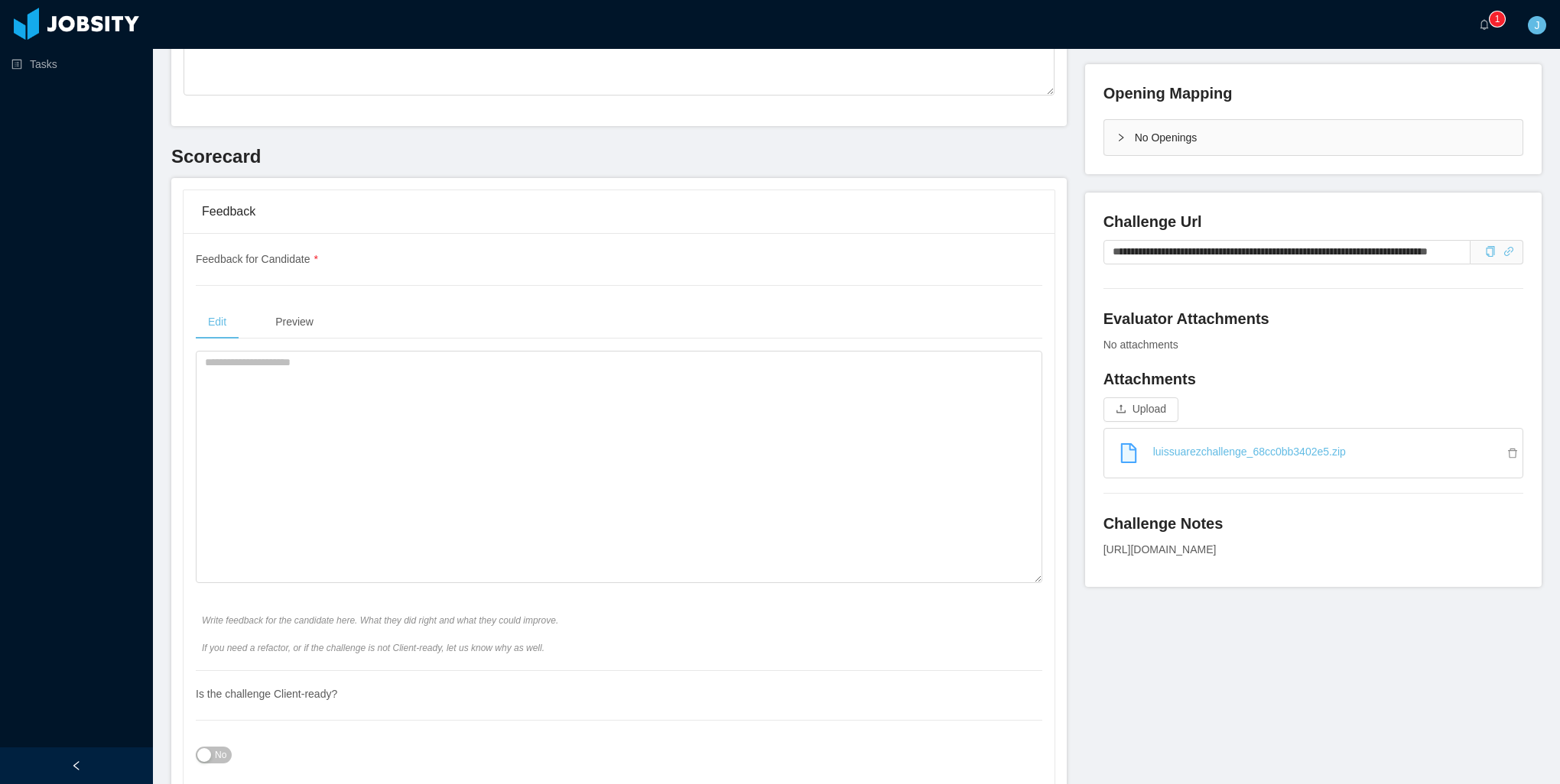
drag, startPoint x: 1094, startPoint y: 544, endPoint x: 1166, endPoint y: 562, distance: 74.2
click at [1164, 563] on div "Challenge Notes [URL][DOMAIN_NAME]" at bounding box center [1313, 540] width 420 height 56
click at [1447, 550] on div "[URL][DOMAIN_NAME]" at bounding box center [1313, 550] width 420 height 16
drag, startPoint x: 1400, startPoint y: 555, endPoint x: 1097, endPoint y: 548, distance: 303.1
click at [1104, 548] on div "[URL][DOMAIN_NAME]" at bounding box center [1313, 550] width 420 height 16
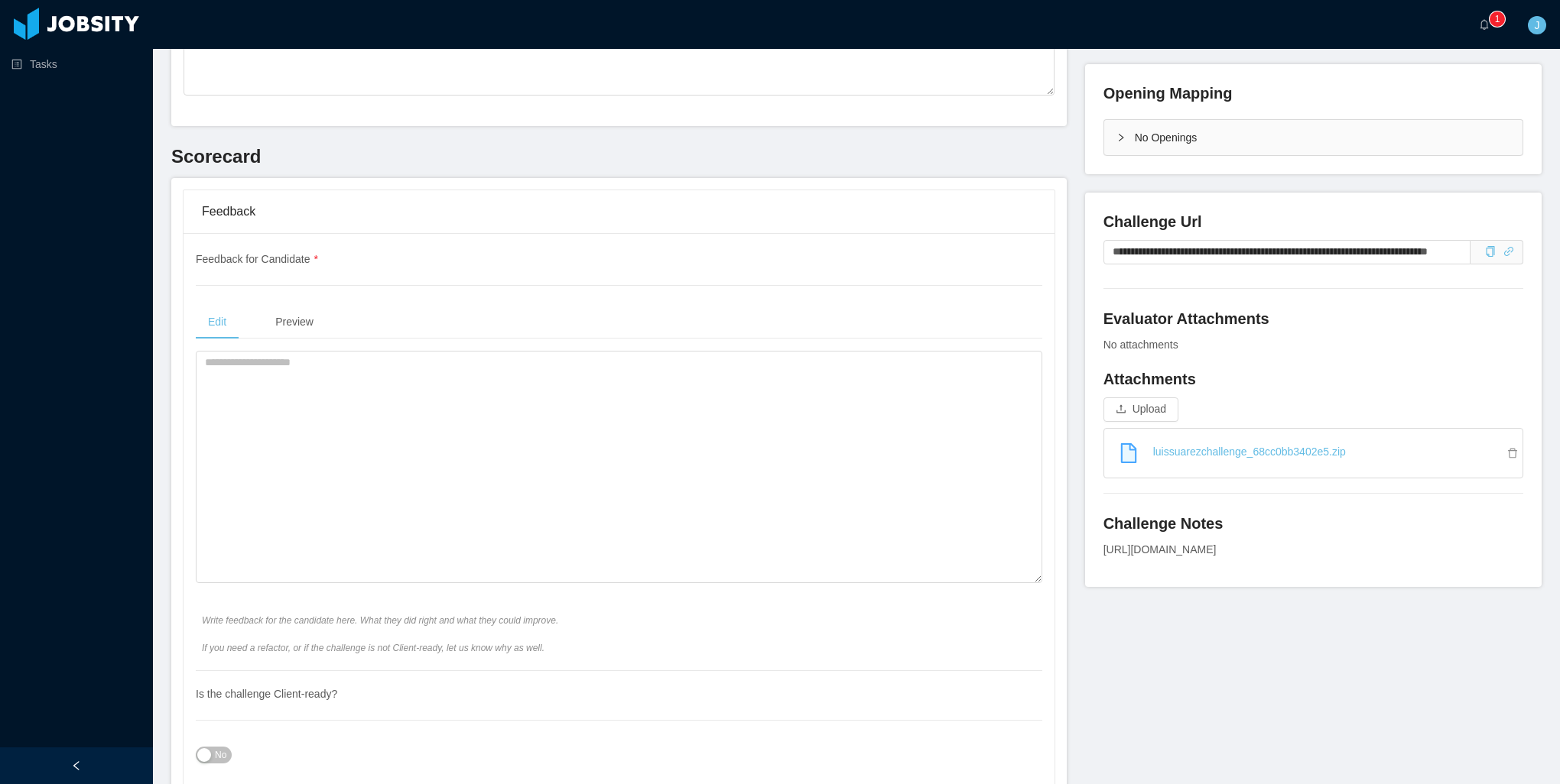
copy div "[URL][DOMAIN_NAME]"
click at [399, 431] on textarea at bounding box center [619, 467] width 847 height 232
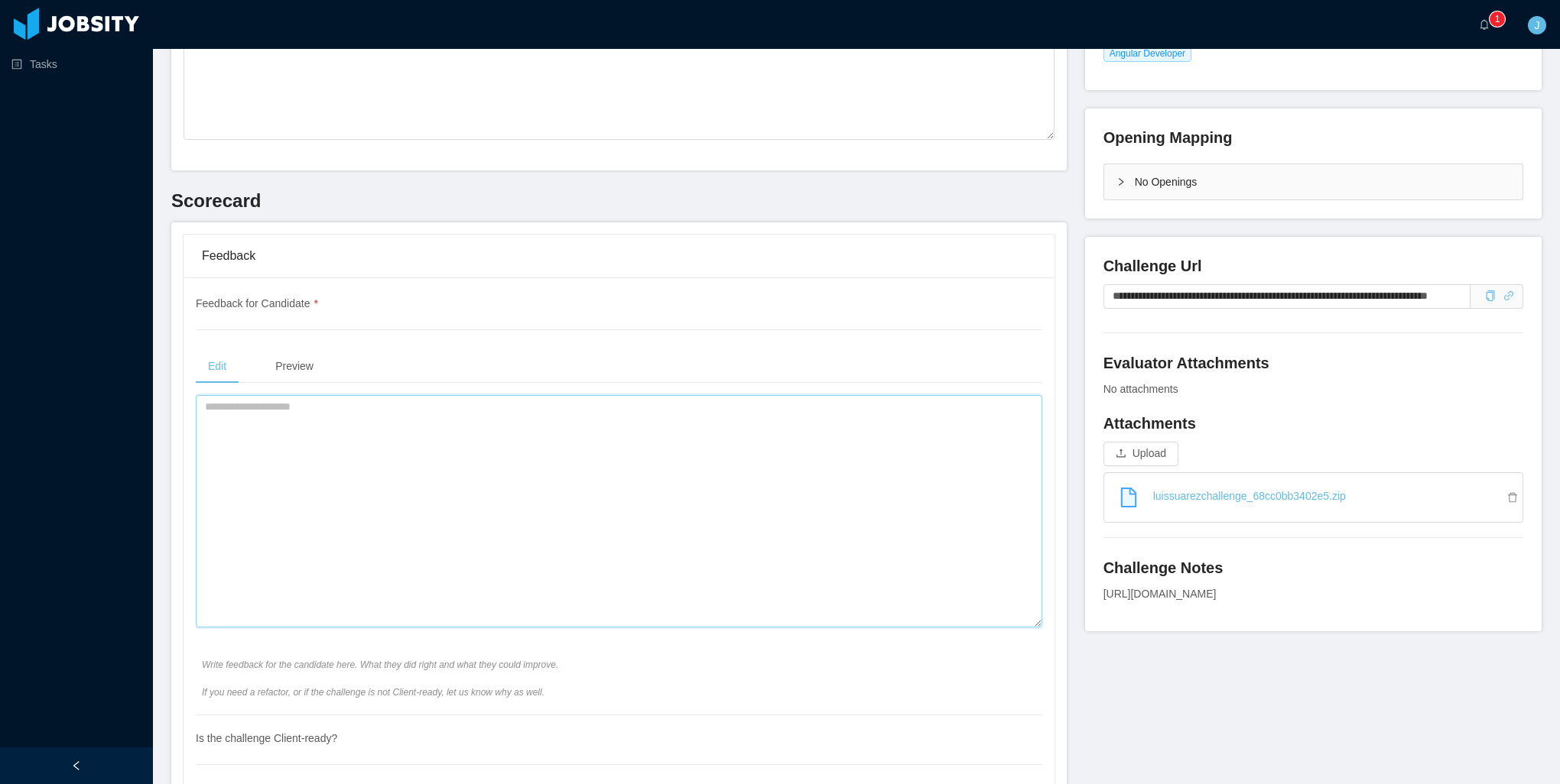
scroll to position [306, 0]
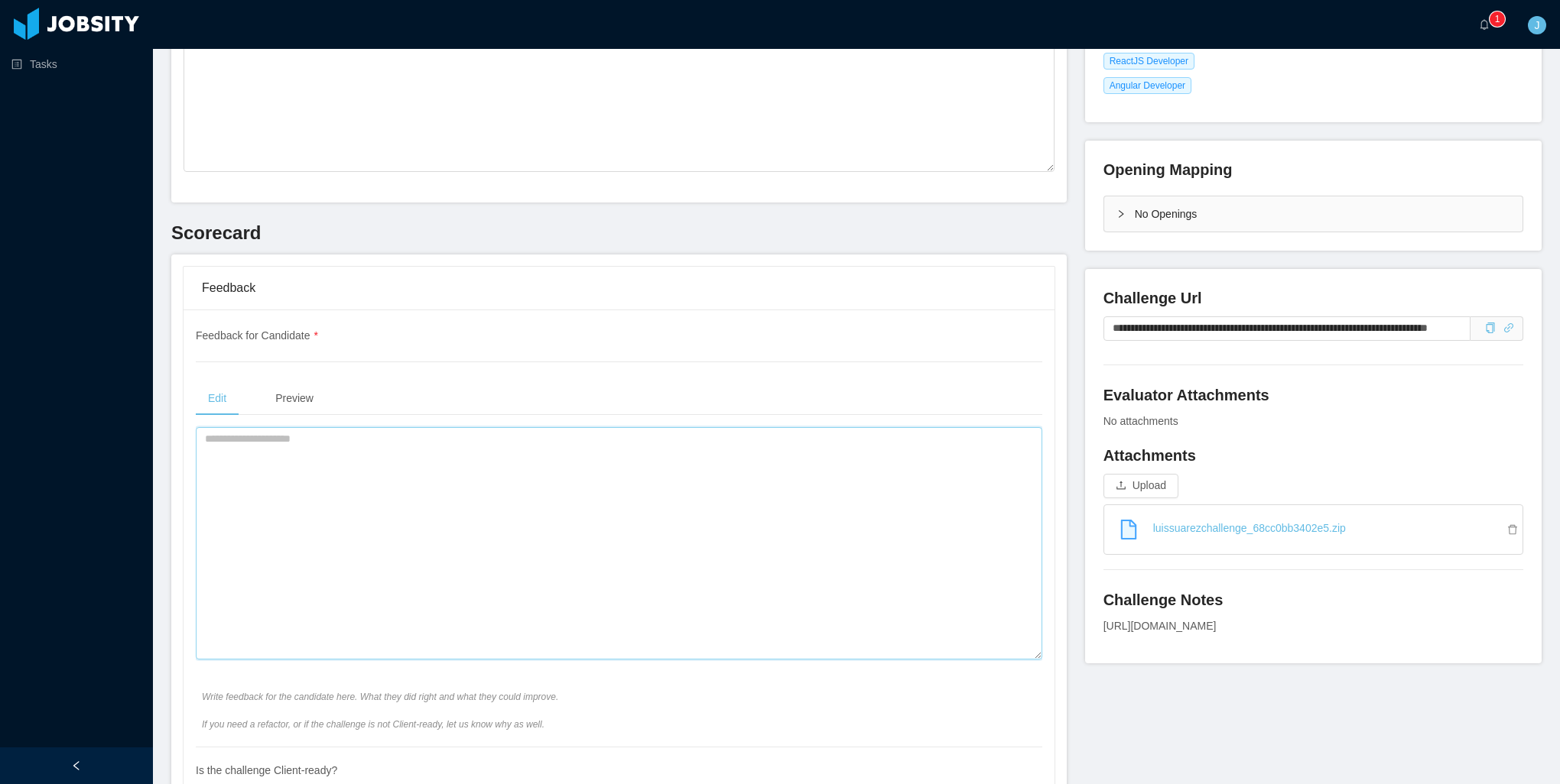
click at [375, 481] on textarea at bounding box center [619, 543] width 847 height 232
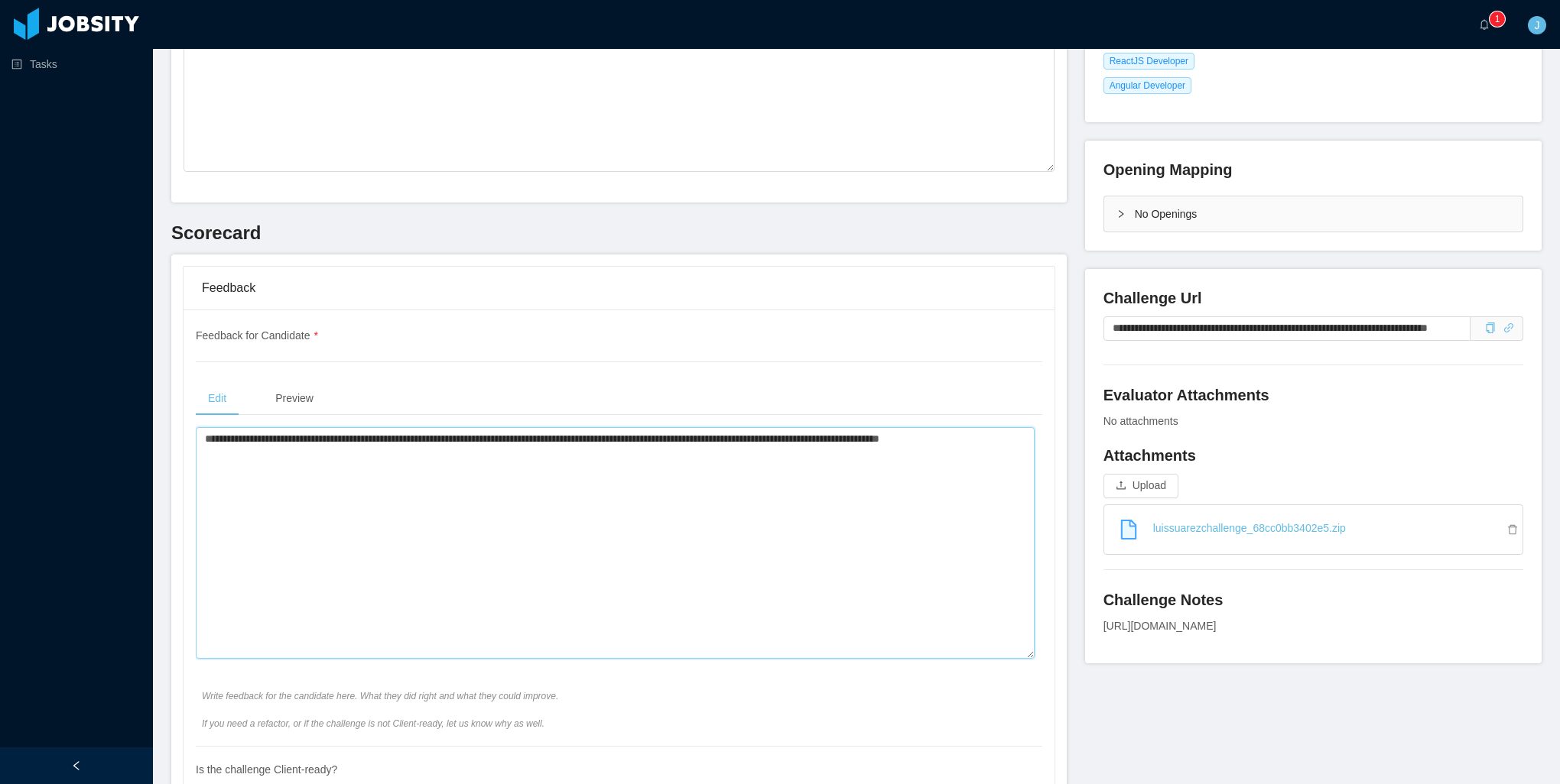
drag, startPoint x: 1027, startPoint y: 441, endPoint x: 935, endPoint y: 438, distance: 92.0
click at [935, 438] on textarea "**********" at bounding box center [615, 543] width 839 height 232
click at [799, 439] on textarea "**********" at bounding box center [615, 543] width 839 height 232
click at [860, 441] on textarea "**********" at bounding box center [615, 543] width 839 height 232
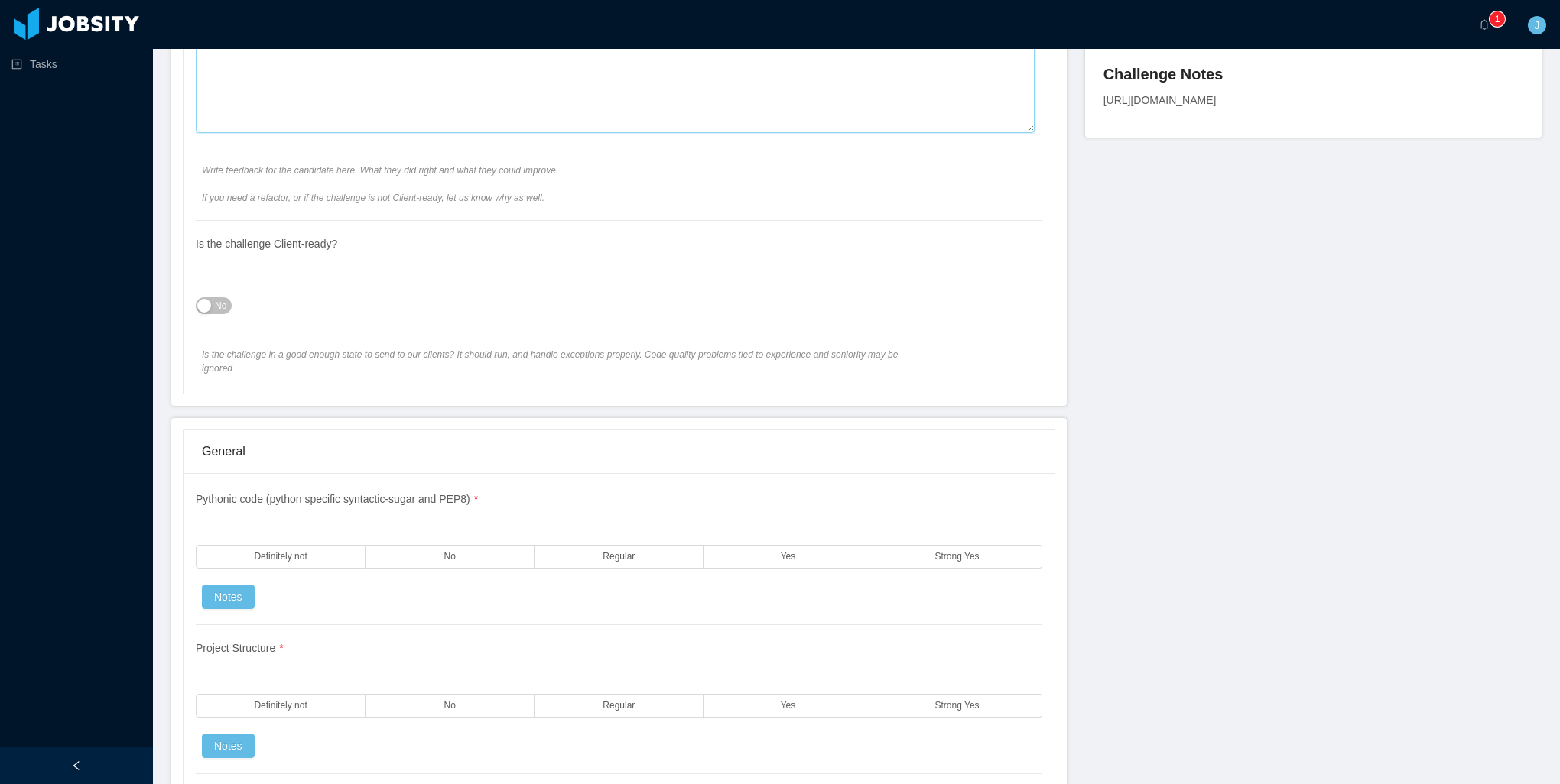
scroll to position [841, 0]
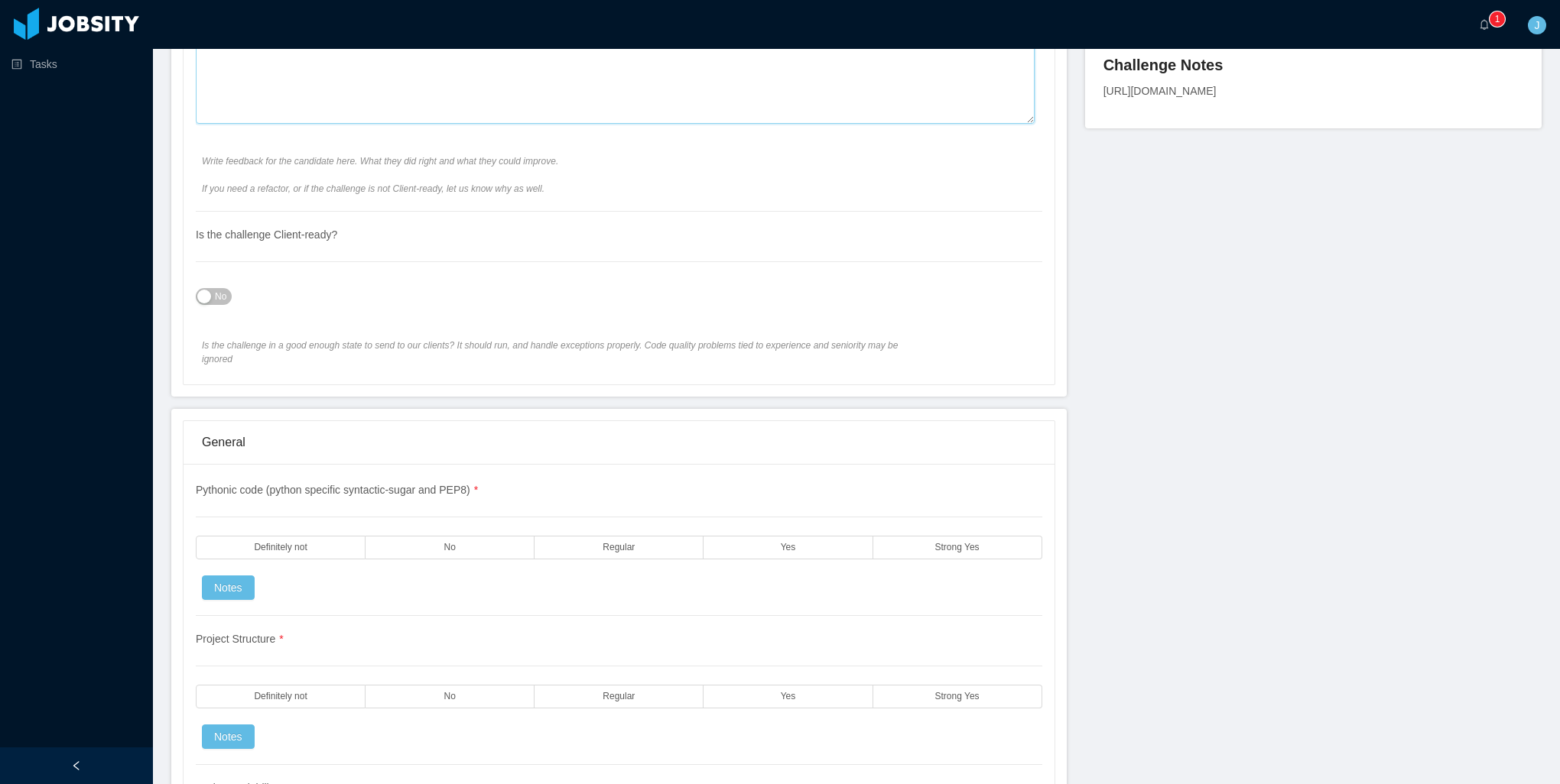
type textarea "**********"
click at [215, 291] on span "No" at bounding box center [220, 296] width 12 height 15
click at [758, 538] on label "Yes" at bounding box center [788, 548] width 169 height 23
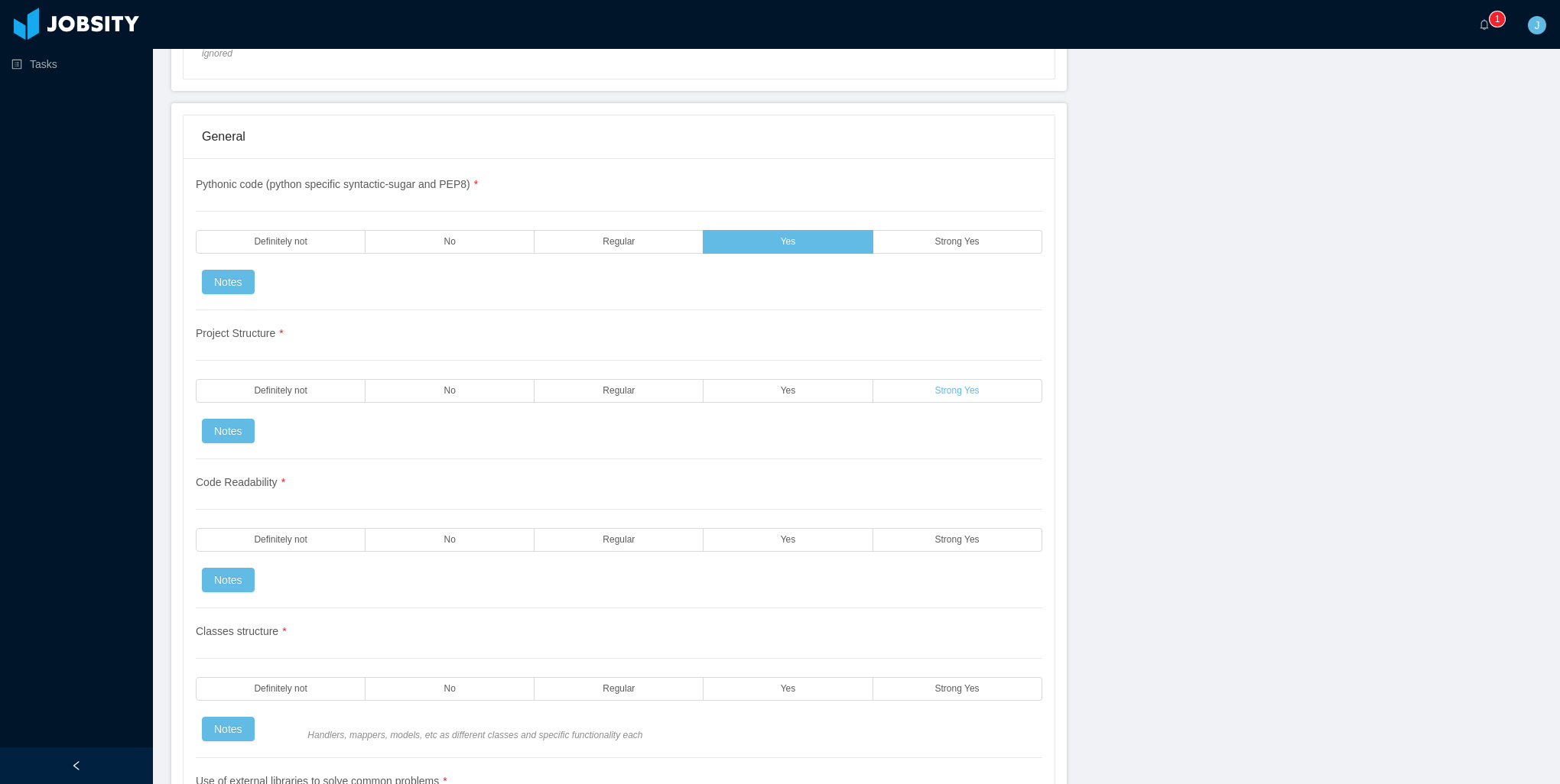
click at [901, 379] on label "Strong Yes" at bounding box center [958, 391] width 169 height 23
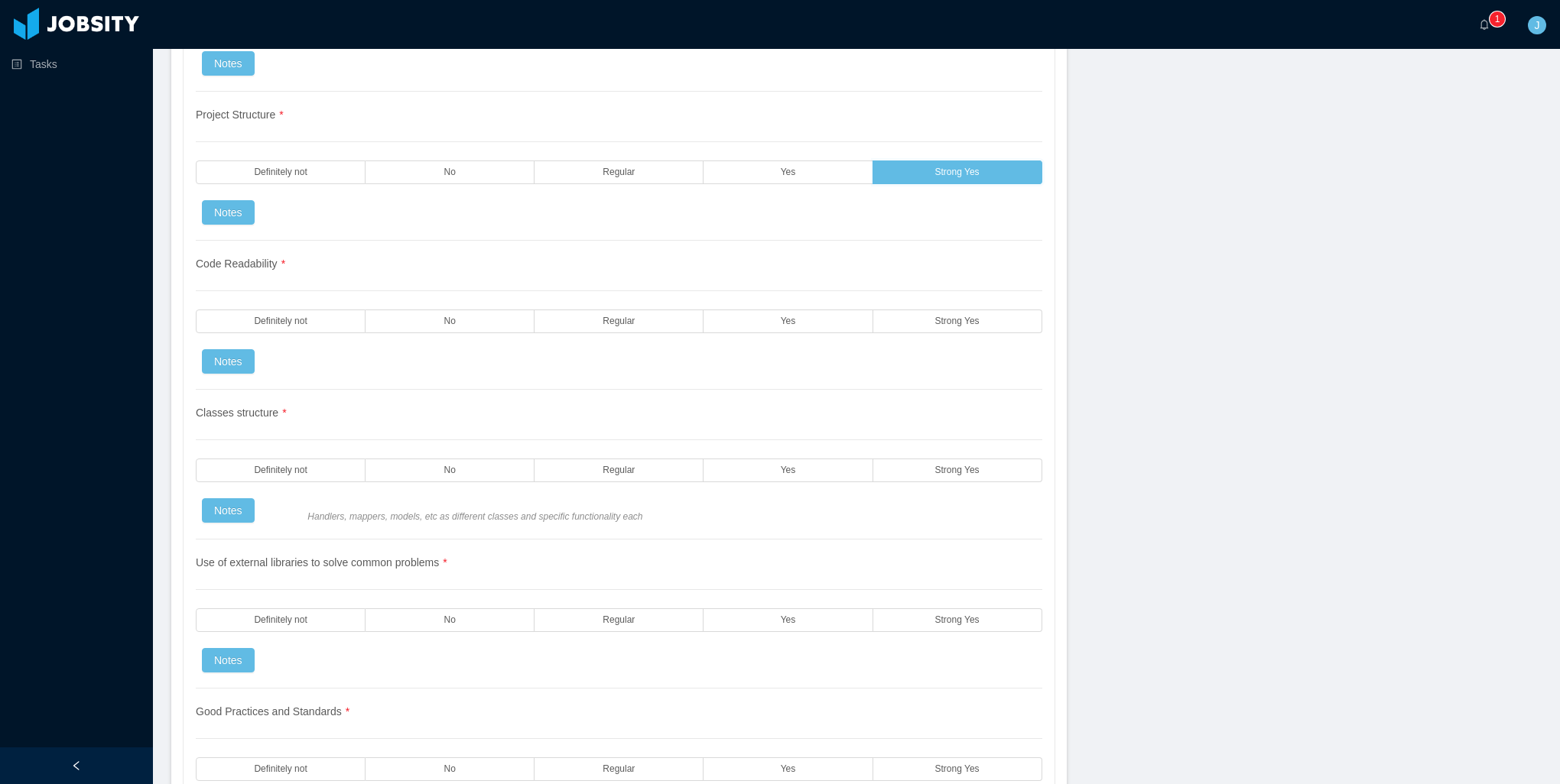
scroll to position [1376, 0]
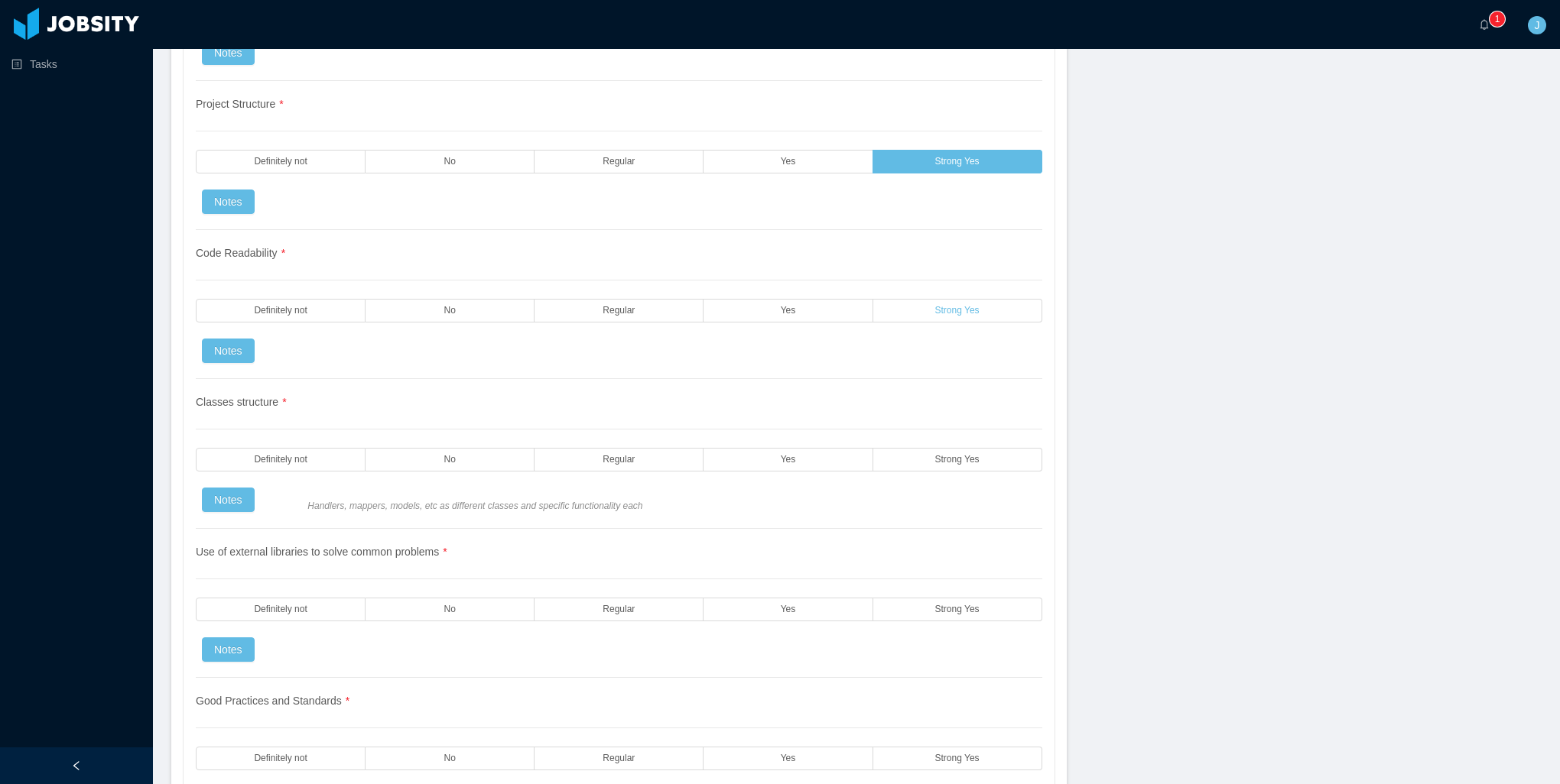
click at [915, 301] on label "Strong Yes" at bounding box center [958, 310] width 169 height 23
click at [899, 448] on label "Strong Yes" at bounding box center [958, 459] width 169 height 23
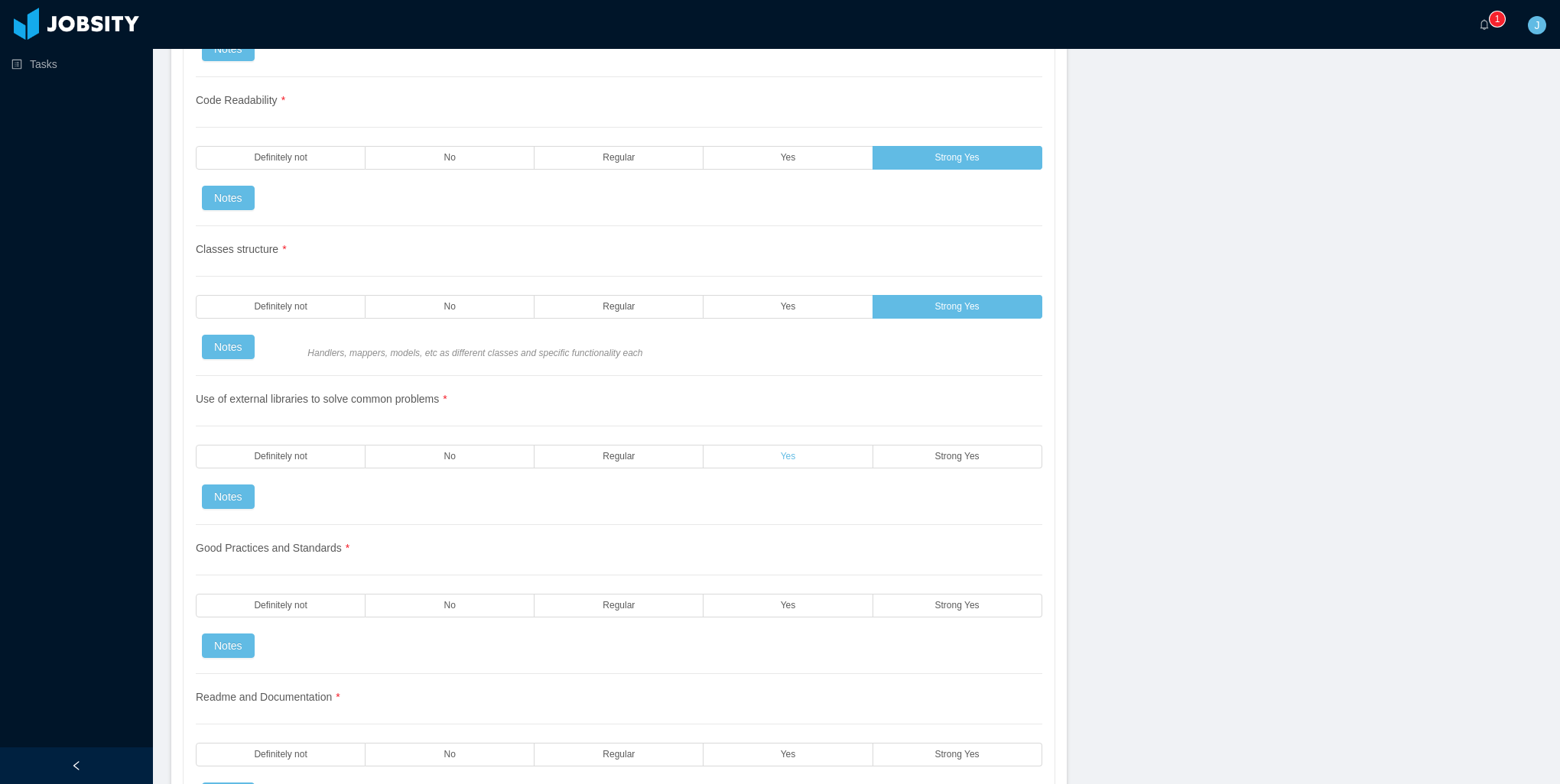
click at [753, 445] on label "Yes" at bounding box center [788, 457] width 169 height 23
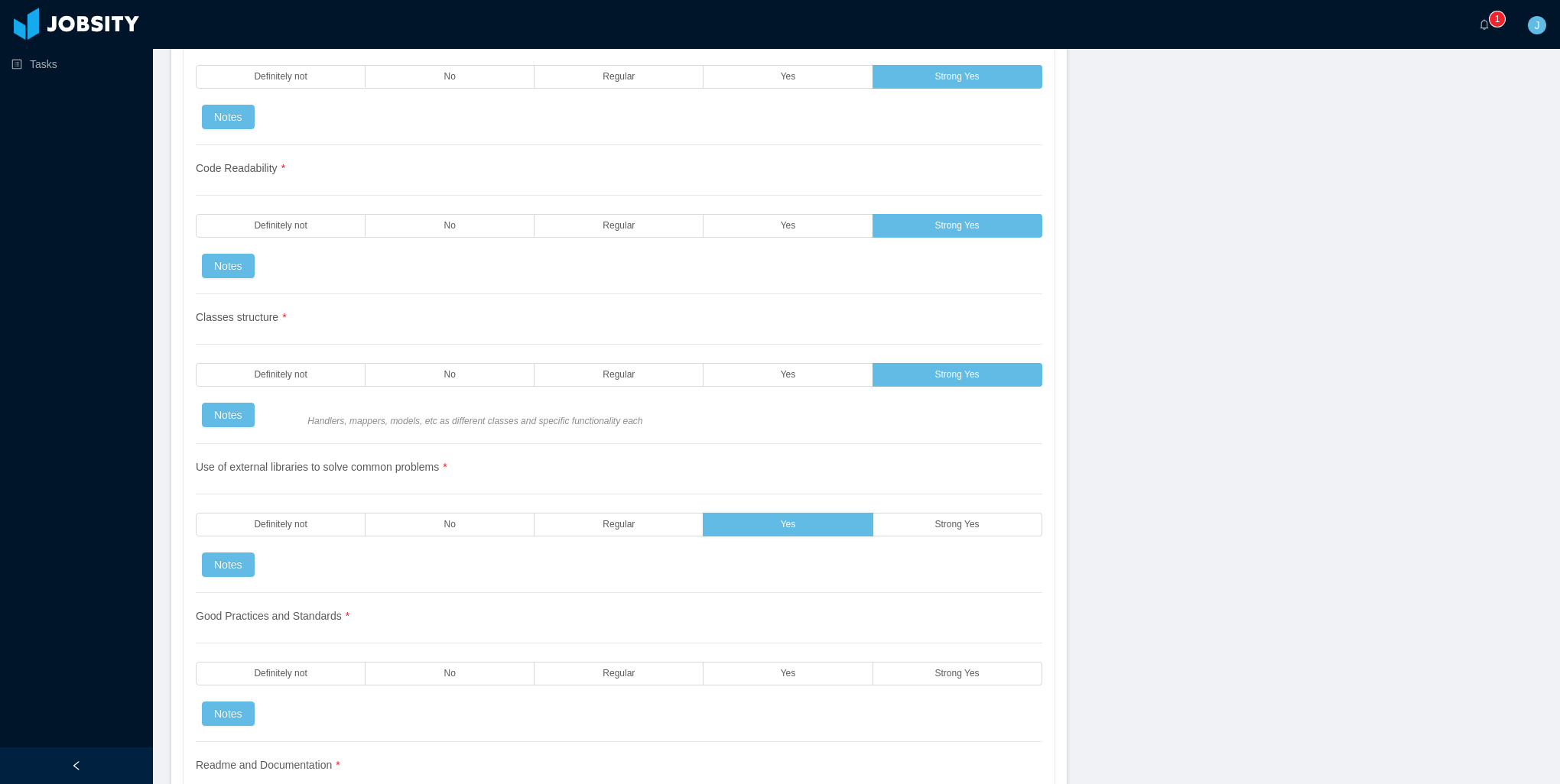
scroll to position [1681, 0]
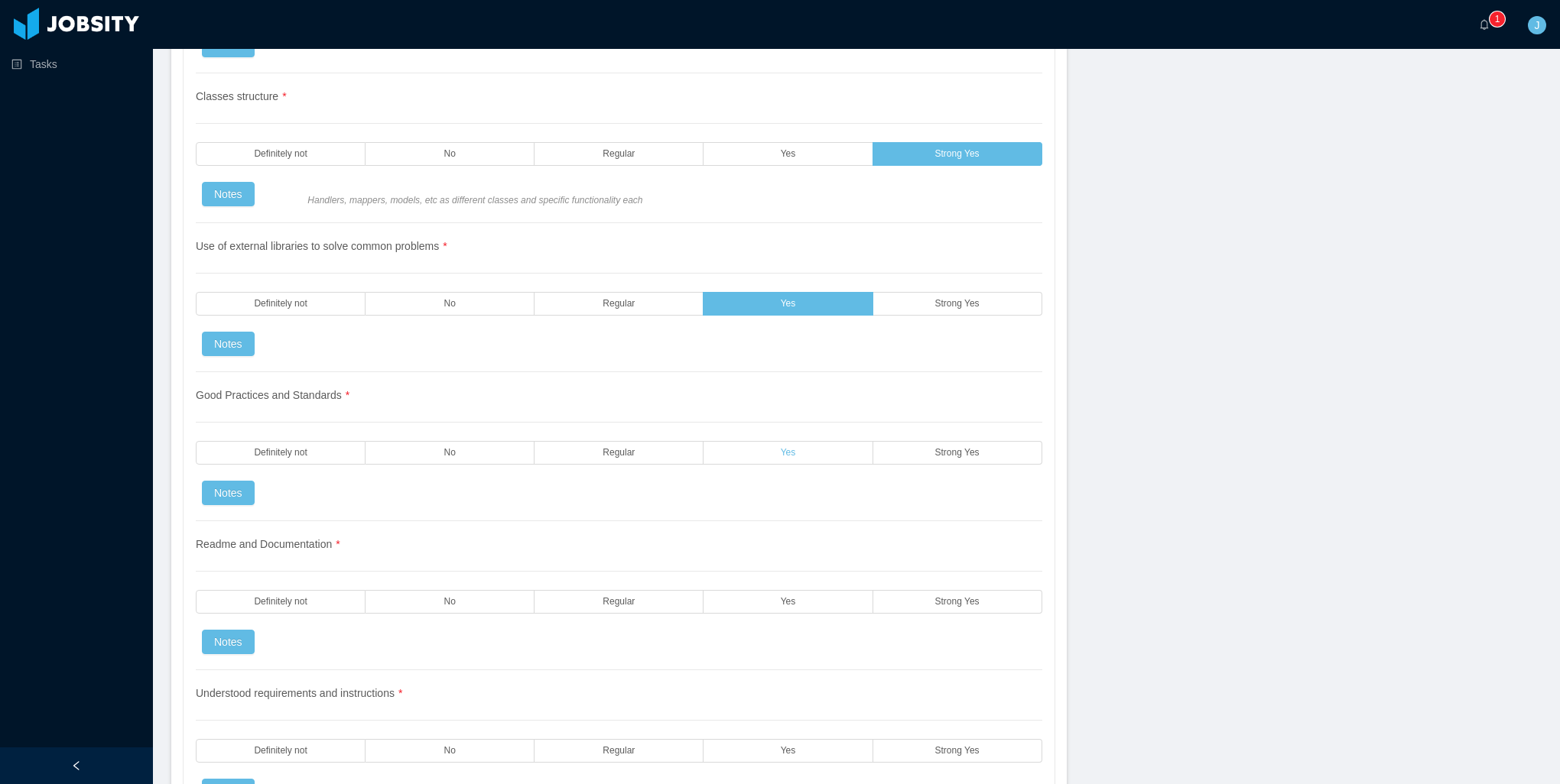
click at [802, 441] on label "Yes" at bounding box center [788, 452] width 169 height 23
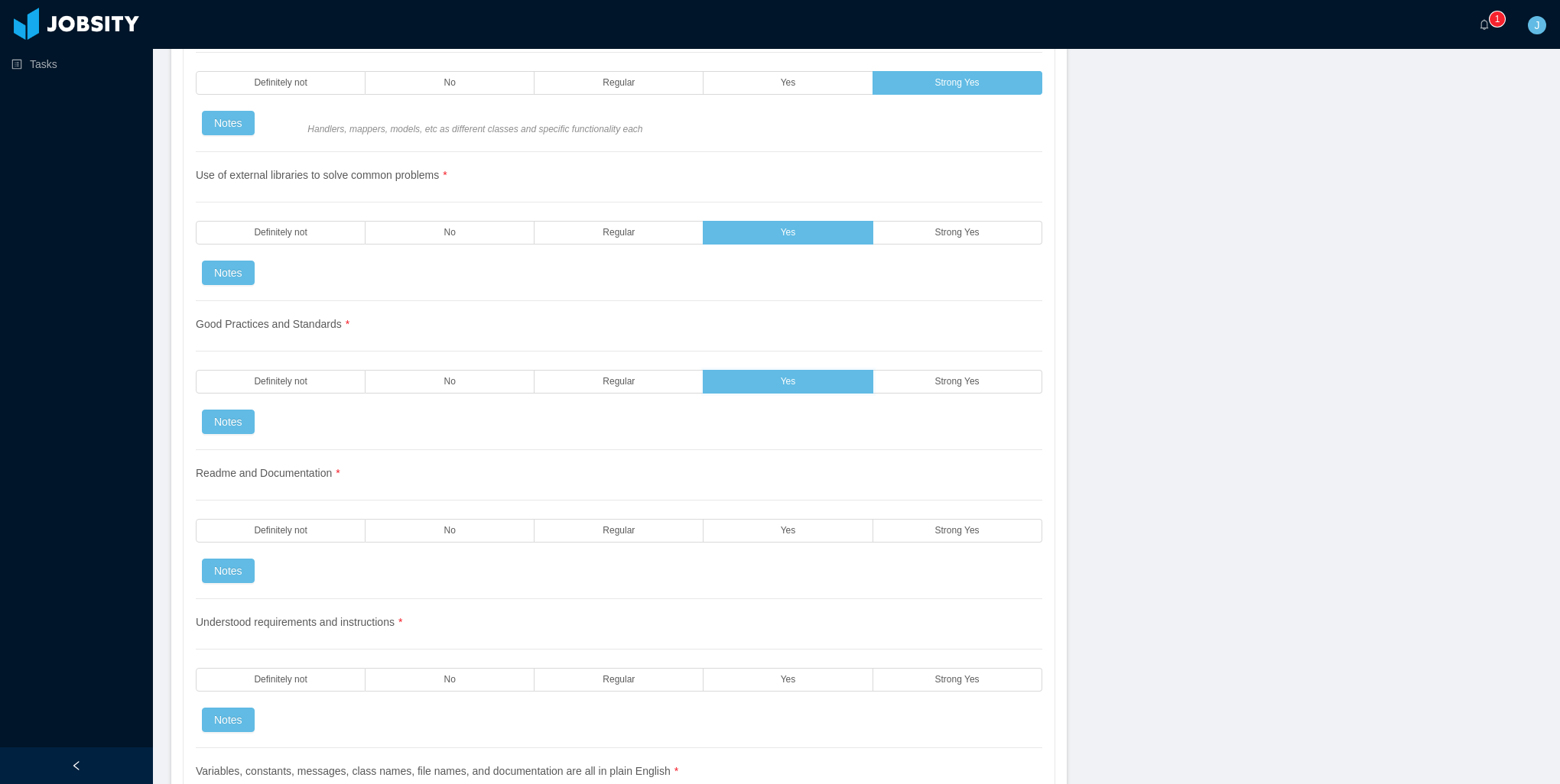
scroll to position [1911, 0]
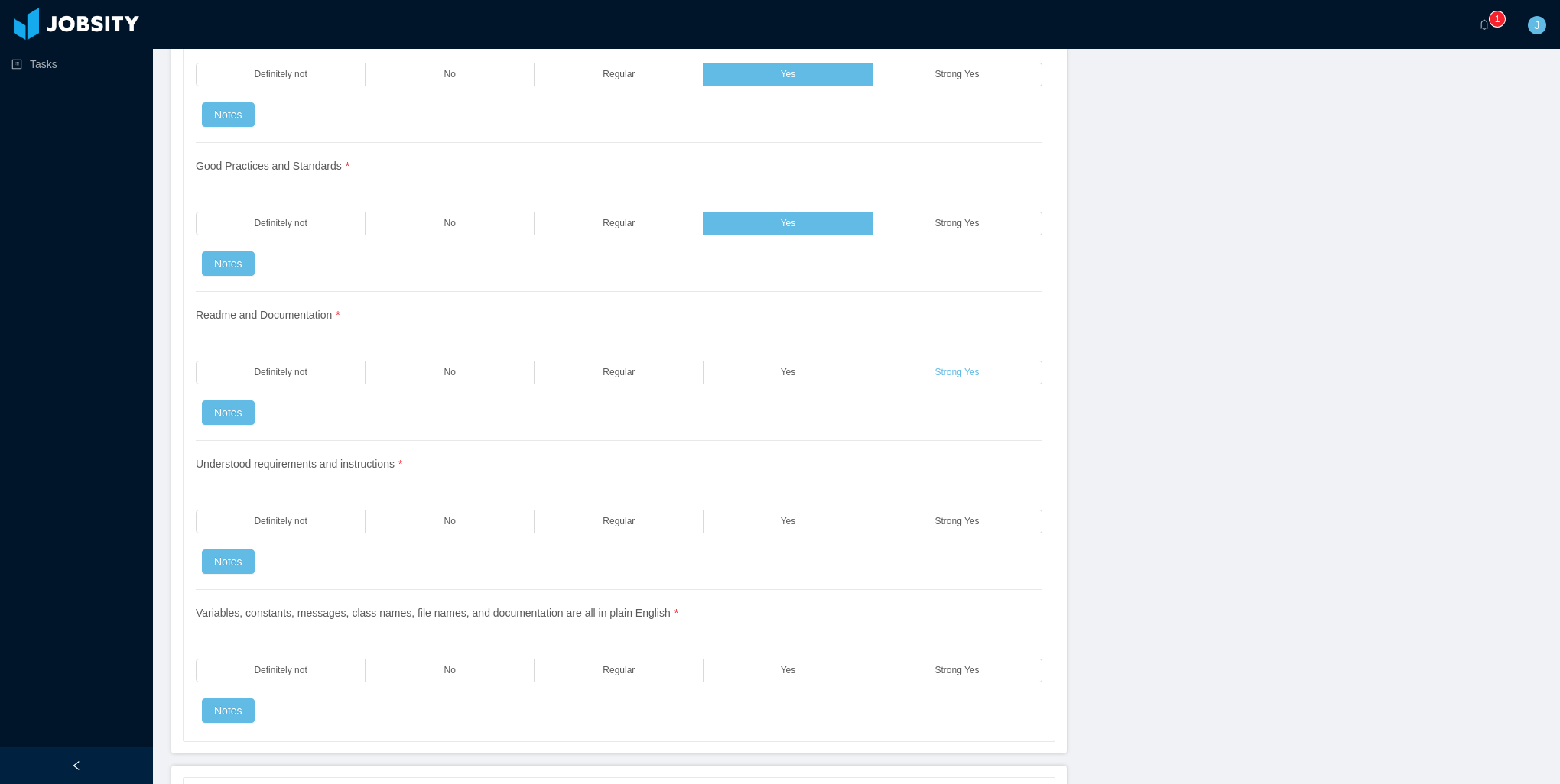
click at [907, 361] on label "Strong Yes" at bounding box center [958, 372] width 169 height 23
click at [911, 510] on label "Strong Yes" at bounding box center [958, 521] width 169 height 23
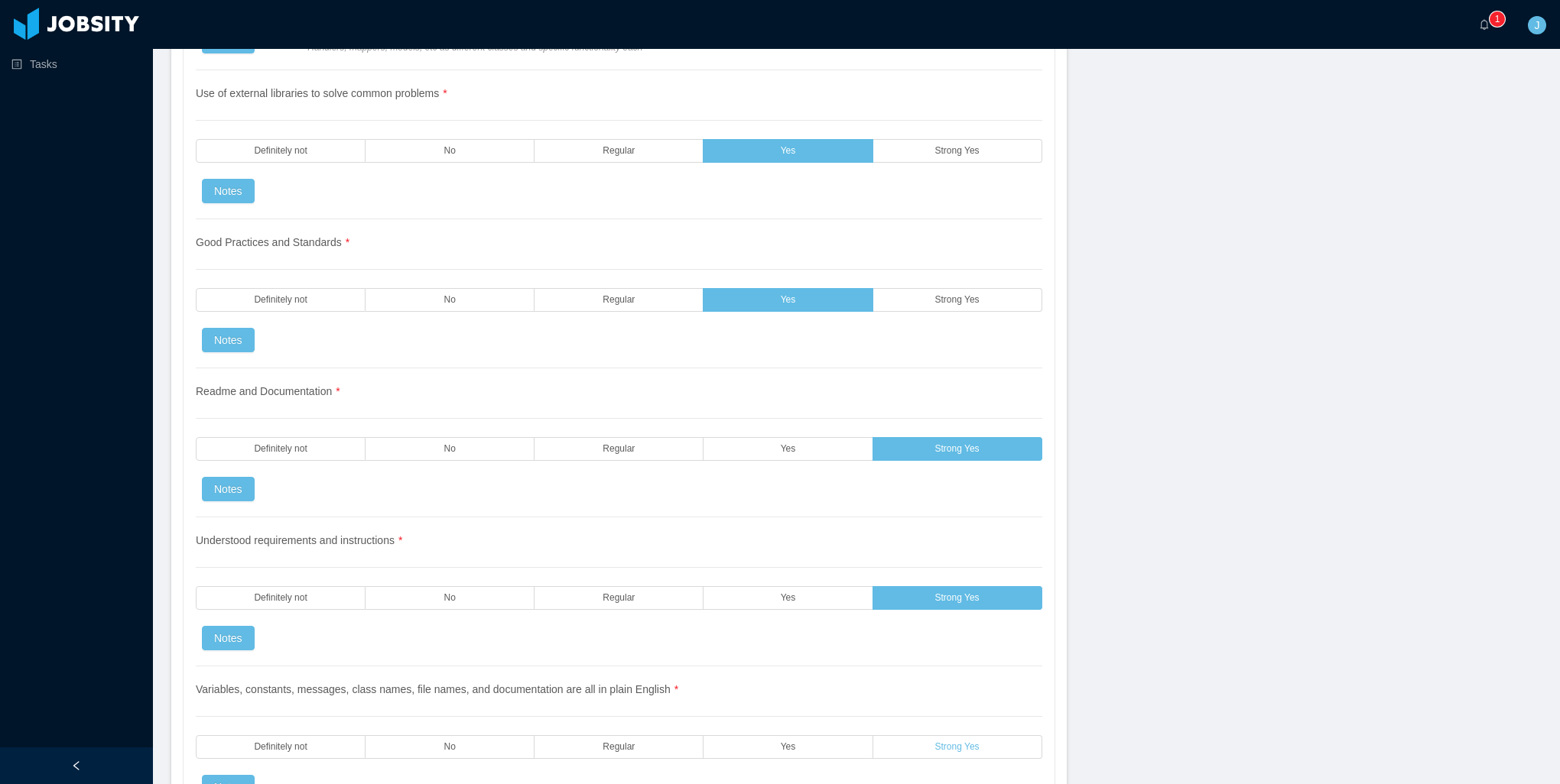
click at [920, 728] on label "Strong Yes" at bounding box center [958, 747] width 169 height 23
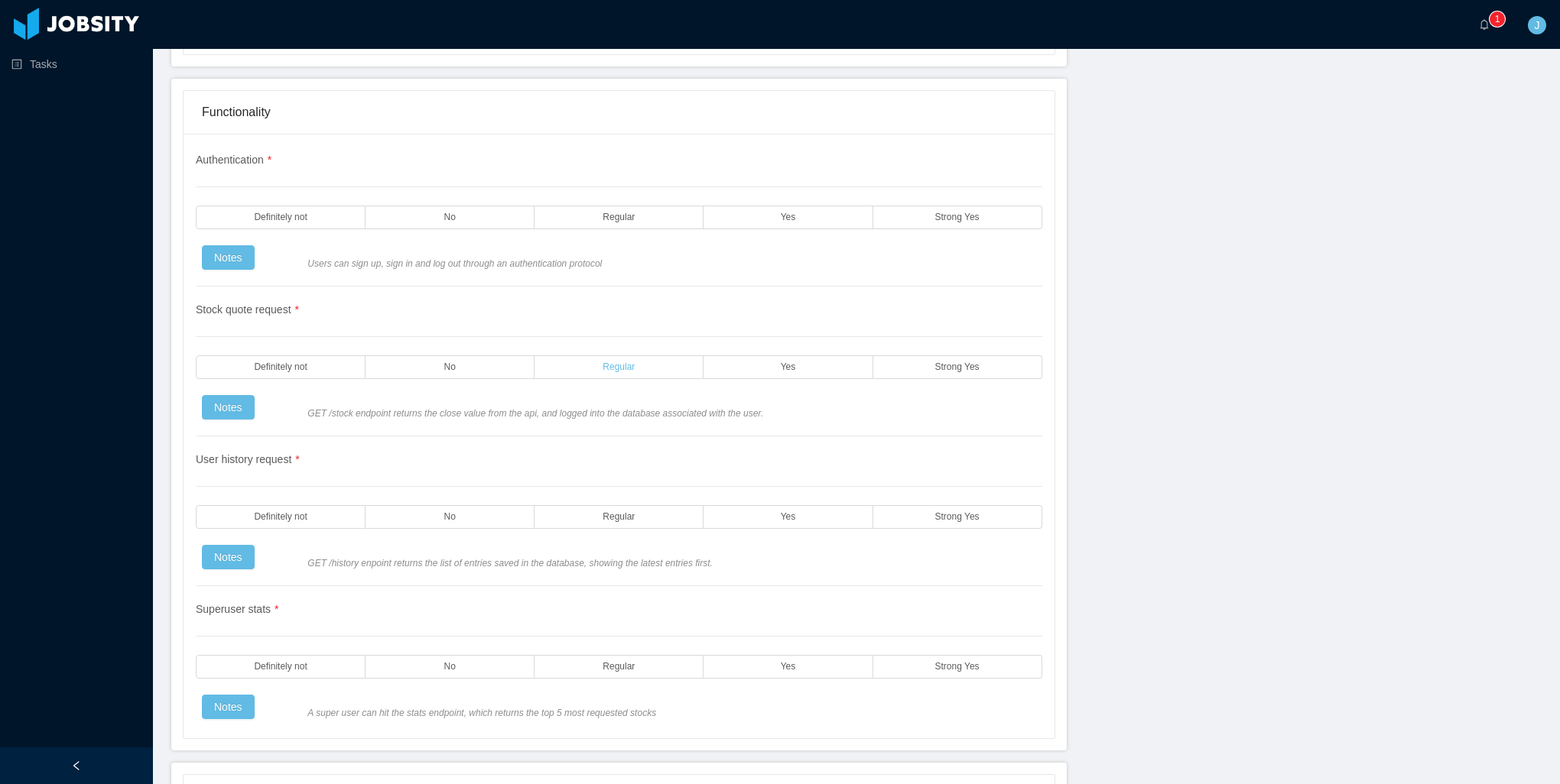
scroll to position [2598, 0]
click at [919, 205] on label "Strong Yes" at bounding box center [958, 217] width 169 height 23
click at [927, 354] on label "Strong Yes" at bounding box center [958, 366] width 169 height 23
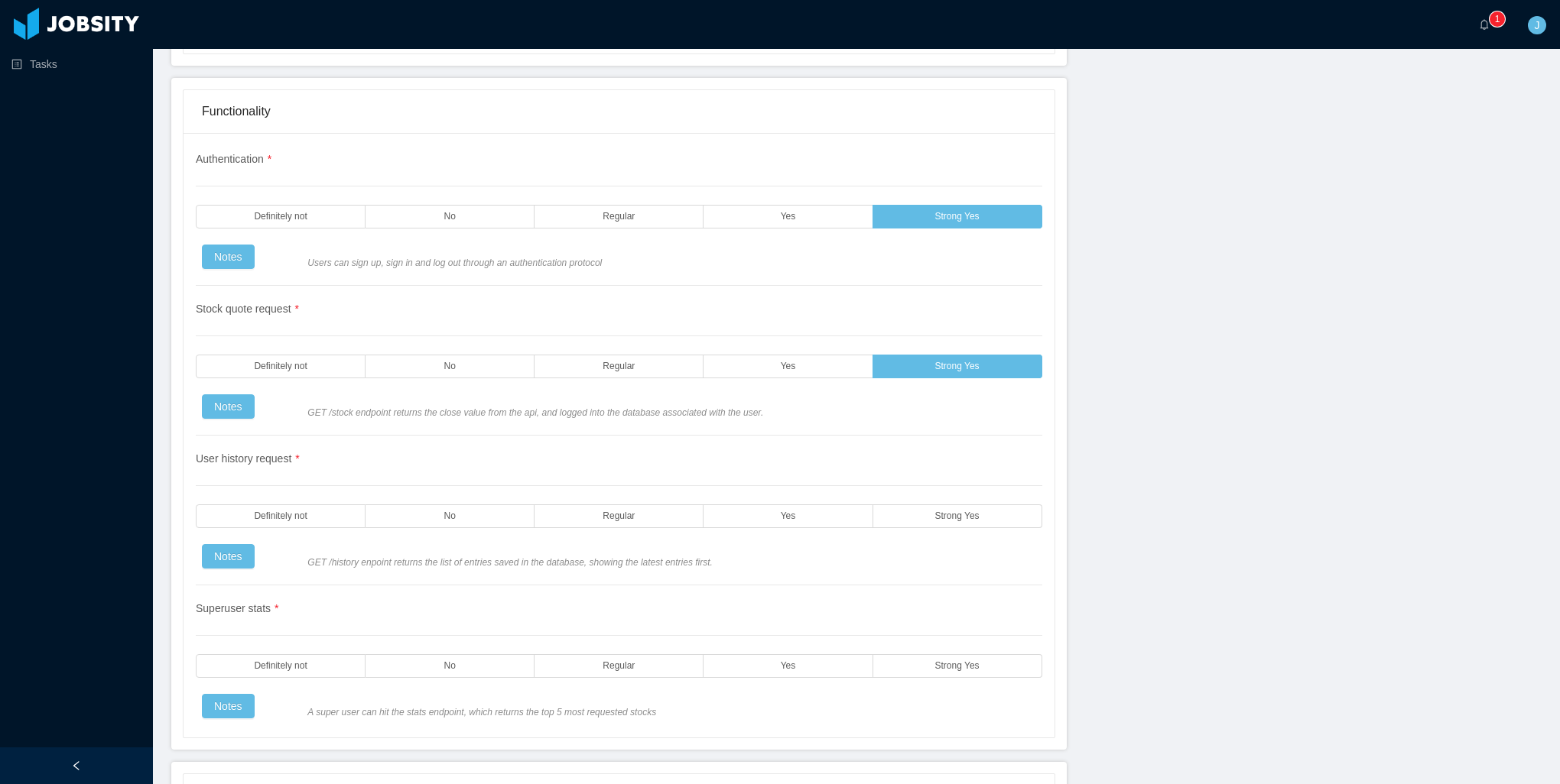
click at [915, 508] on div "User history request * Definitely not No Regular Yes Strong Yes Notes GET /hist…" at bounding box center [619, 511] width 847 height 150
click at [918, 504] on label "Strong Yes" at bounding box center [958, 516] width 169 height 23
click at [914, 655] on label "Strong Yes" at bounding box center [958, 666] width 169 height 23
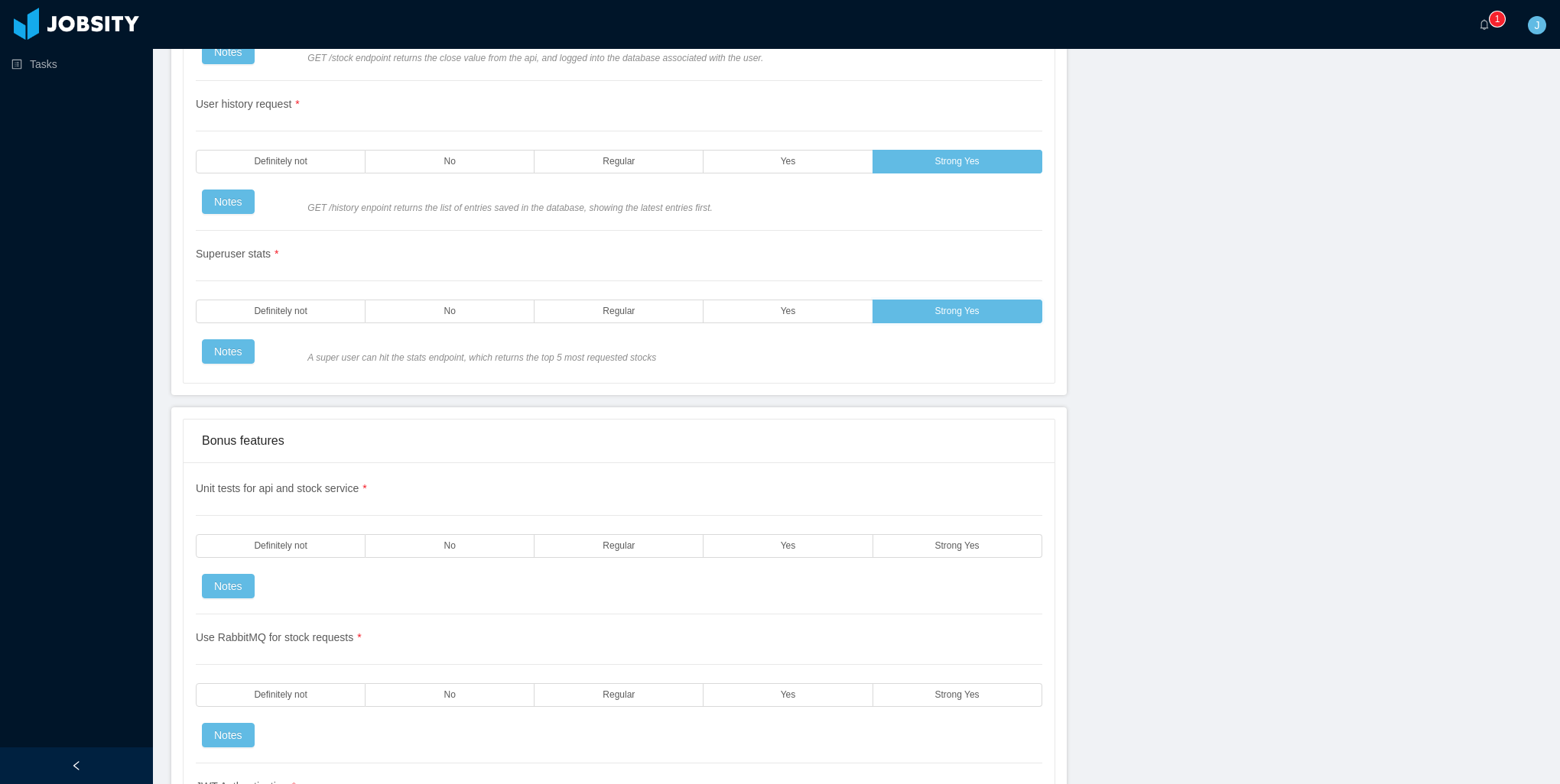
scroll to position [2980, 0]
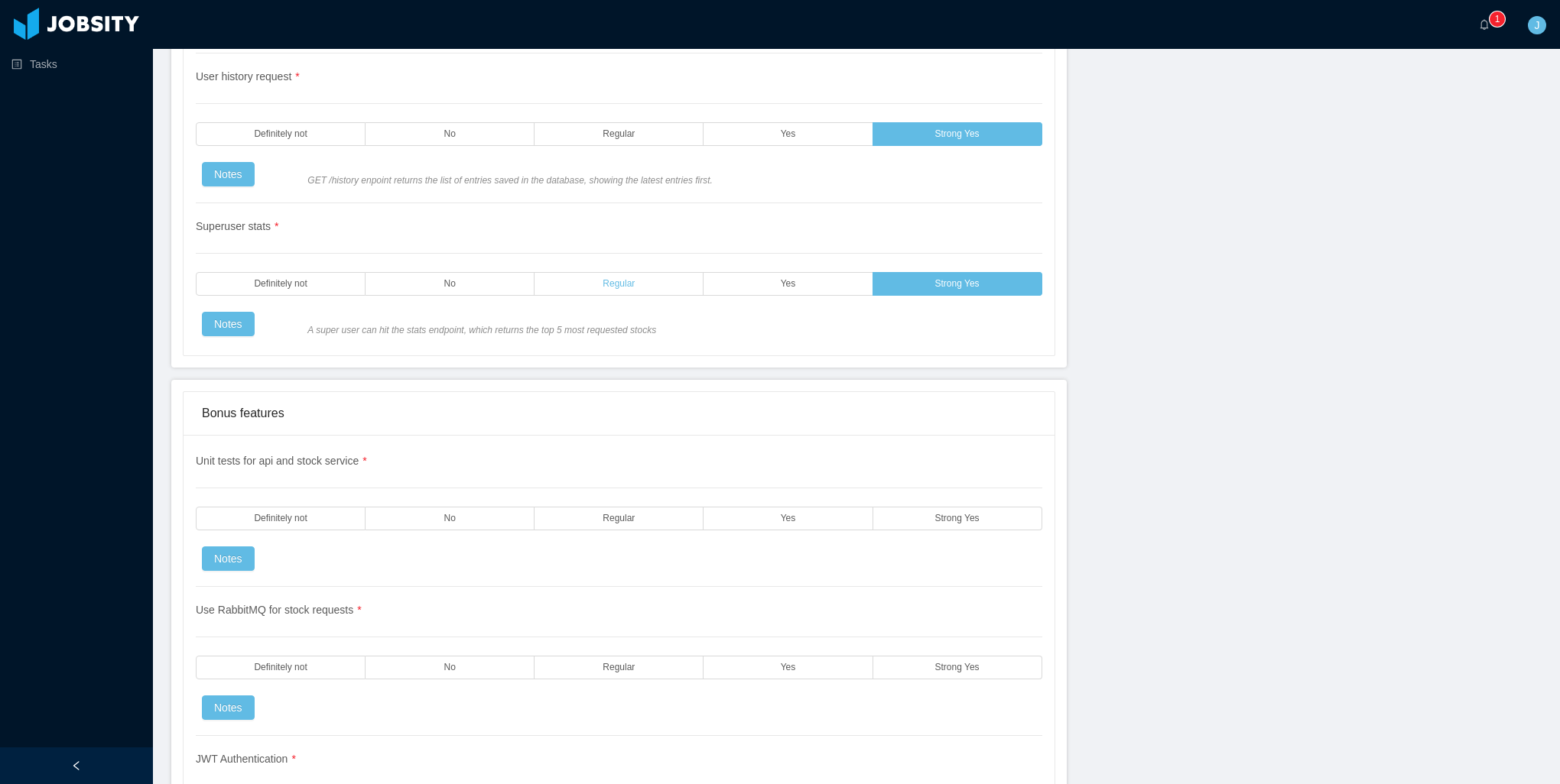
click at [652, 272] on label "Regular" at bounding box center [619, 284] width 169 height 23
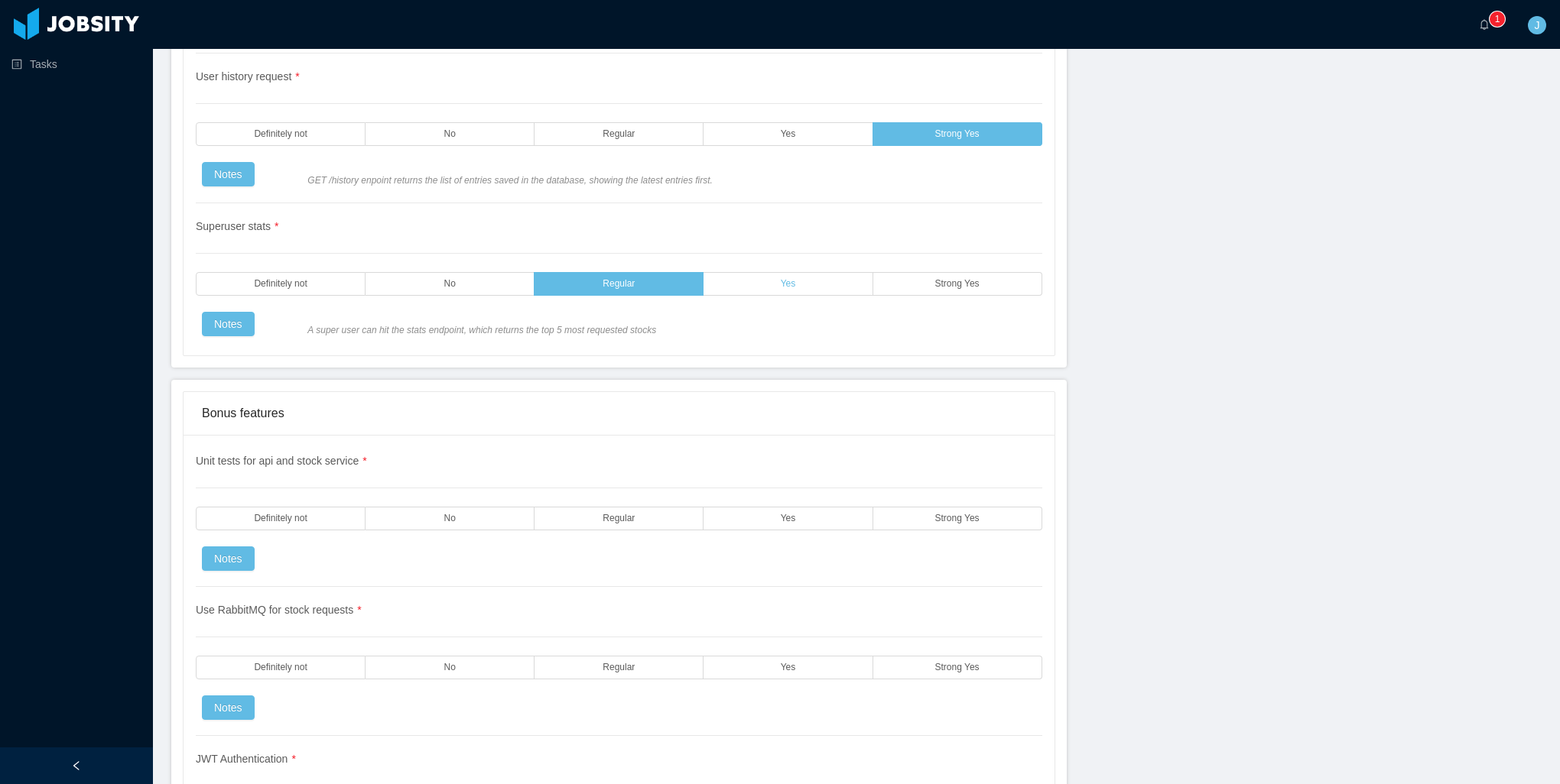
click at [765, 272] on label "Yes" at bounding box center [788, 284] width 169 height 23
click at [936, 513] on span "Strong Yes" at bounding box center [957, 518] width 44 height 10
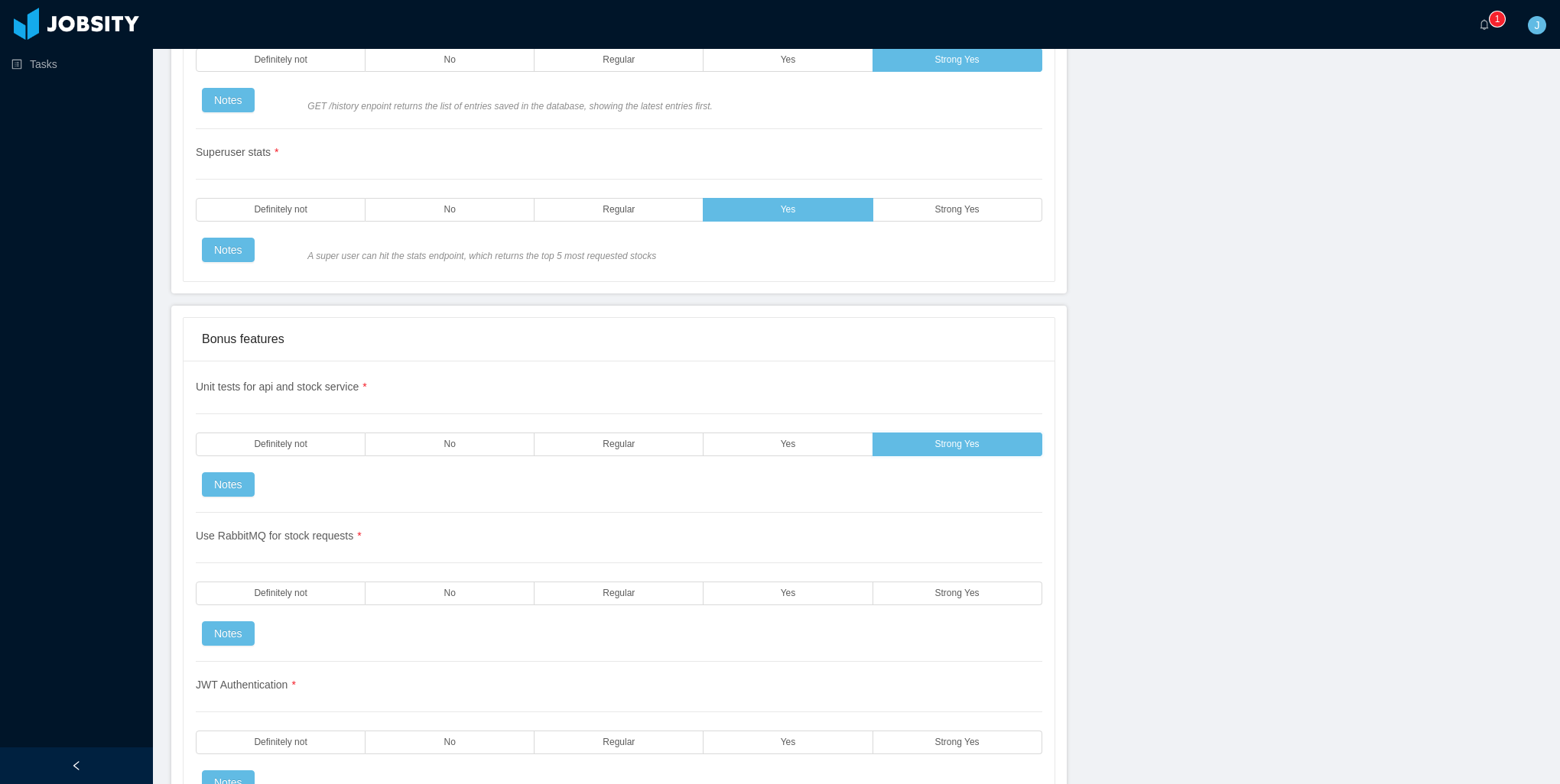
scroll to position [3286, 0]
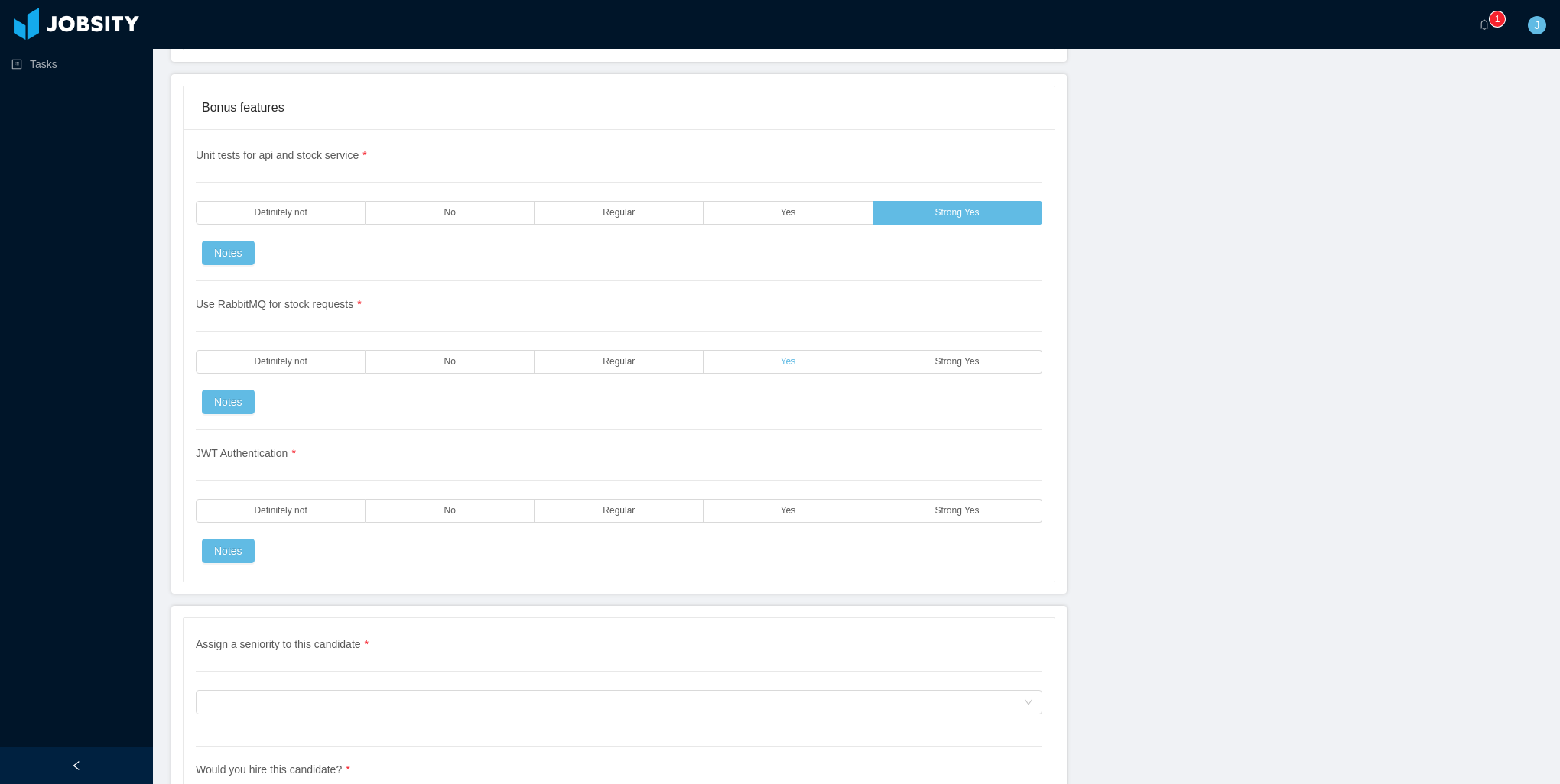
click at [834, 350] on label "Yes" at bounding box center [788, 361] width 169 height 23
click at [941, 506] on span "Strong Yes" at bounding box center [957, 511] width 44 height 10
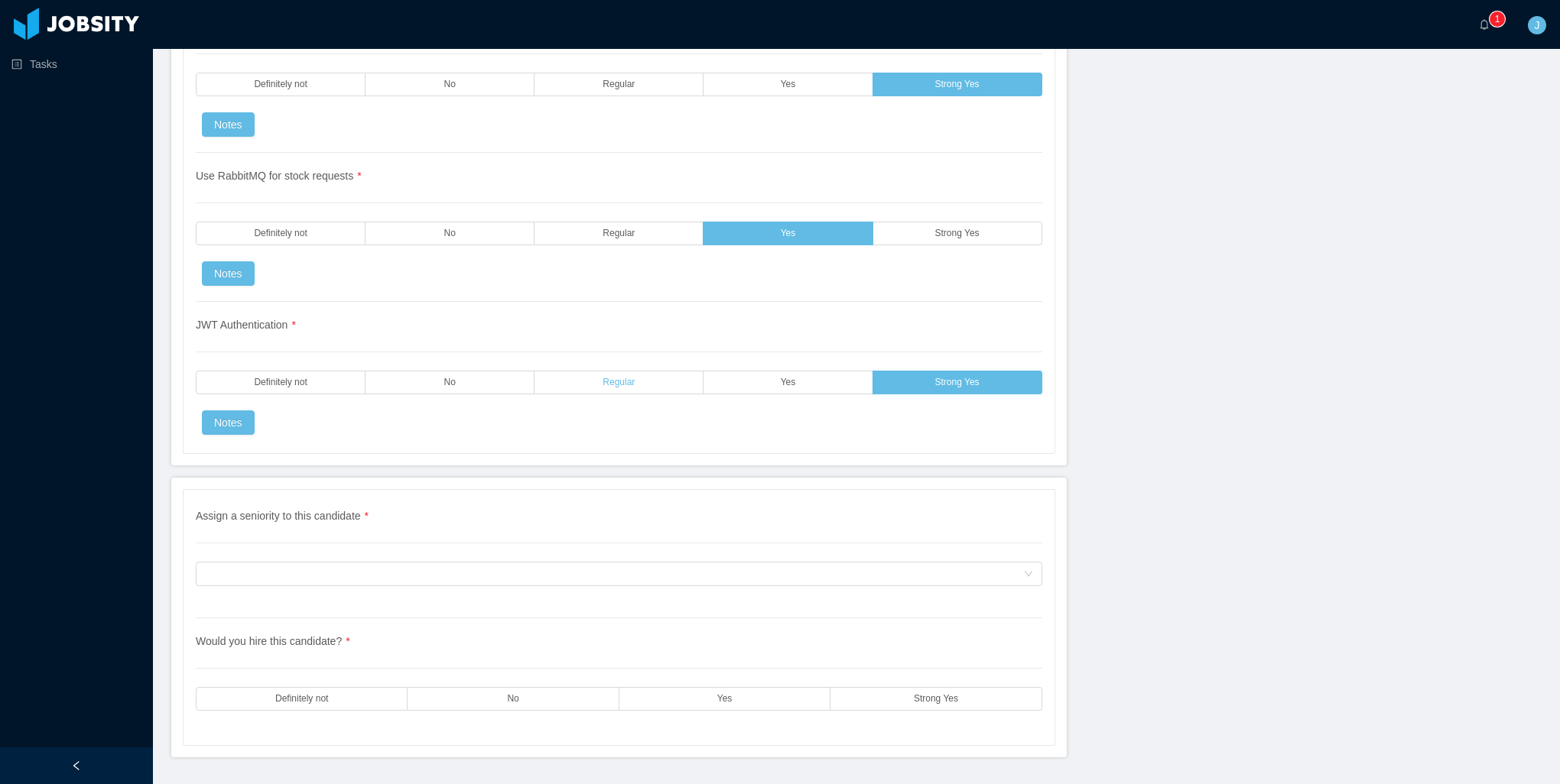
scroll to position [3434, 0]
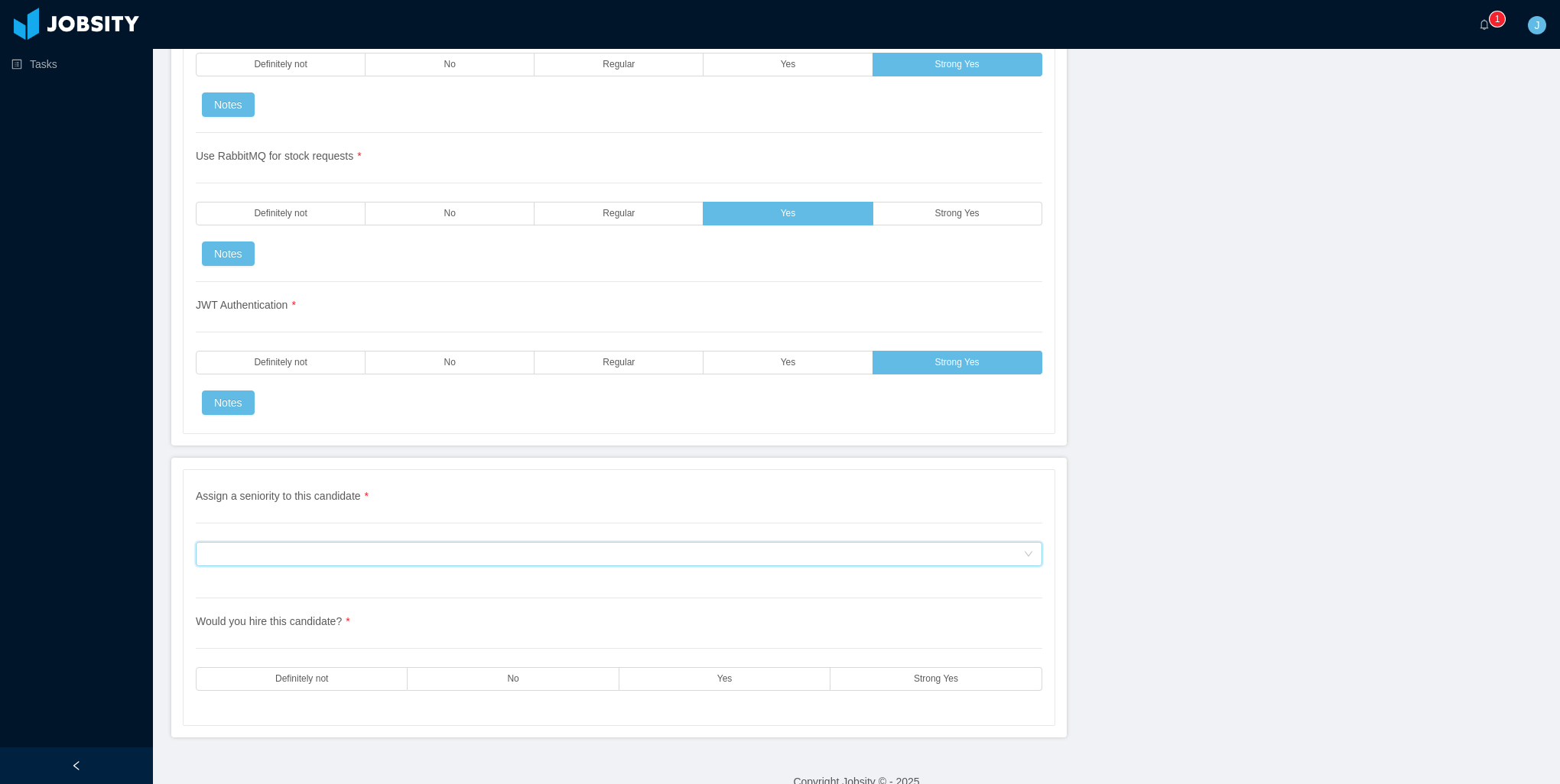
click at [381, 543] on div "Assign a seniority to this candidate" at bounding box center [614, 555] width 819 height 23
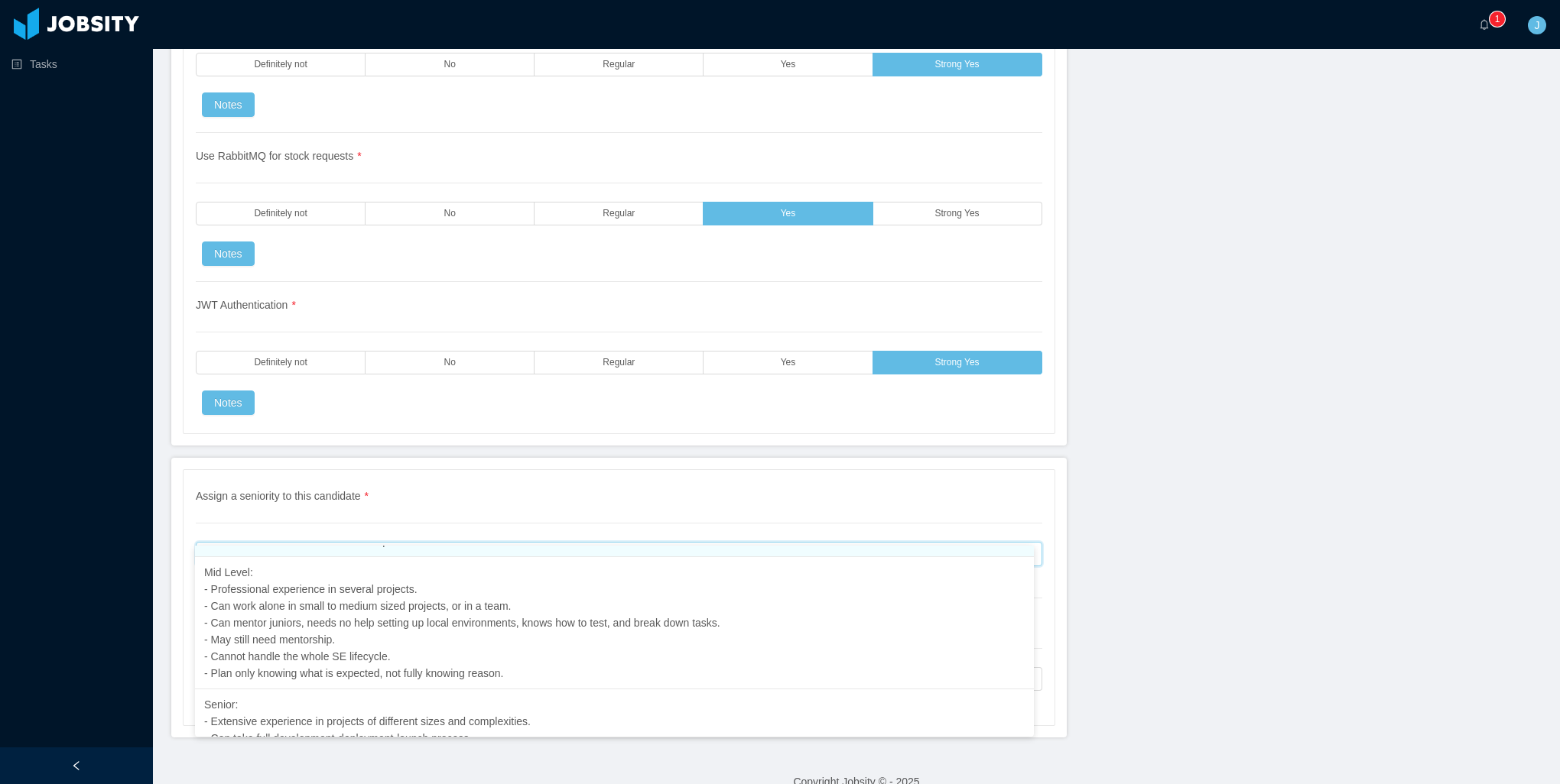
scroll to position [220, 0]
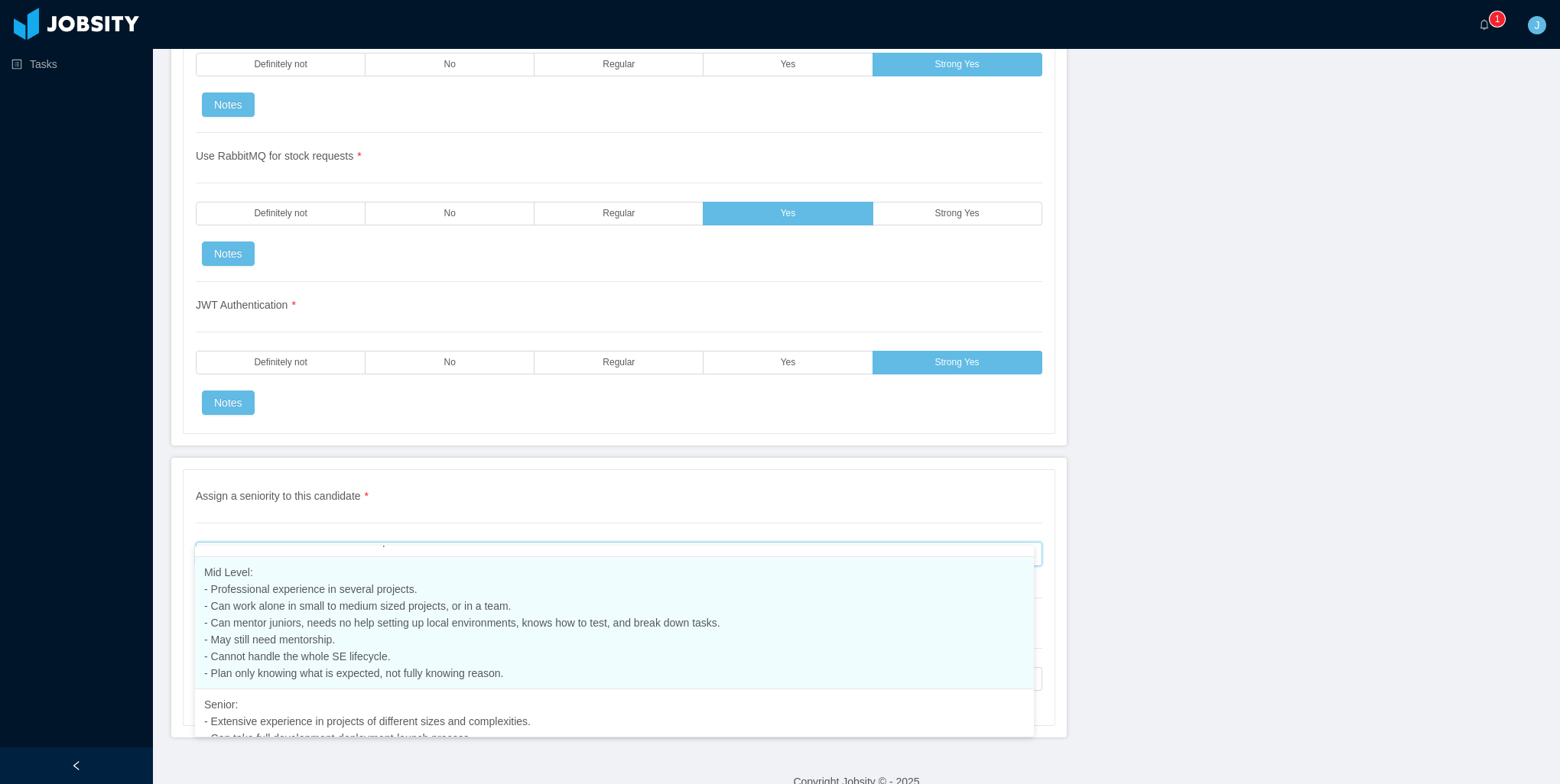
click at [318, 665] on span "Mid Level: - Professional experience in several projects. - Can work alone in s…" at bounding box center [462, 623] width 516 height 113
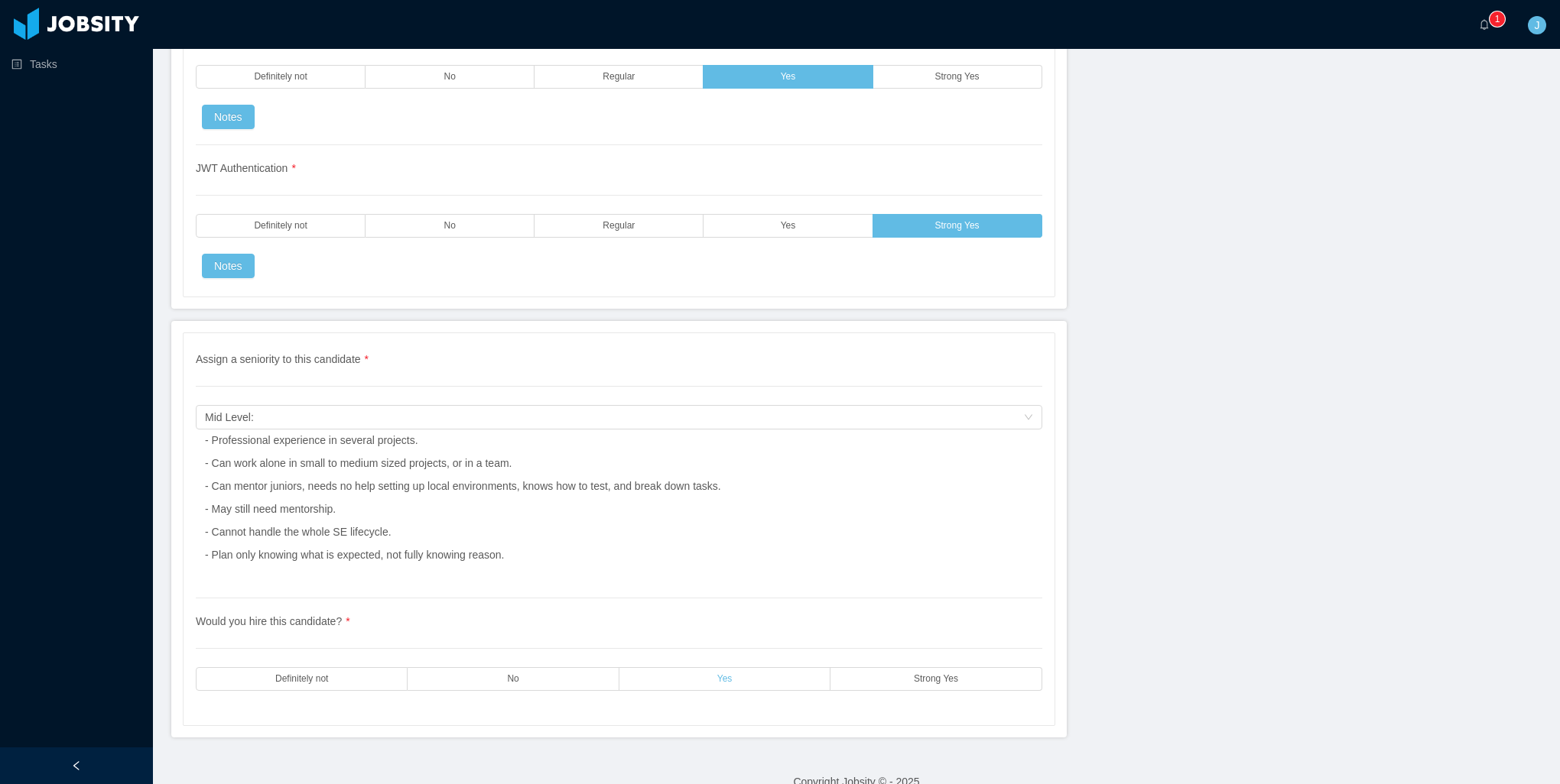
click at [733, 667] on label "Yes" at bounding box center [725, 679] width 211 height 23
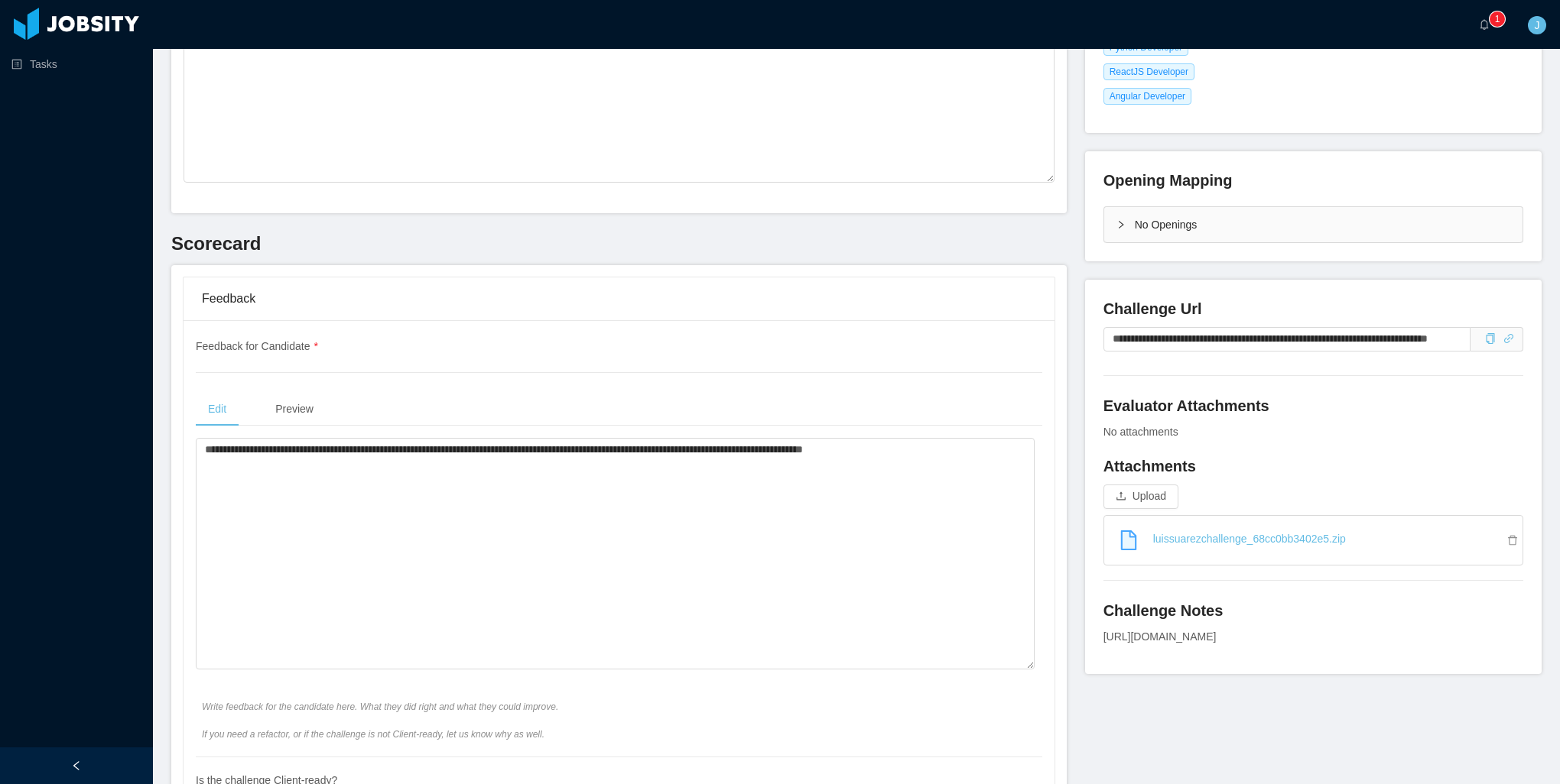
scroll to position [0, 0]
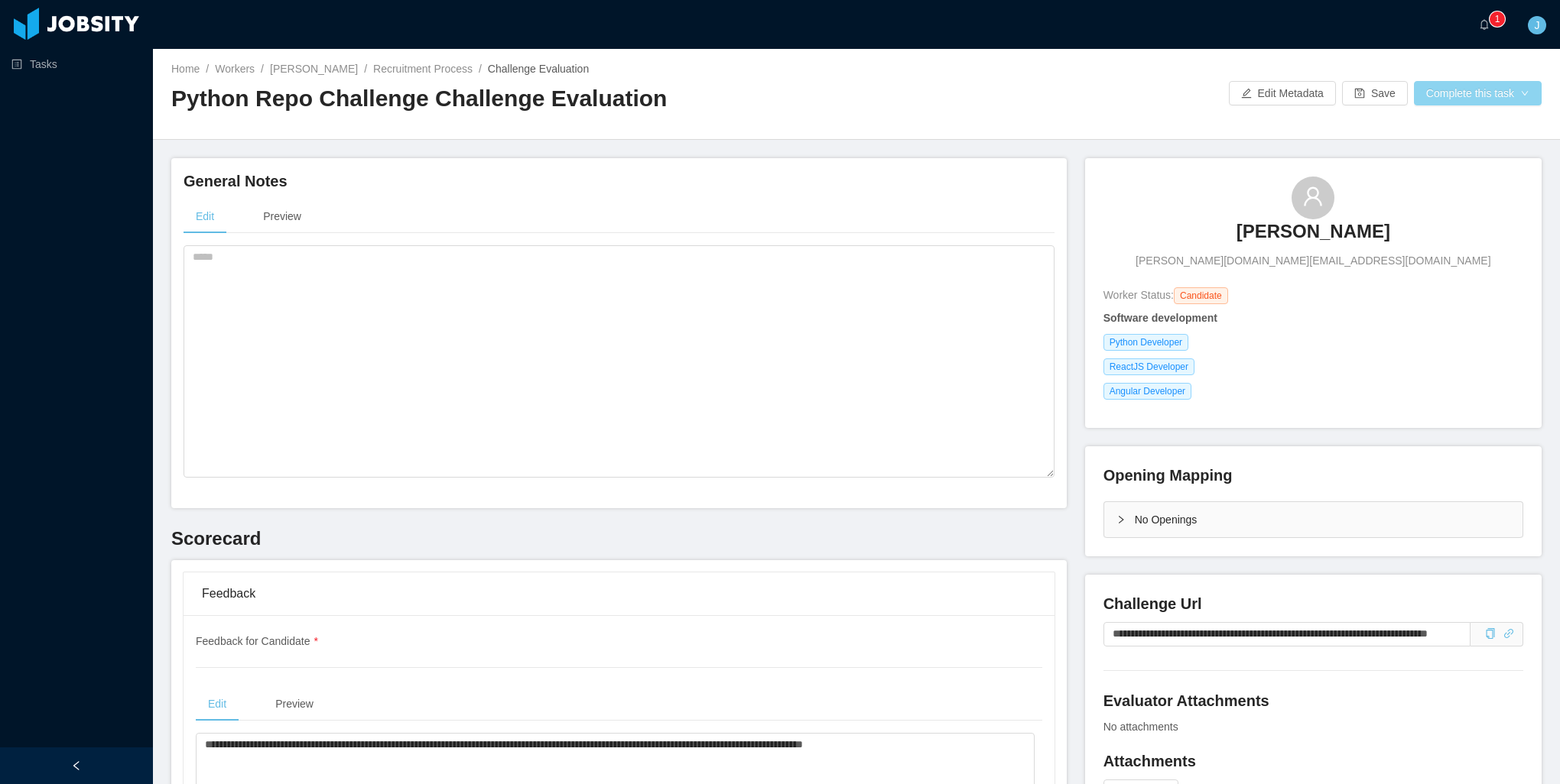
click at [1427, 98] on button "Complete this task" at bounding box center [1478, 93] width 128 height 24
click at [1444, 133] on button "Save Evaluation" at bounding box center [1468, 127] width 119 height 24
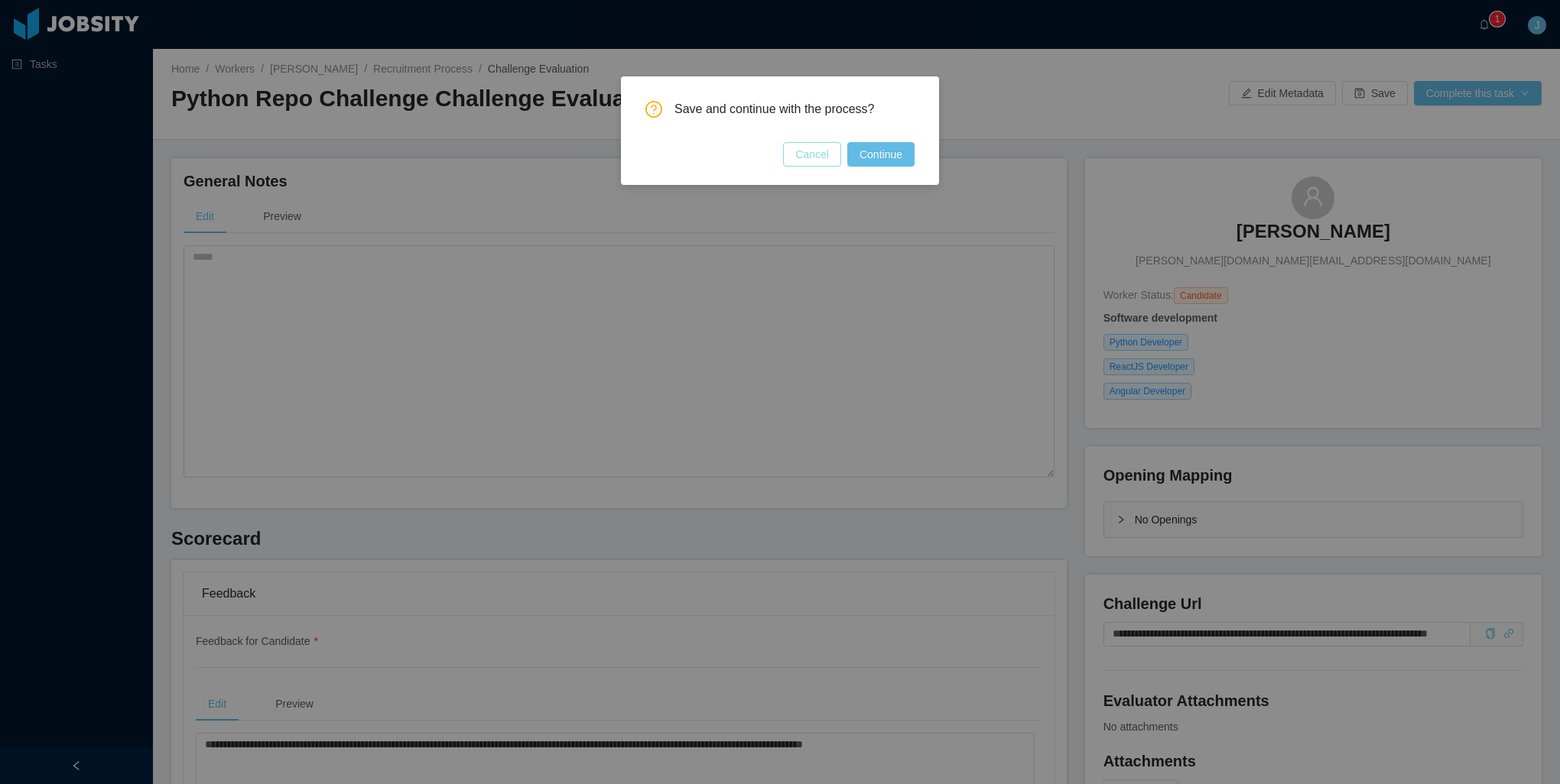
click at [817, 157] on button "Cancel" at bounding box center [811, 154] width 58 height 24
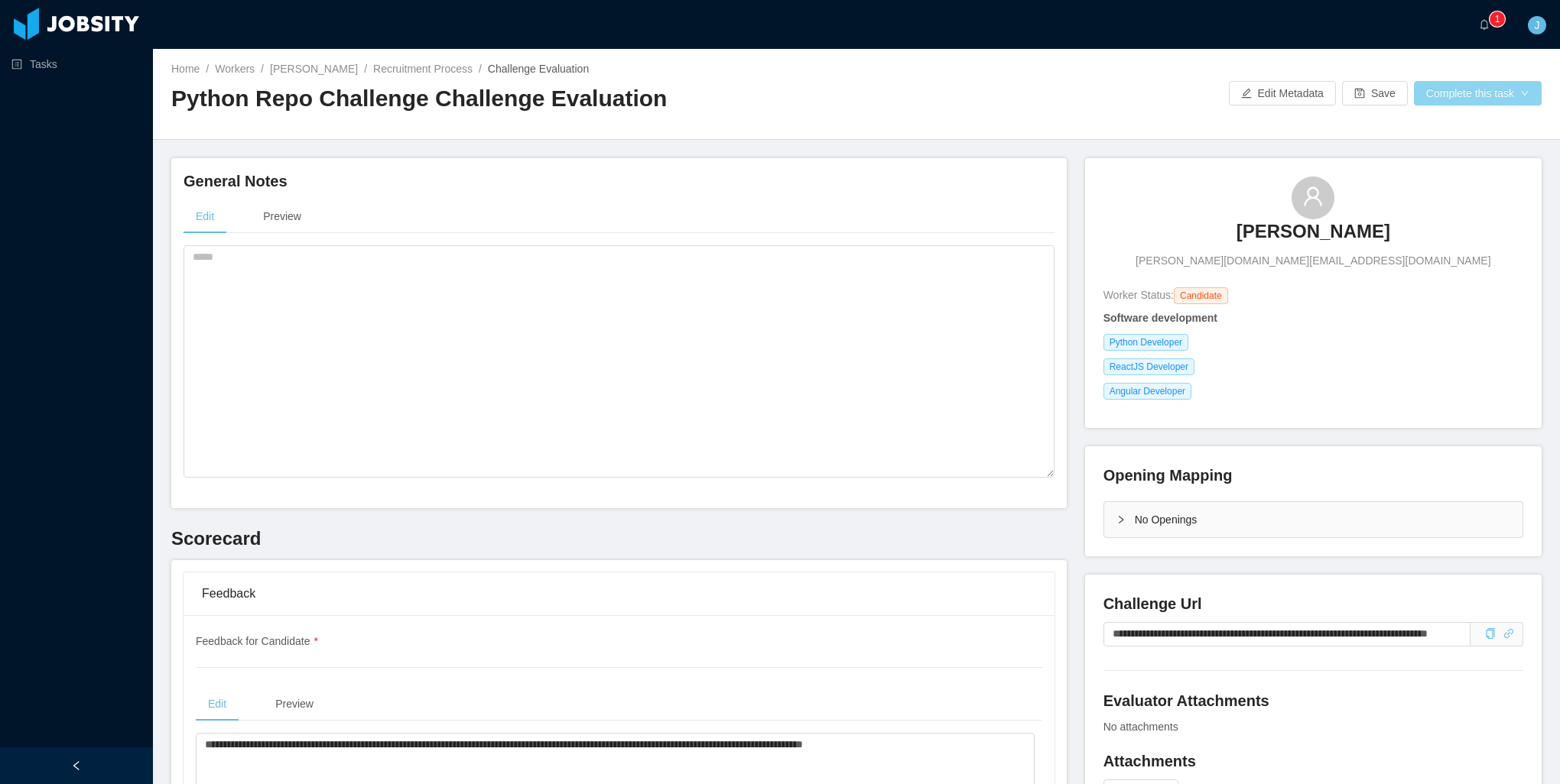
click at [1430, 103] on button "Complete this task" at bounding box center [1478, 93] width 128 height 24
click at [1461, 130] on button "Save Evaluation" at bounding box center [1468, 127] width 119 height 24
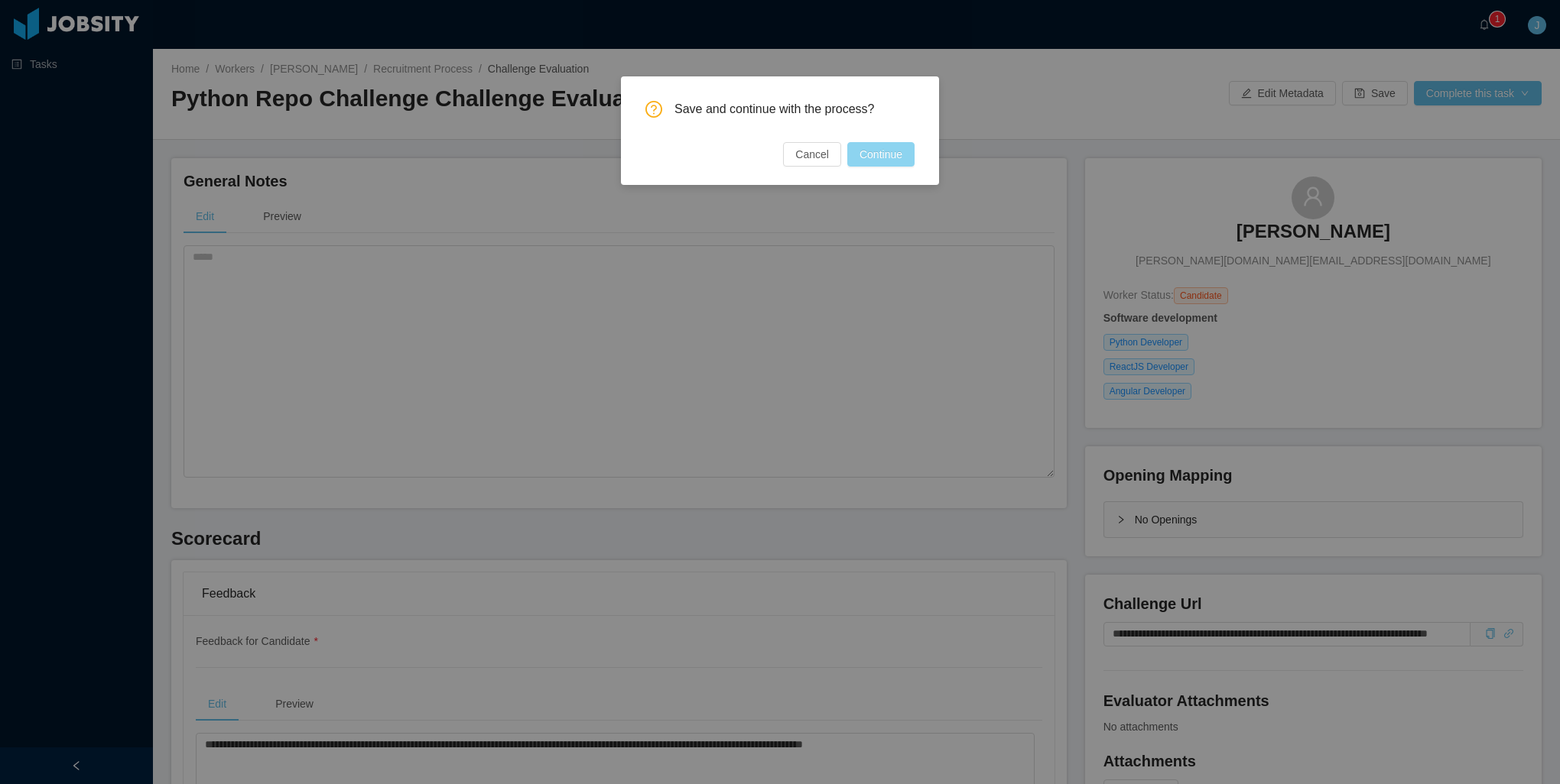
click at [874, 155] on button "Continue" at bounding box center [881, 154] width 67 height 24
